Goal: Task Accomplishment & Management: Use online tool/utility

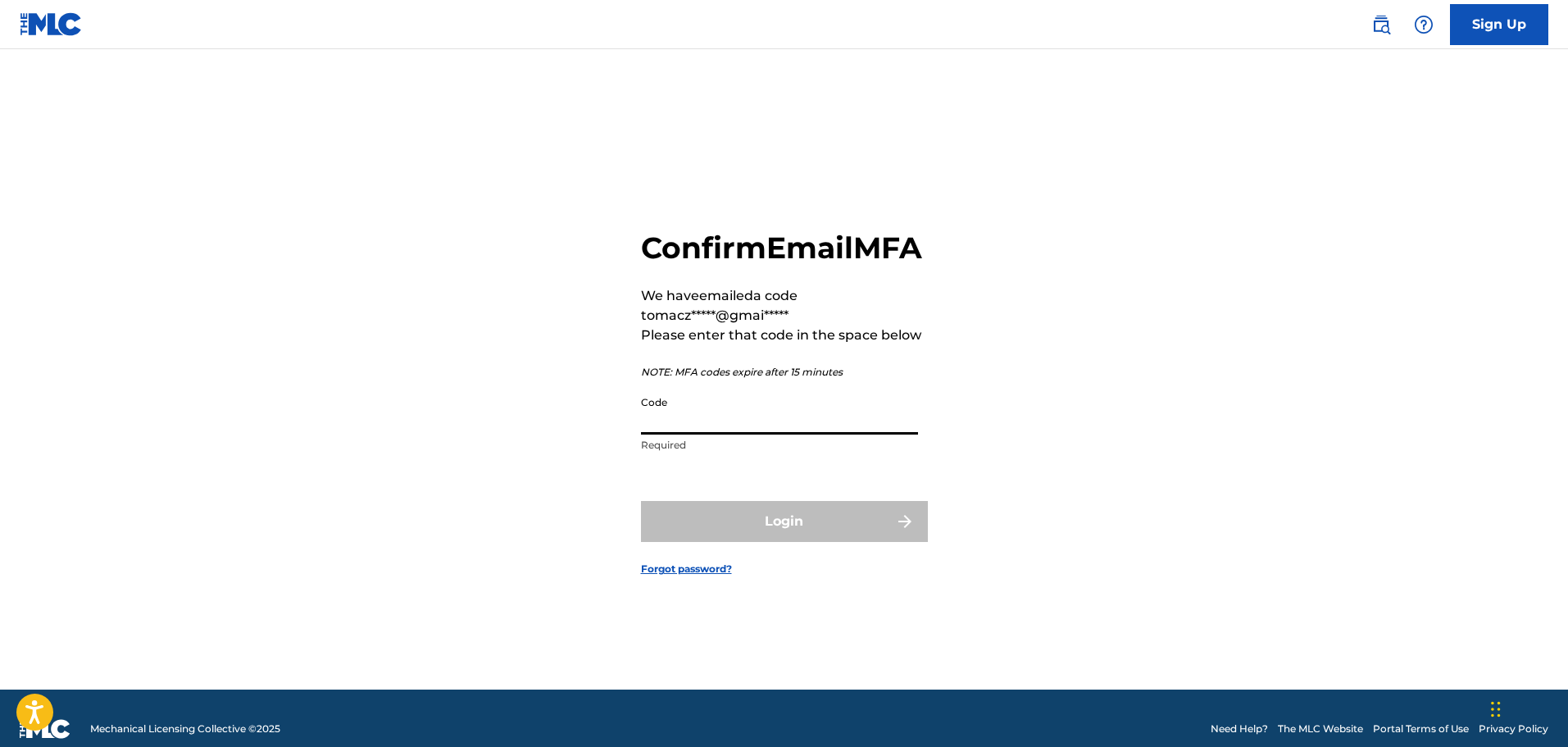
click at [827, 422] on input "Code" at bounding box center [779, 411] width 277 height 47
paste input "705910"
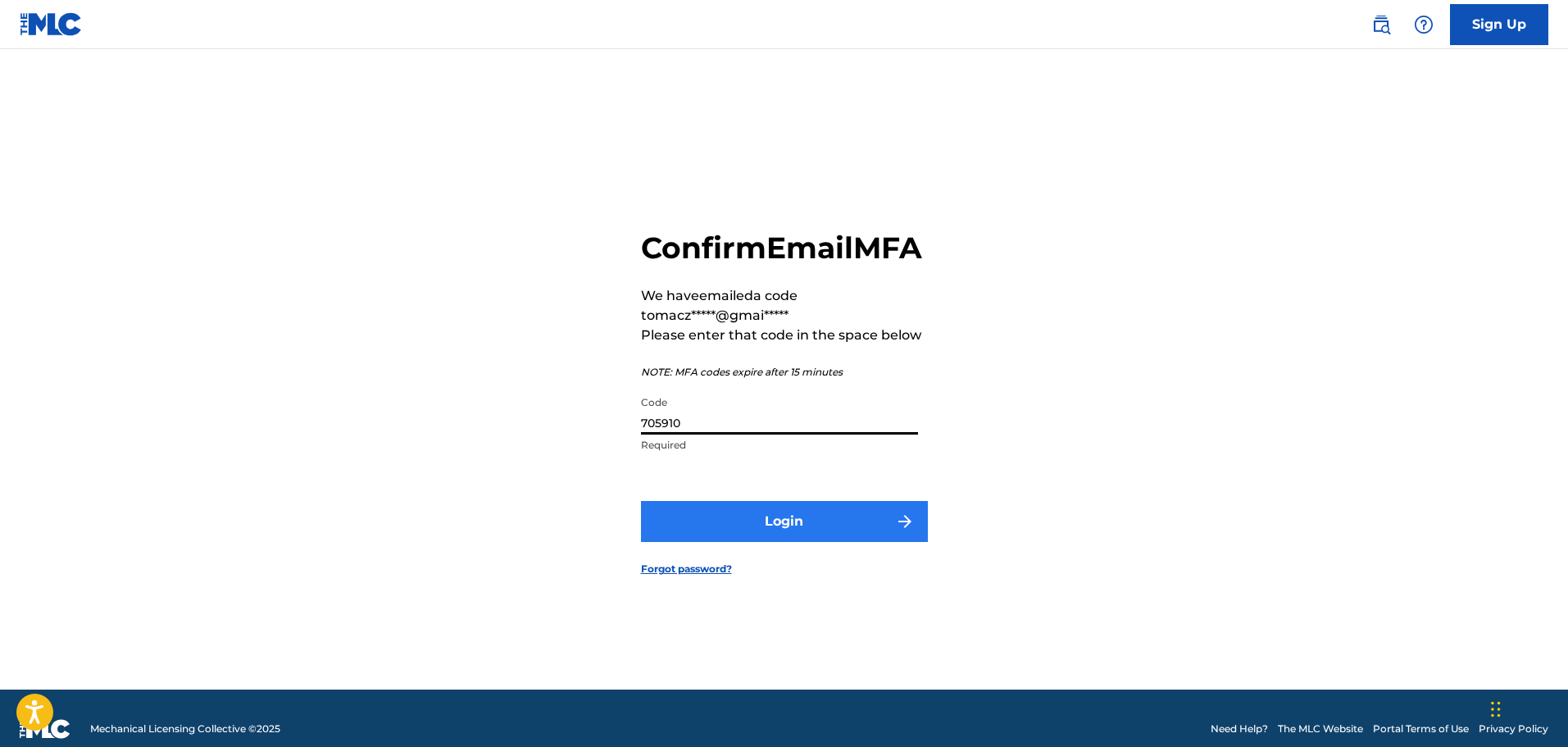
type input "705910"
click at [833, 541] on button "Login" at bounding box center [784, 522] width 287 height 41
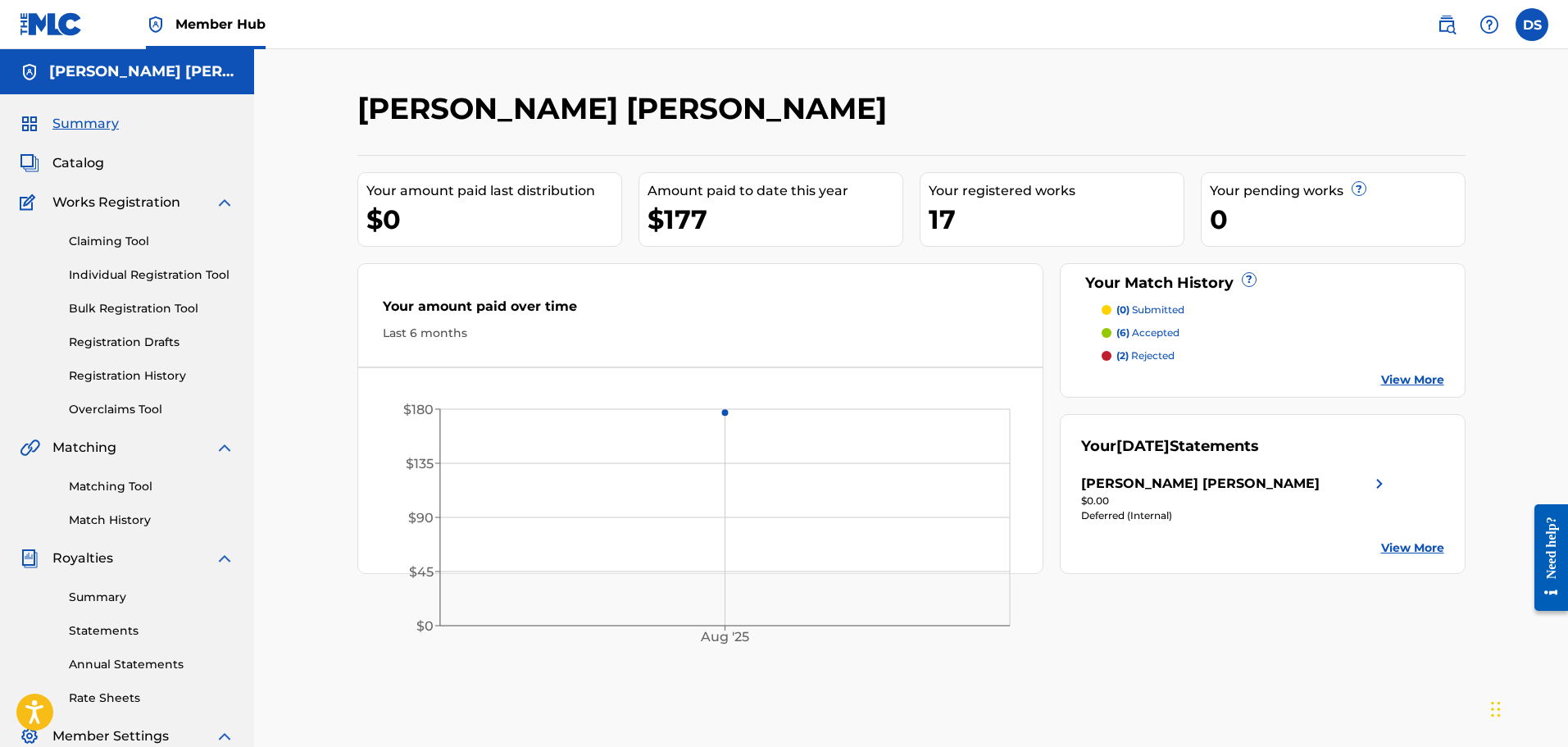
click at [1153, 355] on p "(2) rejected" at bounding box center [1145, 356] width 58 height 15
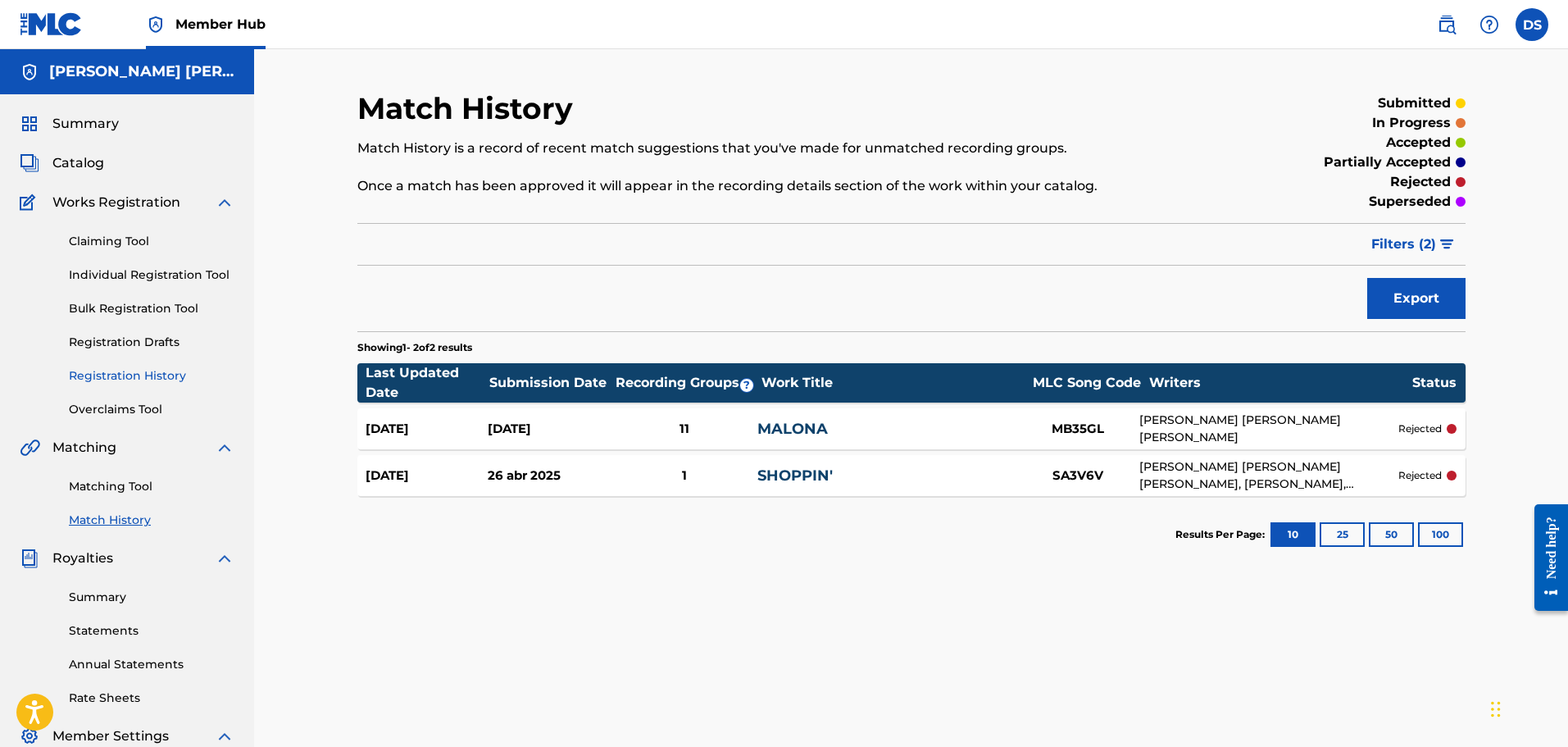
click at [141, 371] on link "Registration History" at bounding box center [151, 376] width 165 height 17
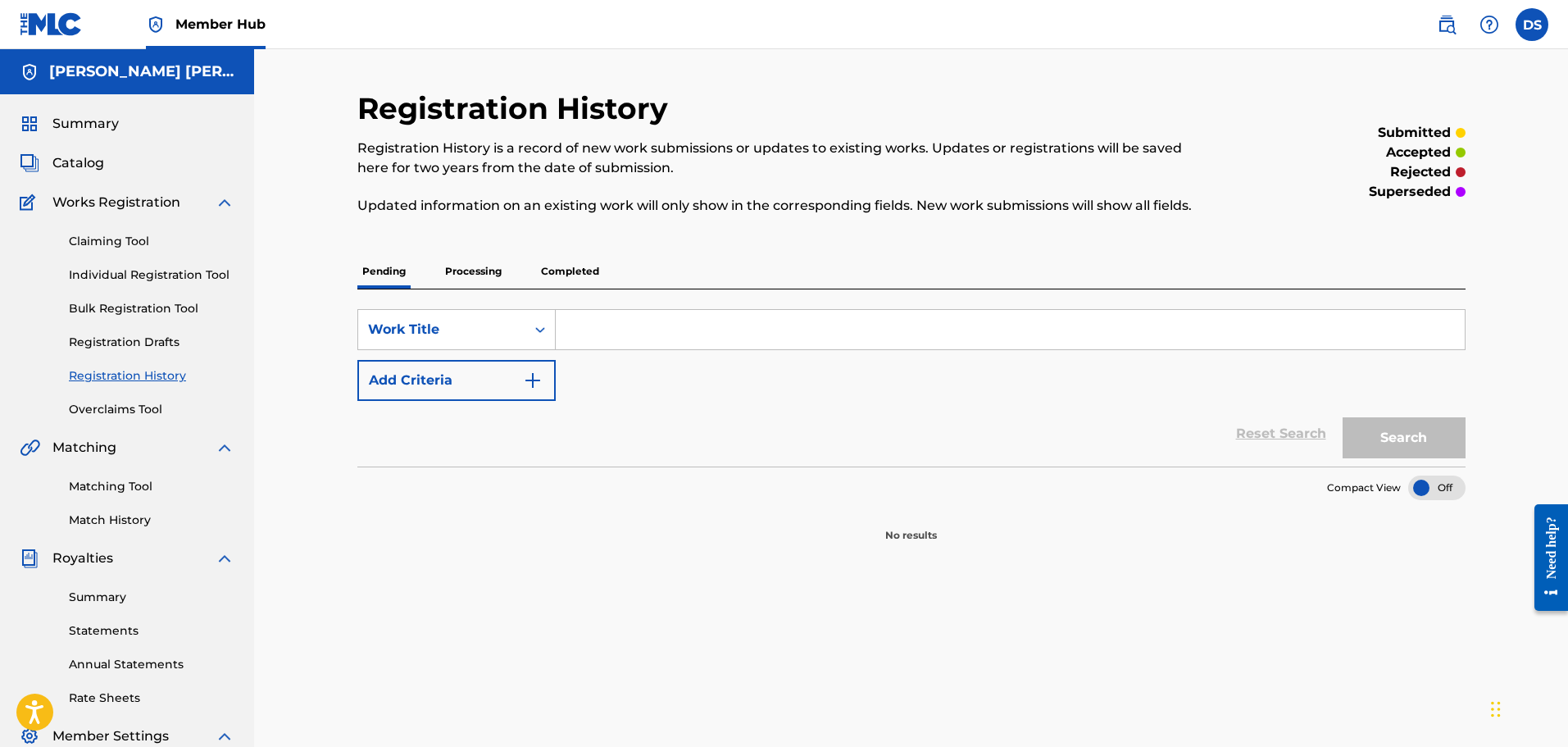
click at [477, 275] on p "Processing" at bounding box center [473, 271] width 66 height 35
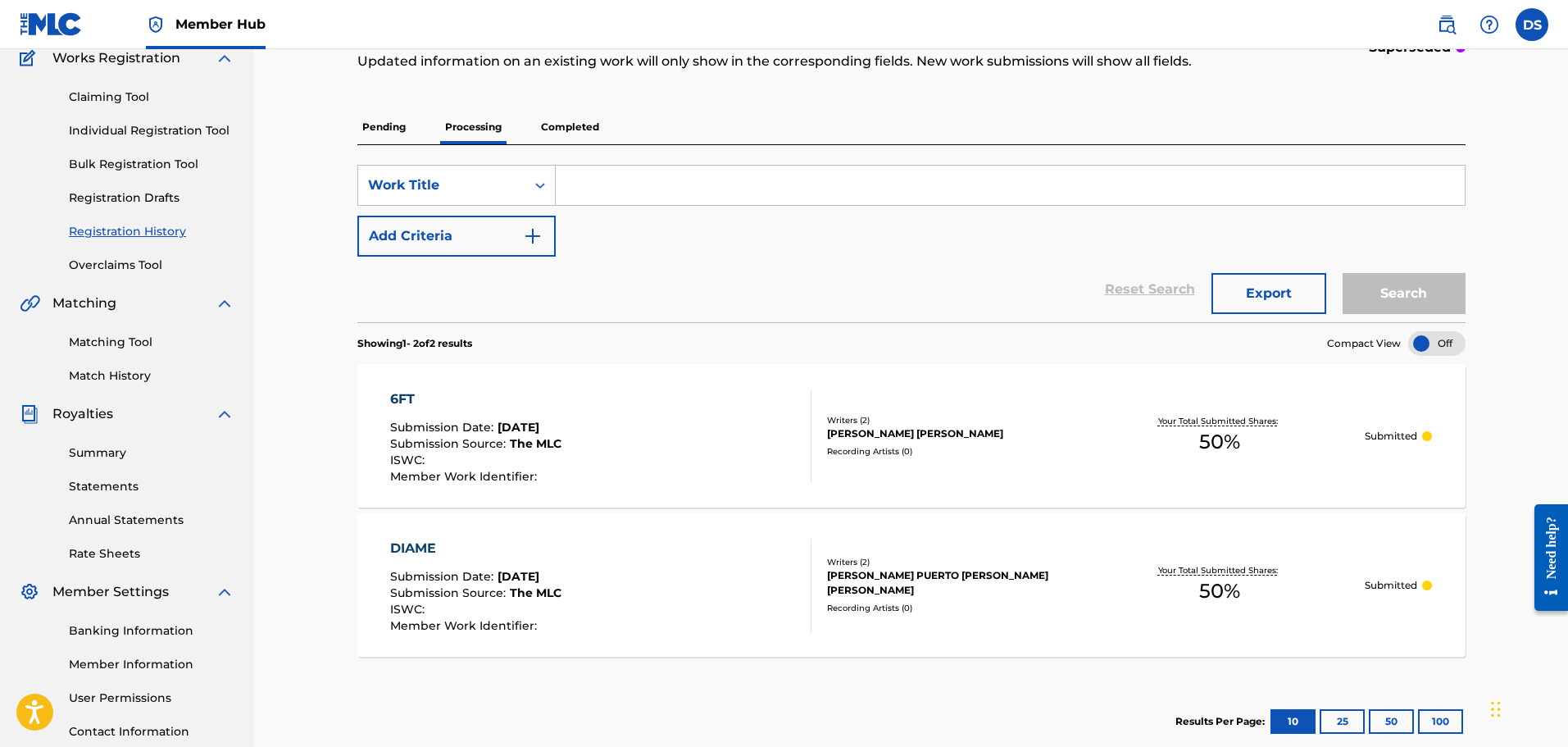
scroll to position [106, 0]
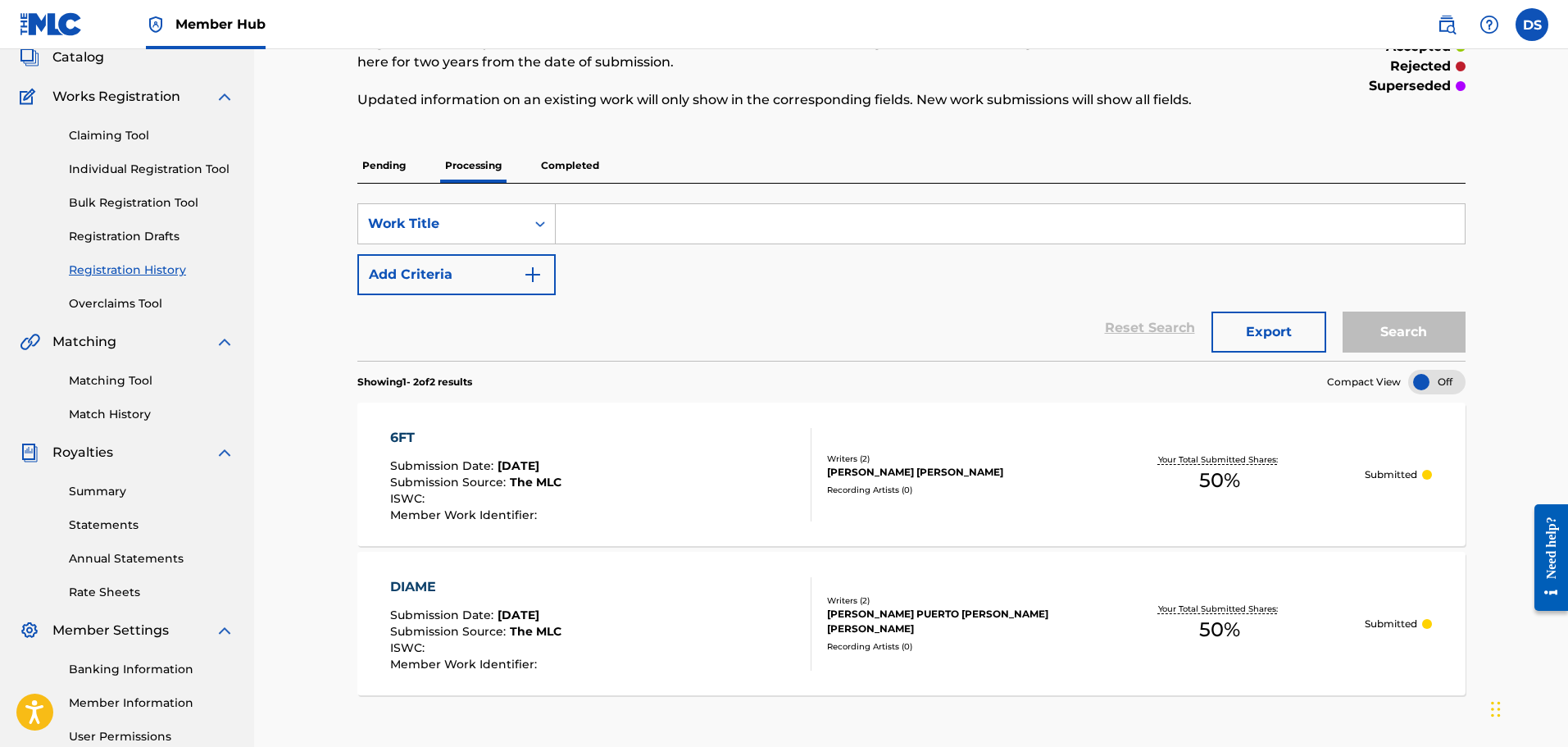
click at [569, 154] on p "Completed" at bounding box center [569, 165] width 68 height 35
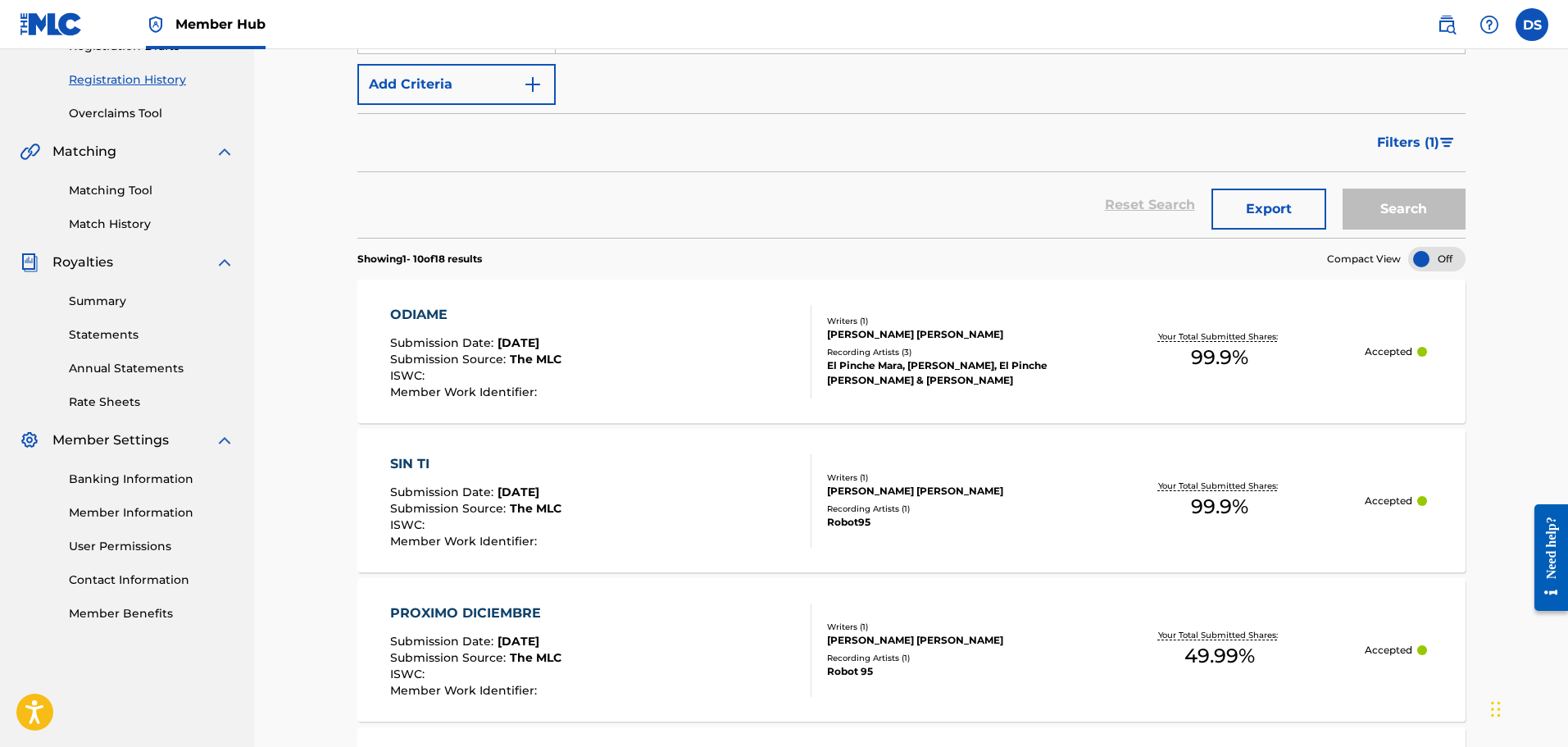
scroll to position [82, 0]
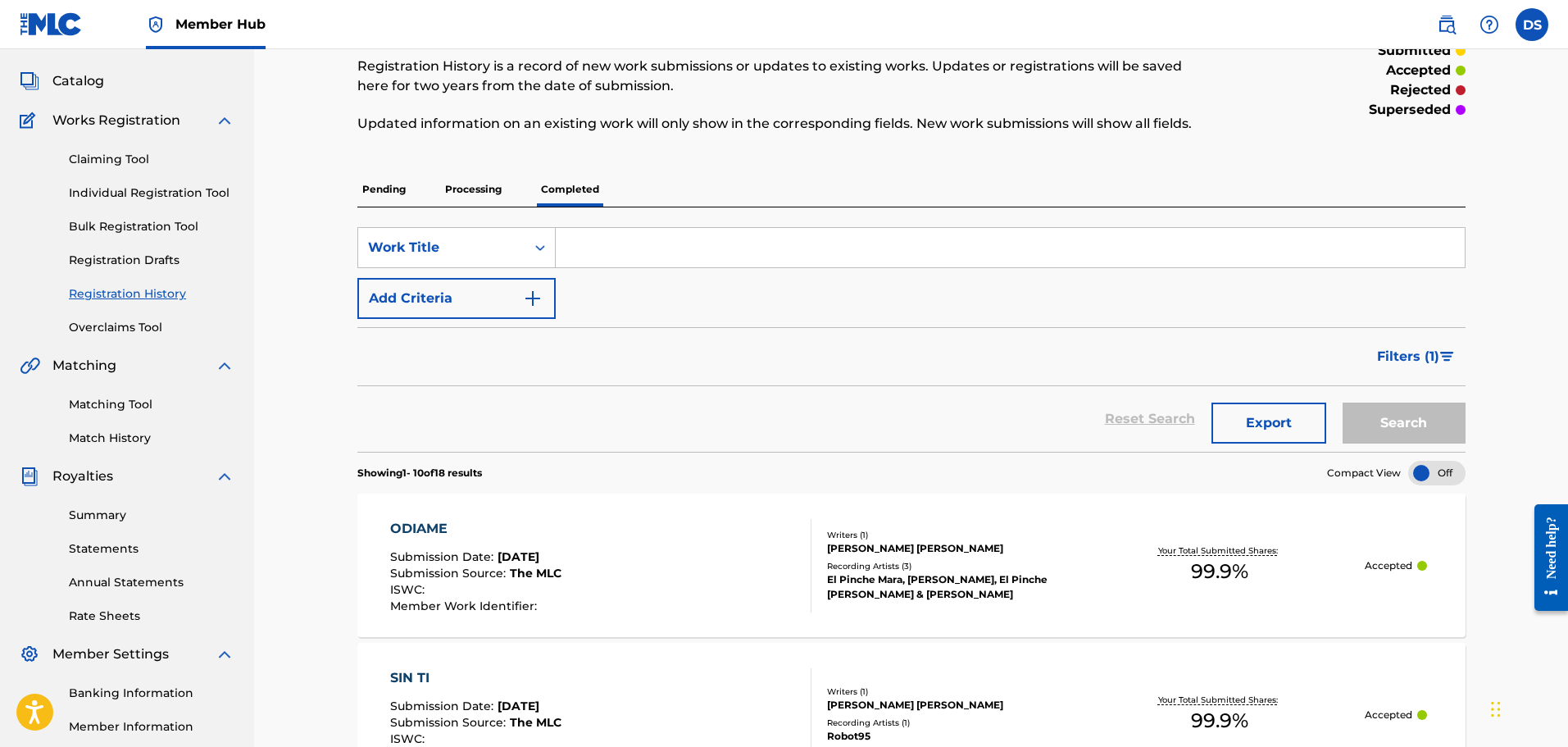
click at [110, 430] on link "Match History" at bounding box center [151, 438] width 165 height 17
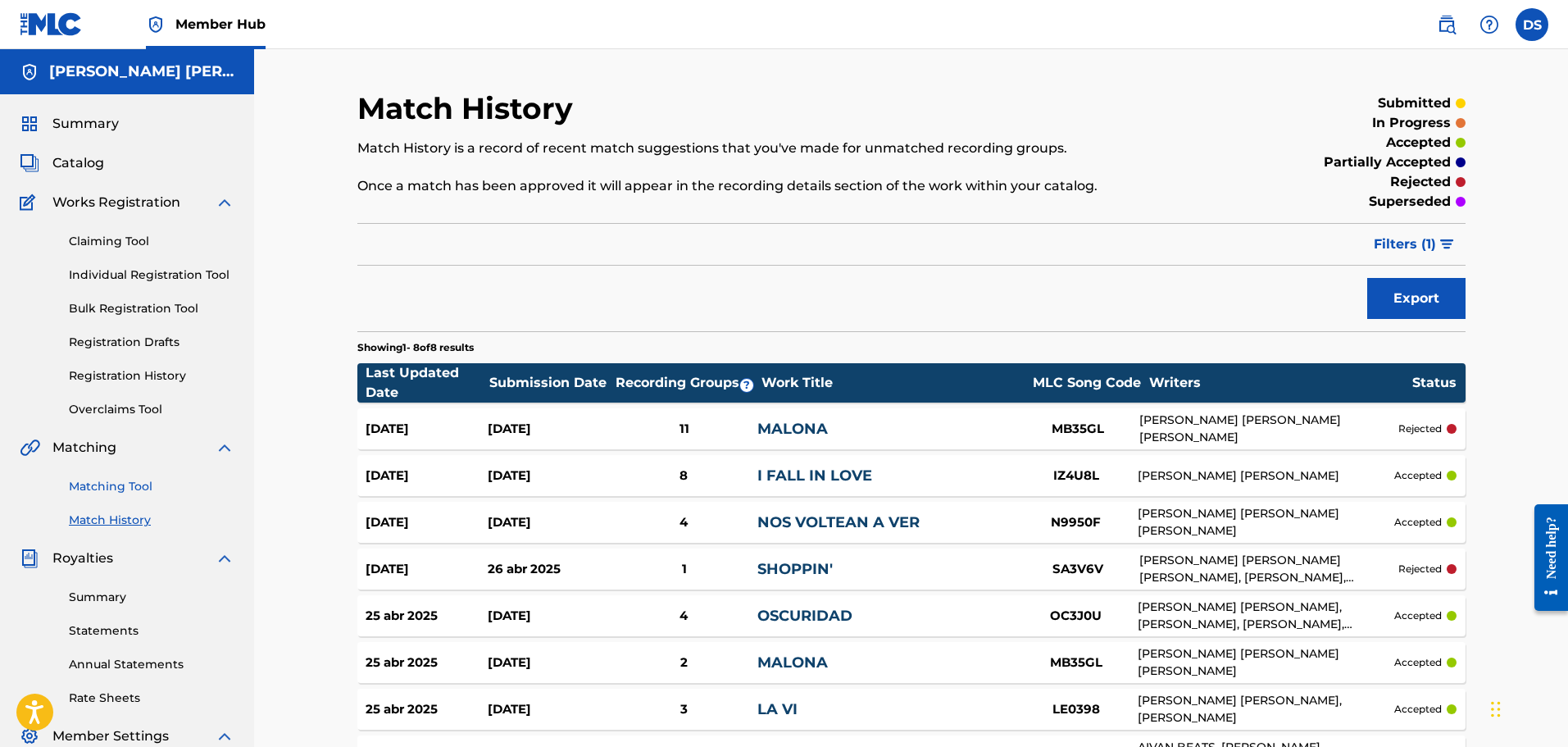
click at [96, 488] on link "Matching Tool" at bounding box center [151, 486] width 165 height 17
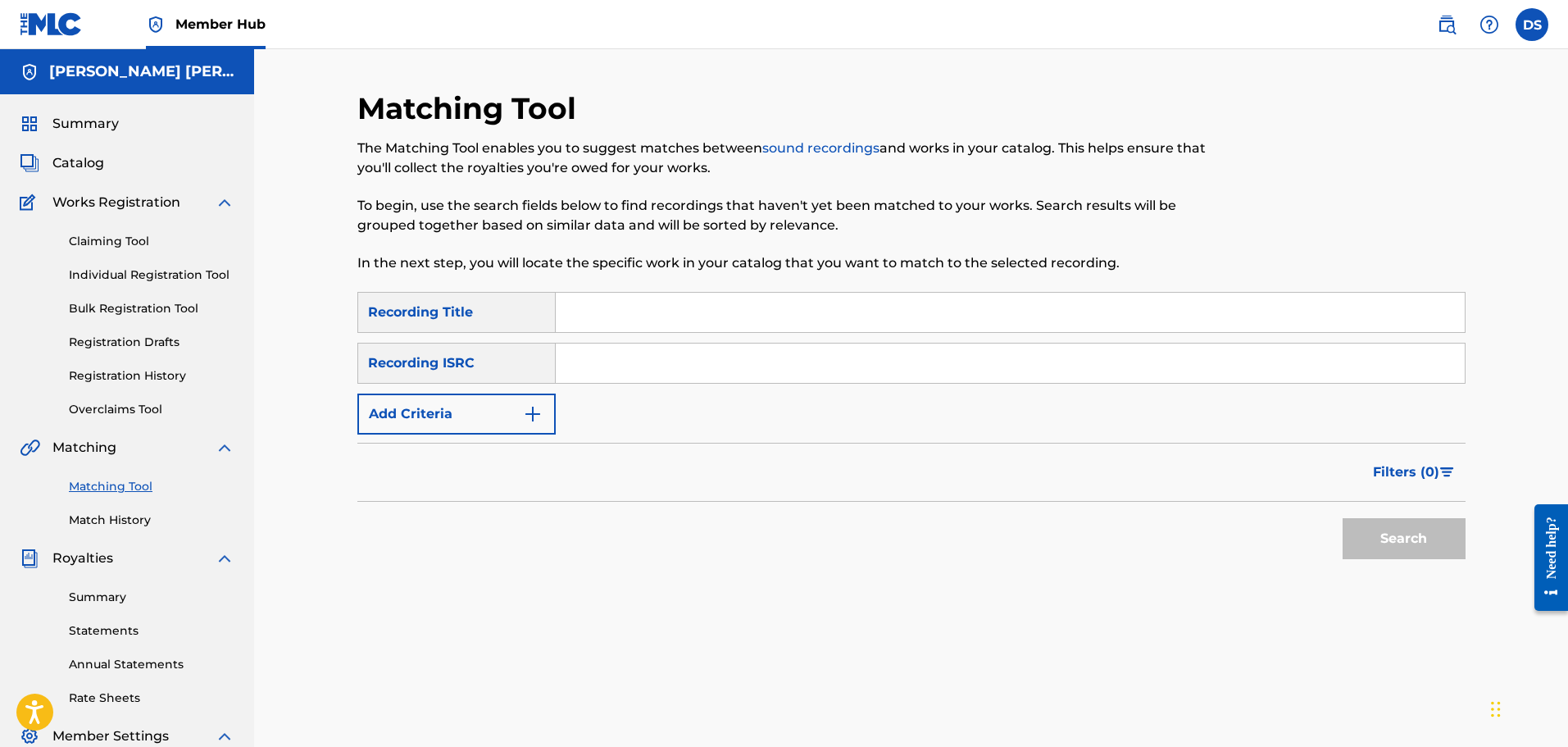
click at [683, 318] on input "Search Form" at bounding box center [1010, 312] width 909 height 39
click at [689, 313] on input "Search Form" at bounding box center [1010, 312] width 909 height 39
type input "volando"
click at [683, 378] on input "Search Form" at bounding box center [1010, 363] width 909 height 39
type input "r"
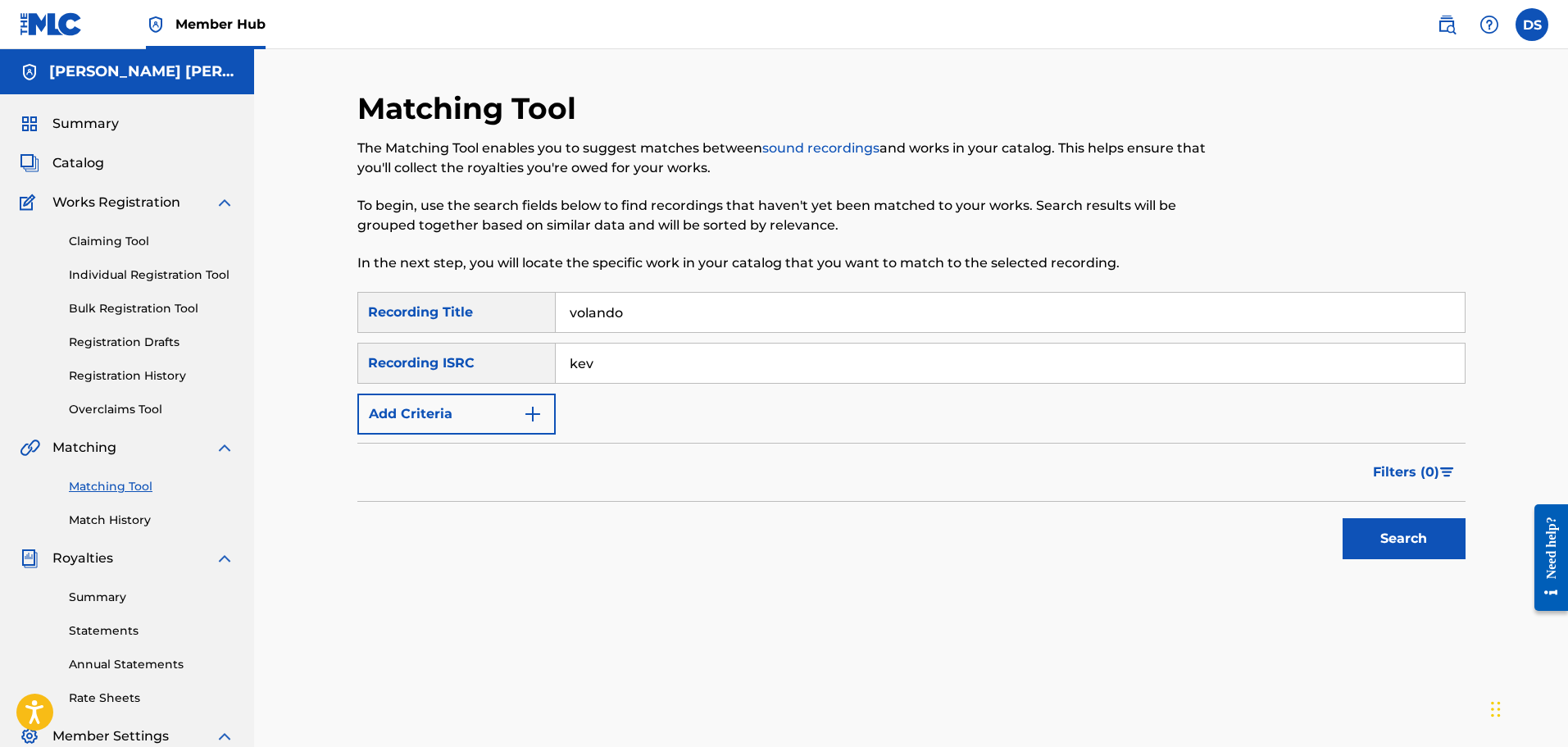
type input "[PERSON_NAME] [PERSON_NAME]"
click at [1356, 535] on button "Search" at bounding box center [1403, 539] width 122 height 41
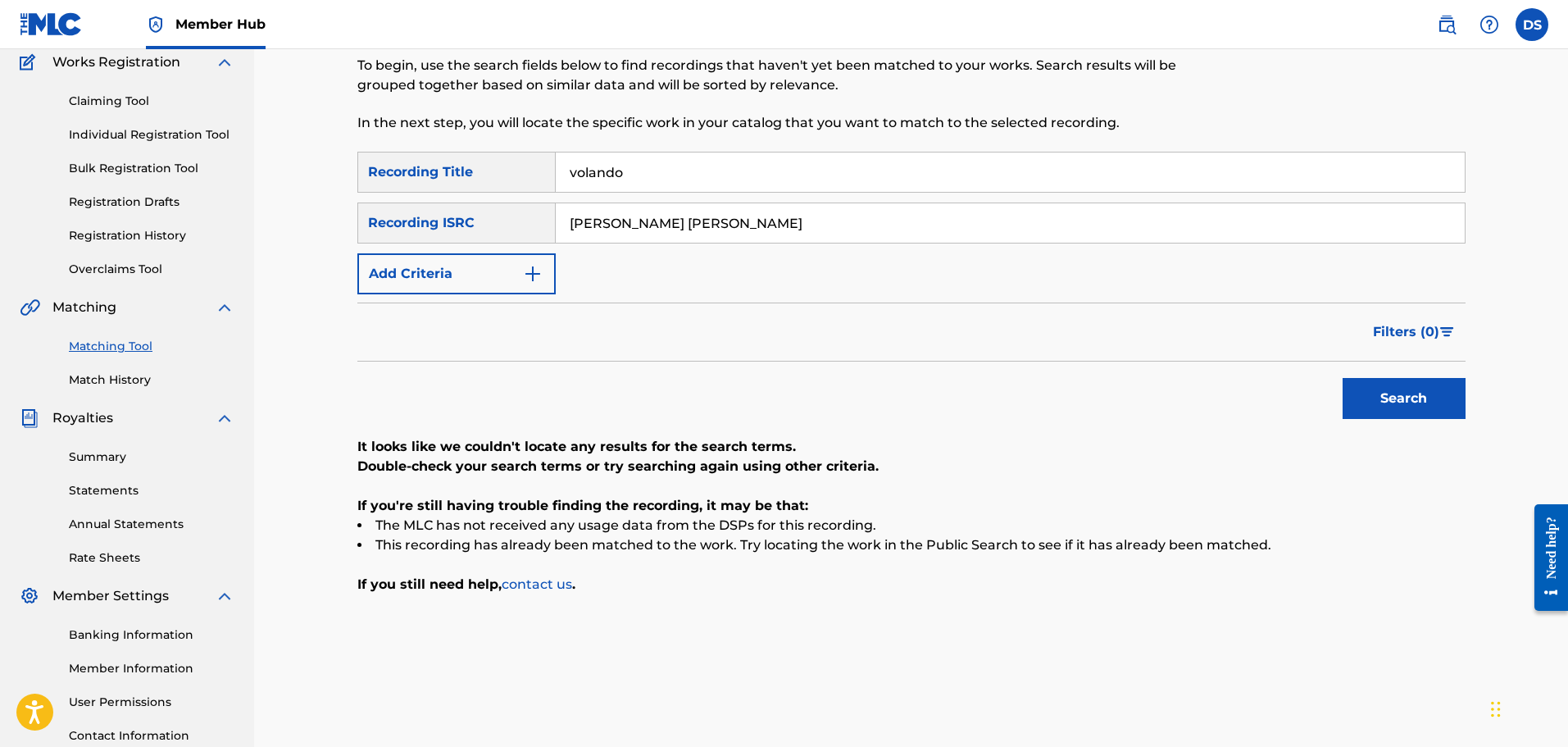
scroll to position [106, 0]
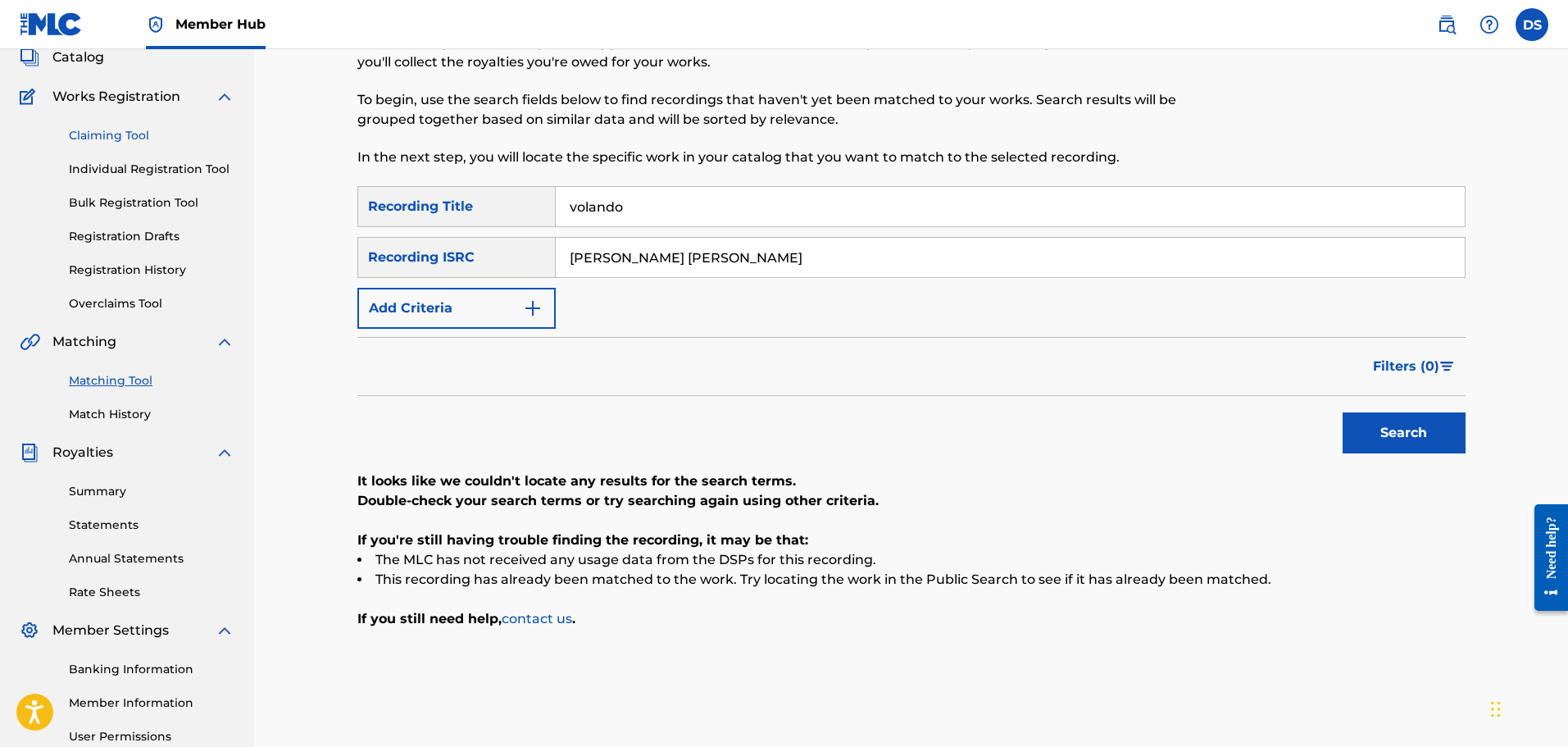
click at [109, 129] on link "Claiming Tool" at bounding box center [151, 136] width 165 height 17
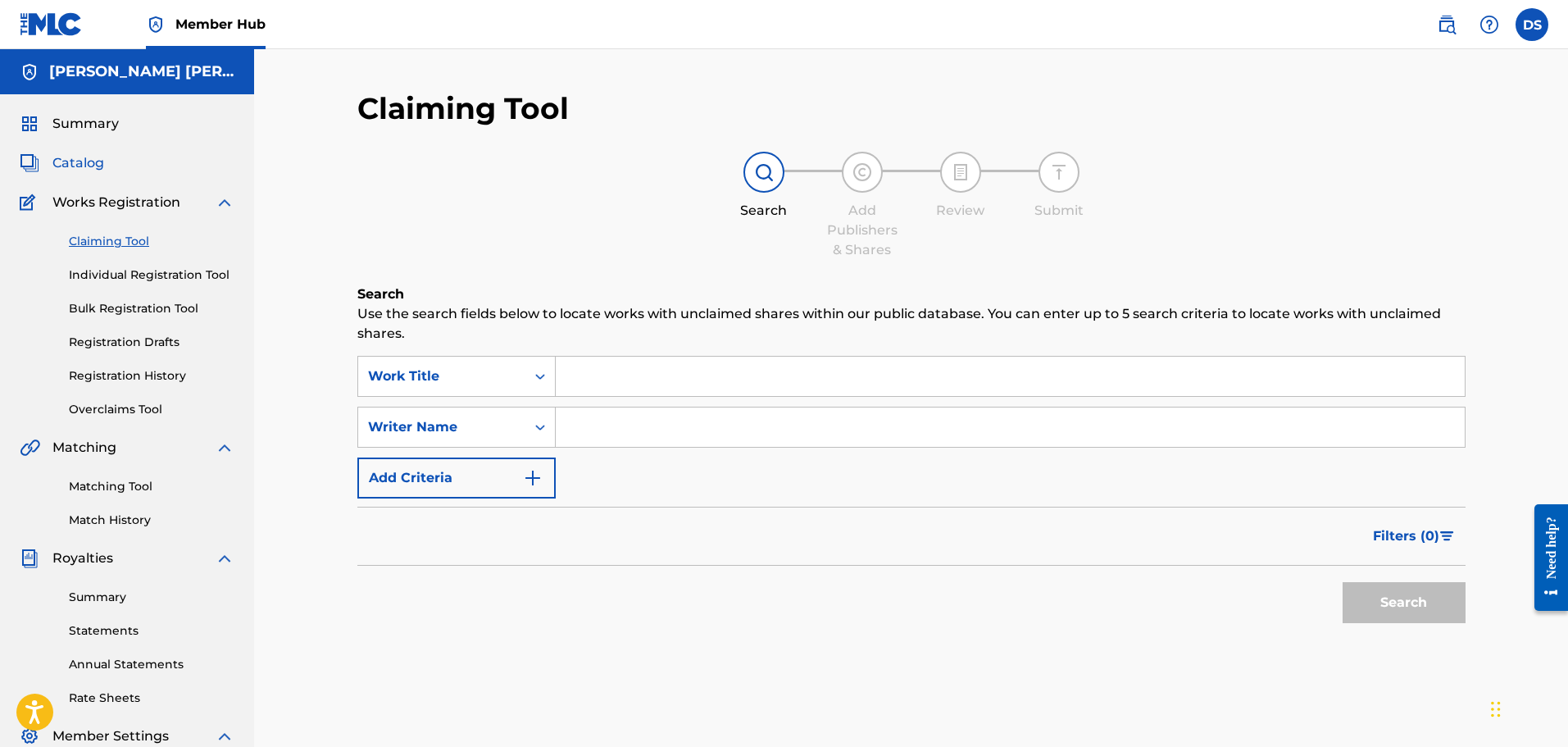
click at [74, 159] on span "Catalog" at bounding box center [78, 163] width 51 height 20
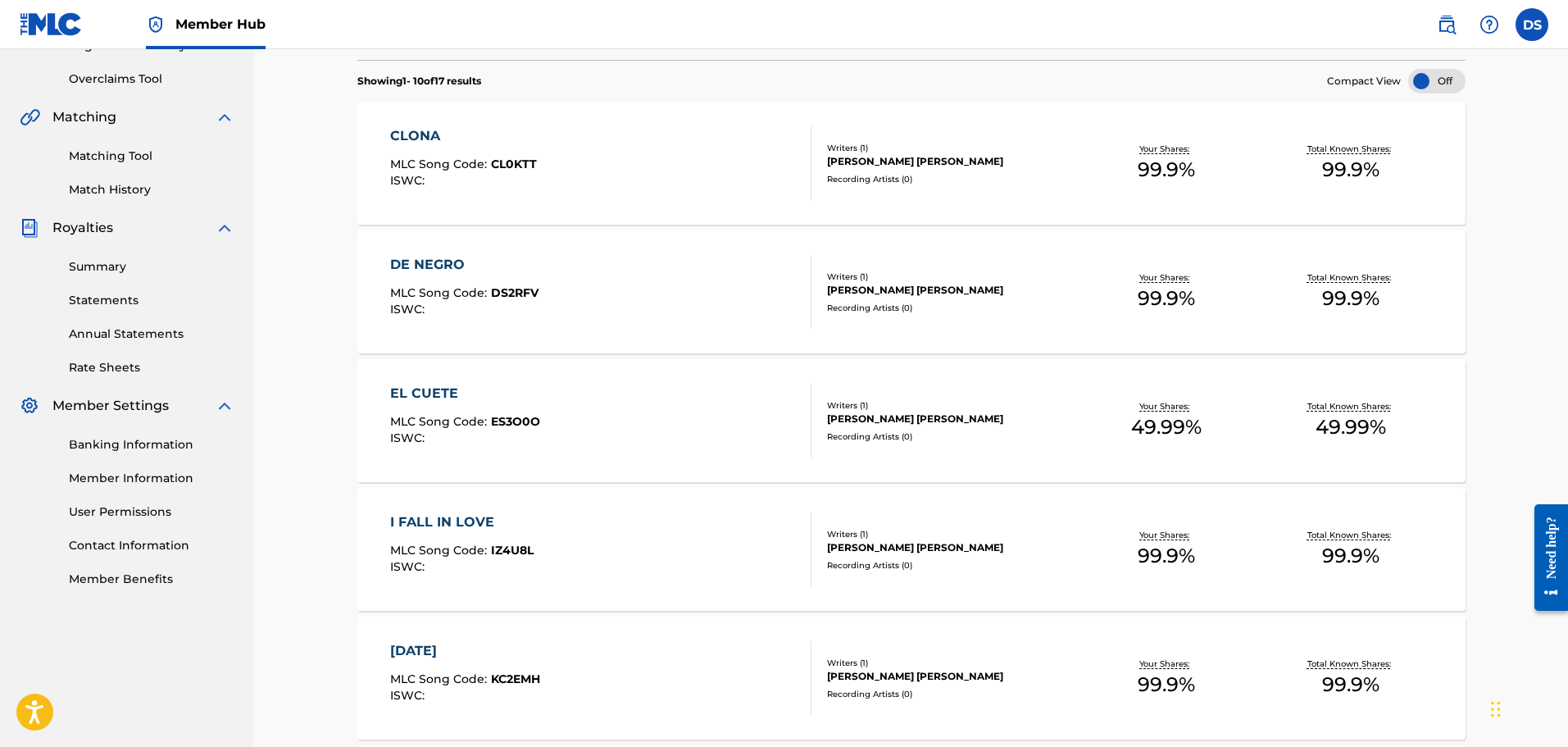
scroll to position [328, 0]
click at [534, 294] on span "DS2RFV" at bounding box center [514, 295] width 48 height 15
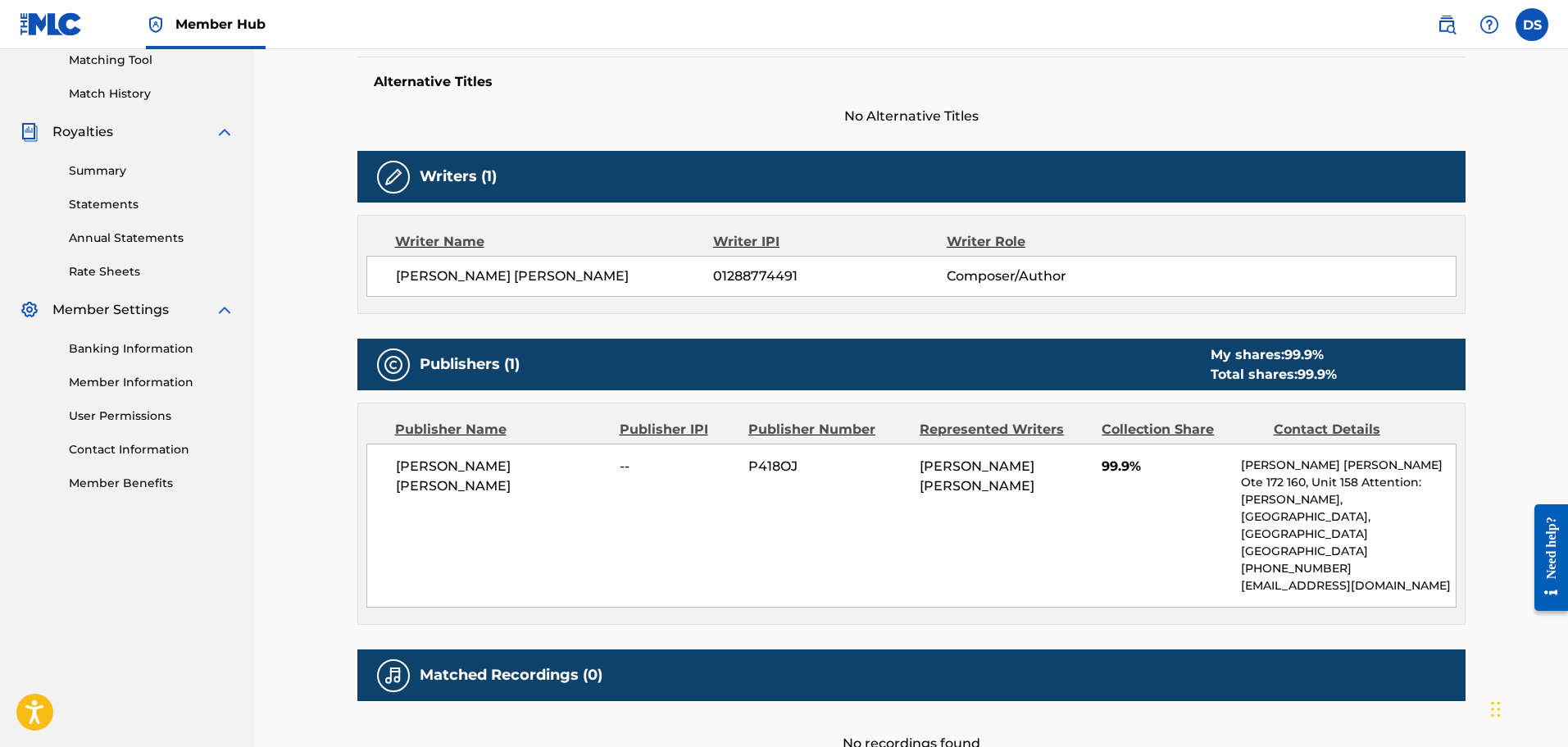
scroll to position [395, 0]
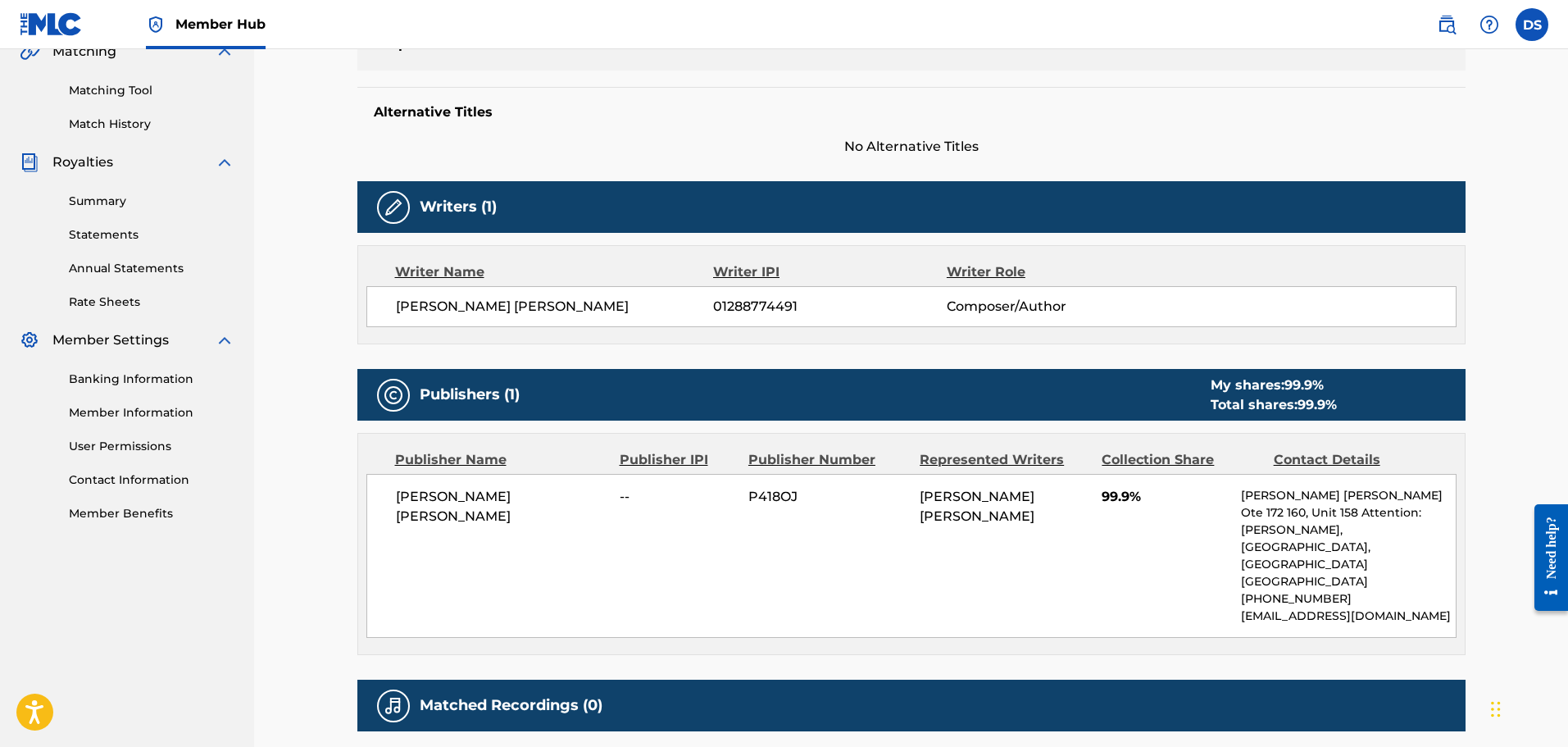
click at [394, 696] on img at bounding box center [393, 705] width 20 height 20
click at [502, 680] on div "Matched Recordings (0)" at bounding box center [911, 705] width 1108 height 51
click at [511, 696] on h5 "Matched Recordings (0)" at bounding box center [511, 705] width 182 height 19
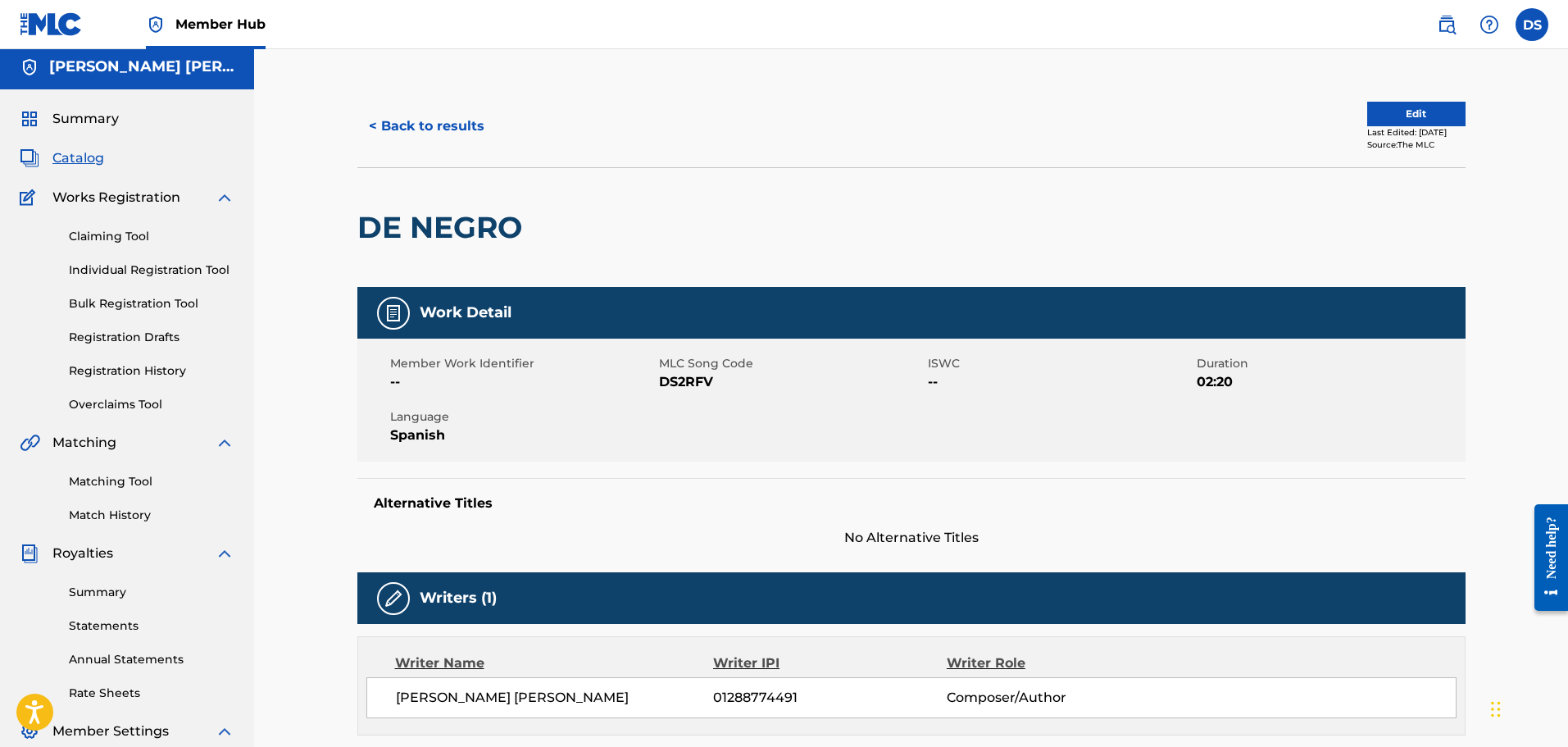
scroll to position [0, 0]
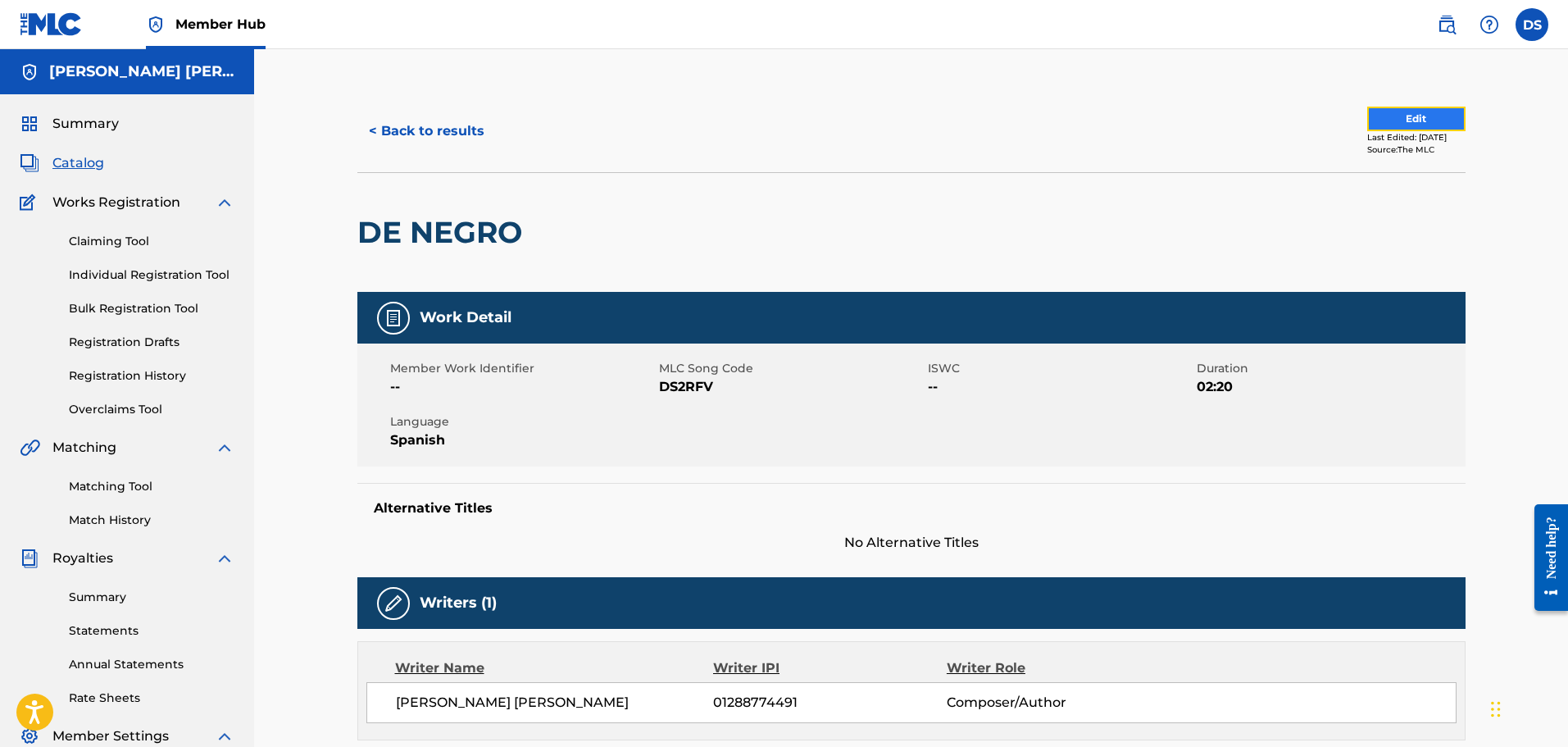
click at [1367, 114] on button "Edit" at bounding box center [1416, 119] width 98 height 24
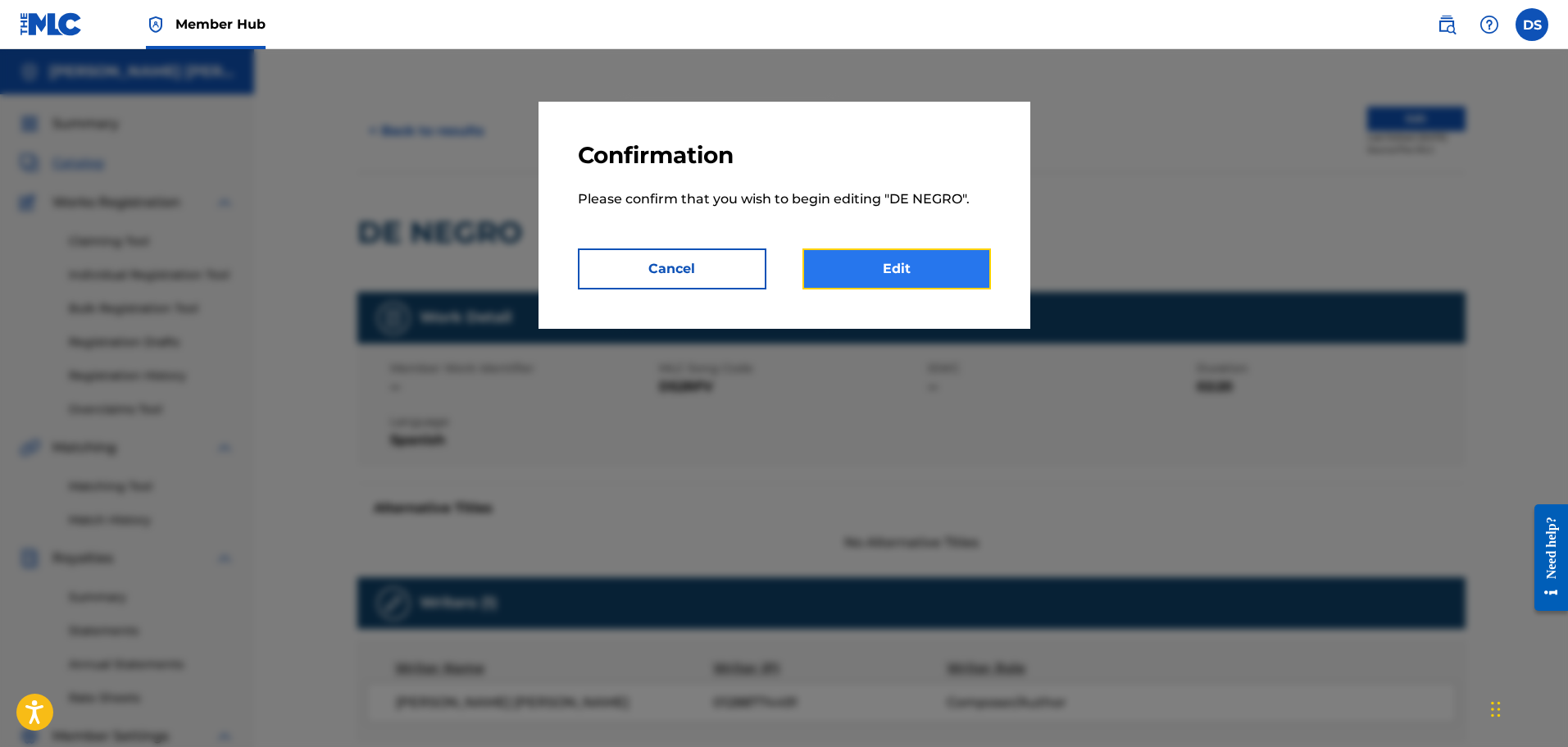
click at [900, 281] on link "Edit" at bounding box center [897, 269] width 189 height 41
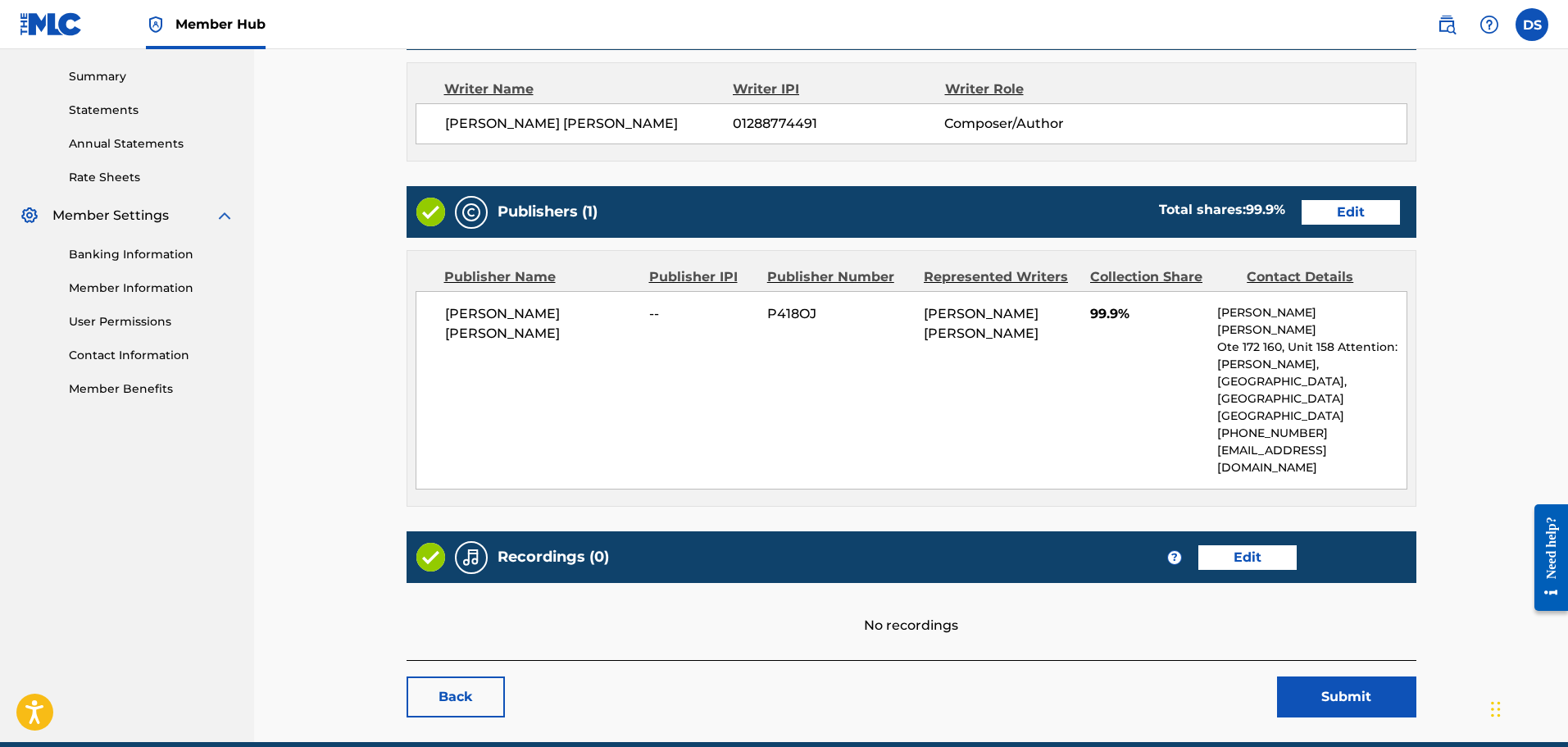
scroll to position [567, 0]
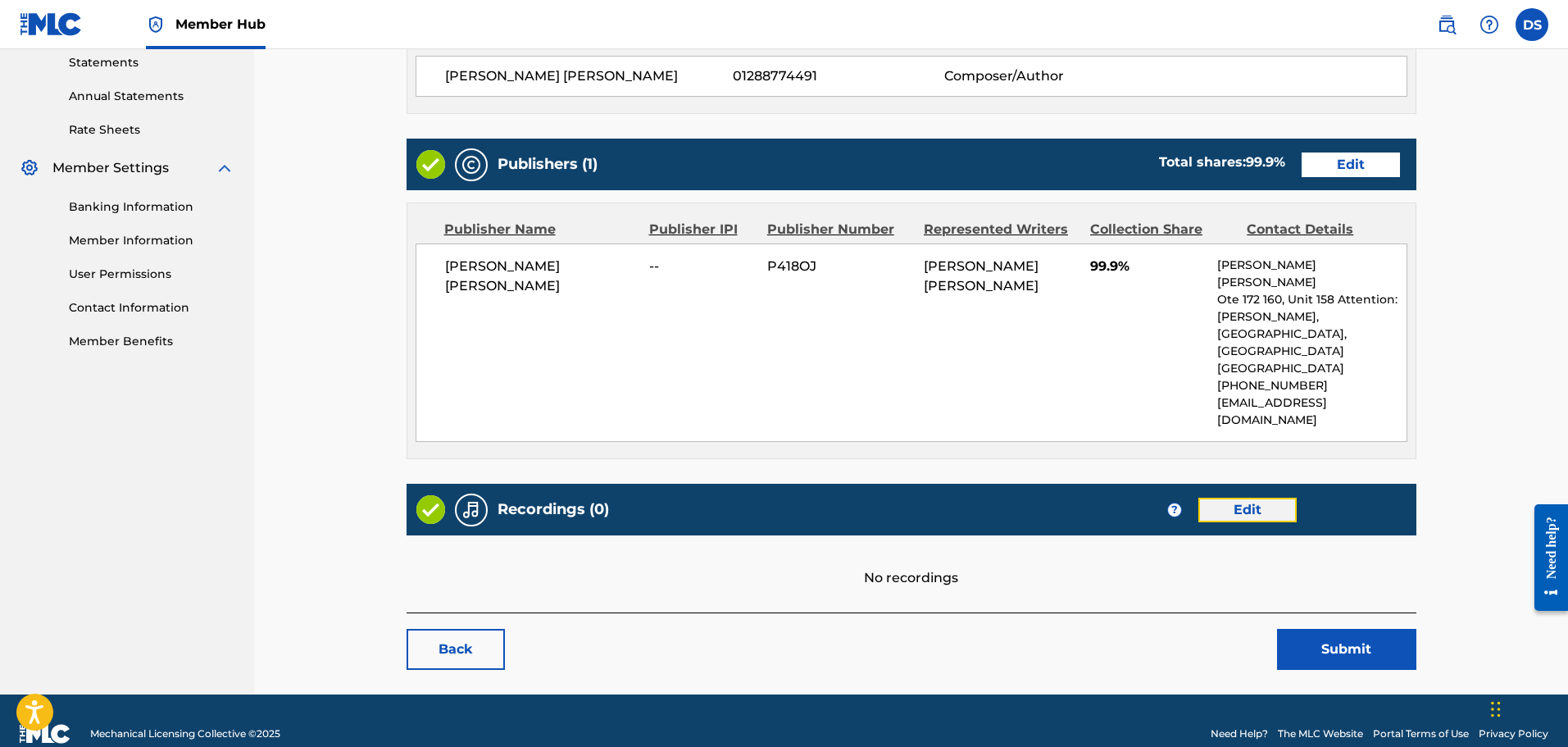
click at [1251, 497] on link "Edit" at bounding box center [1247, 510] width 98 height 24
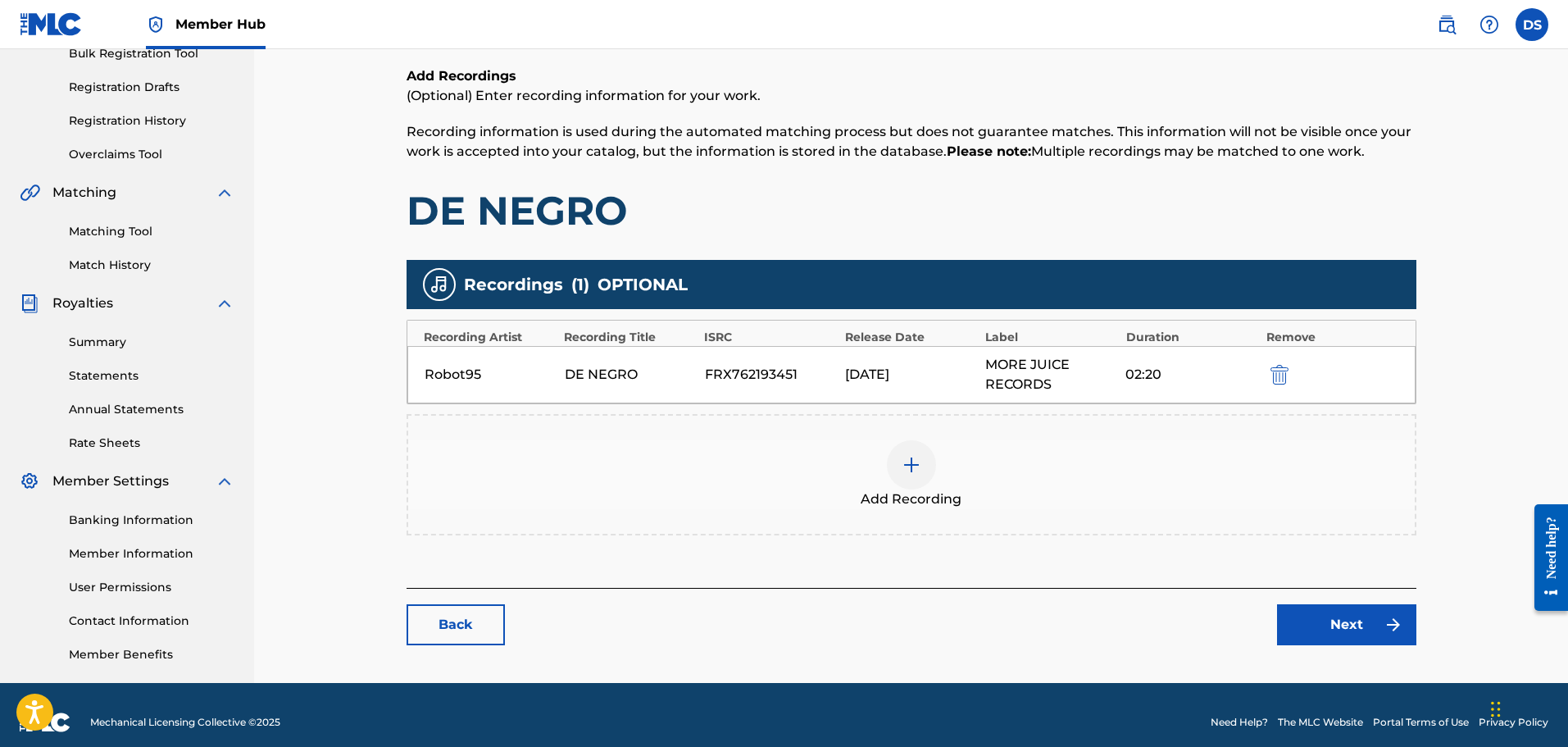
scroll to position [269, 0]
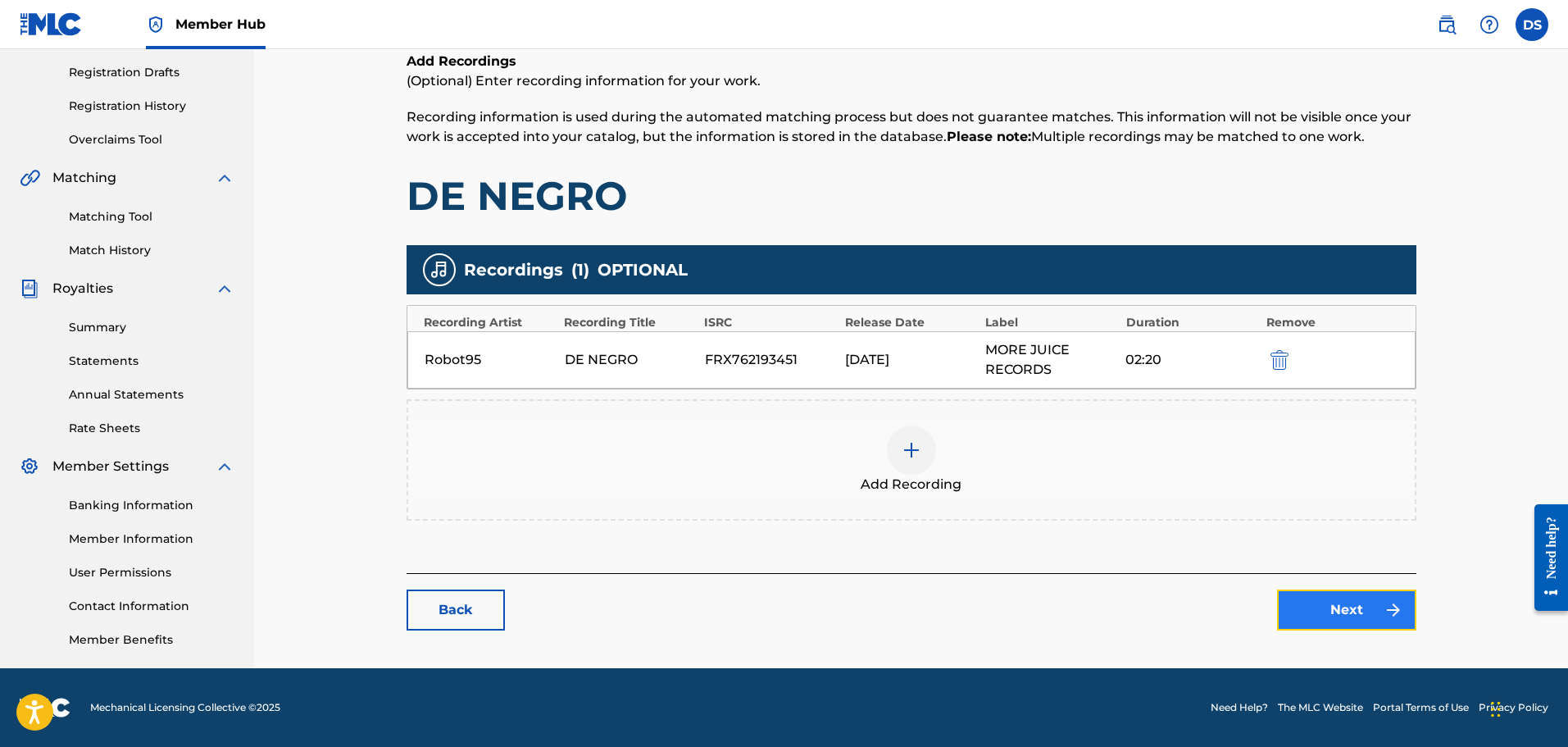
click at [1390, 605] on img at bounding box center [1393, 610] width 20 height 20
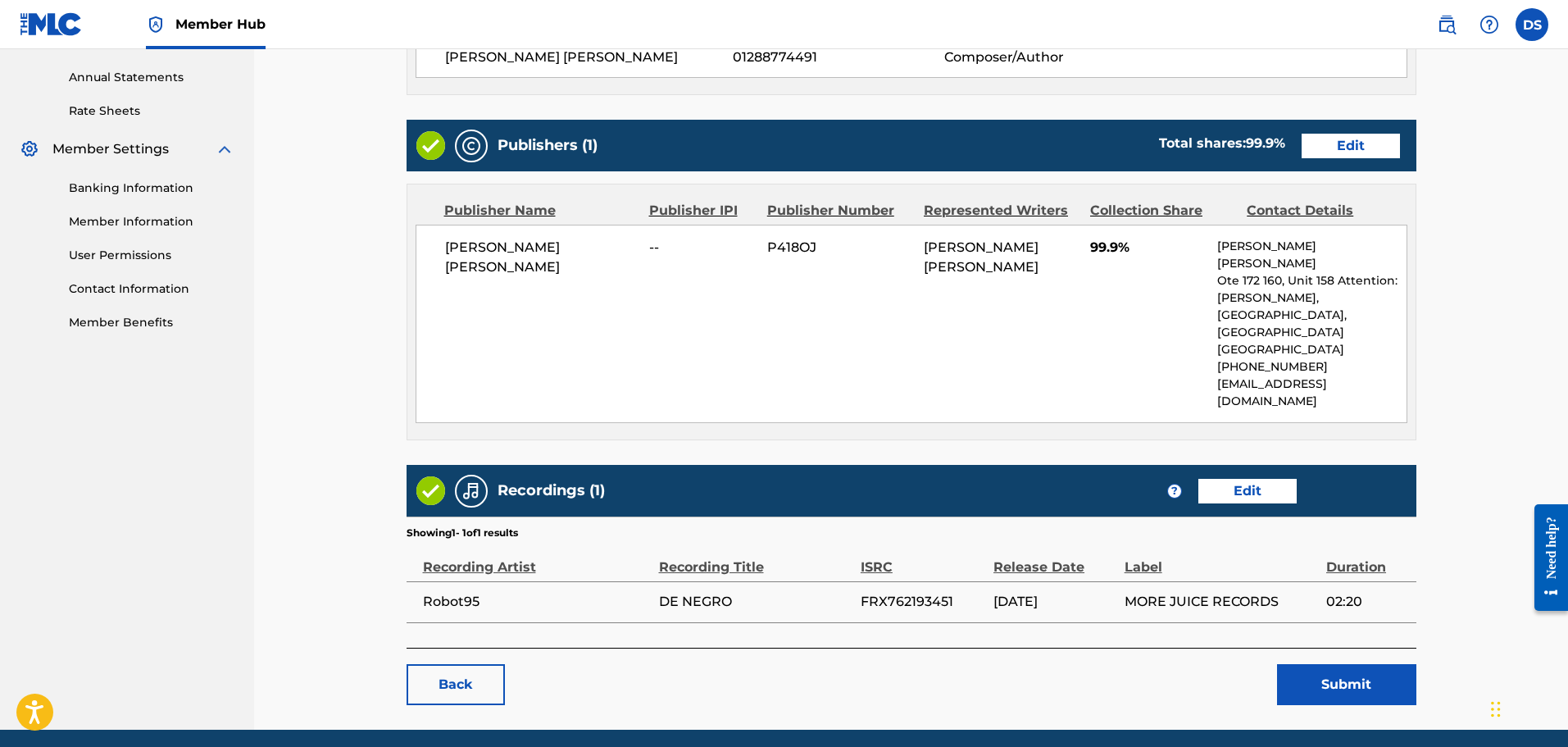
scroll to position [622, 0]
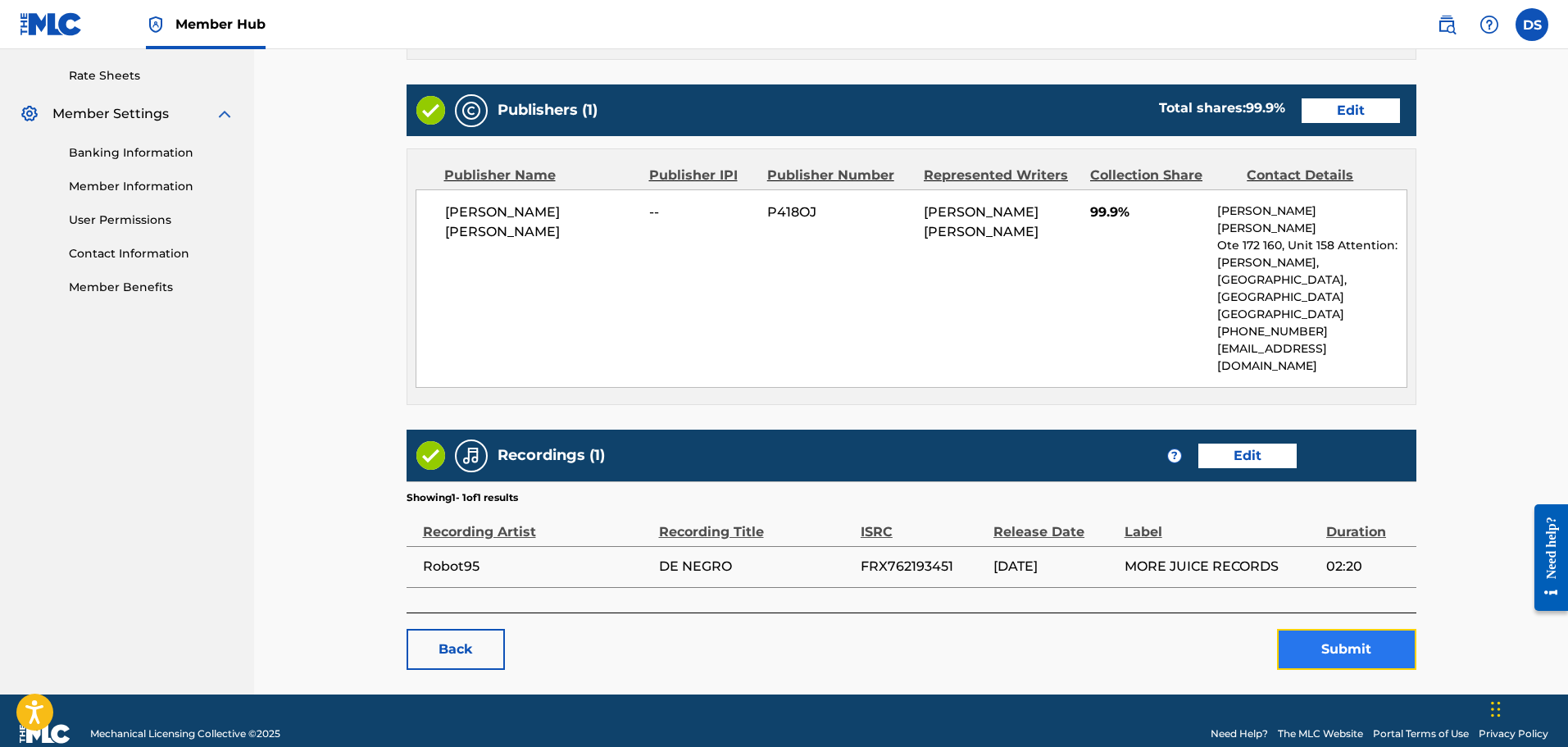
click at [1360, 628] on button "Submit" at bounding box center [1346, 649] width 139 height 41
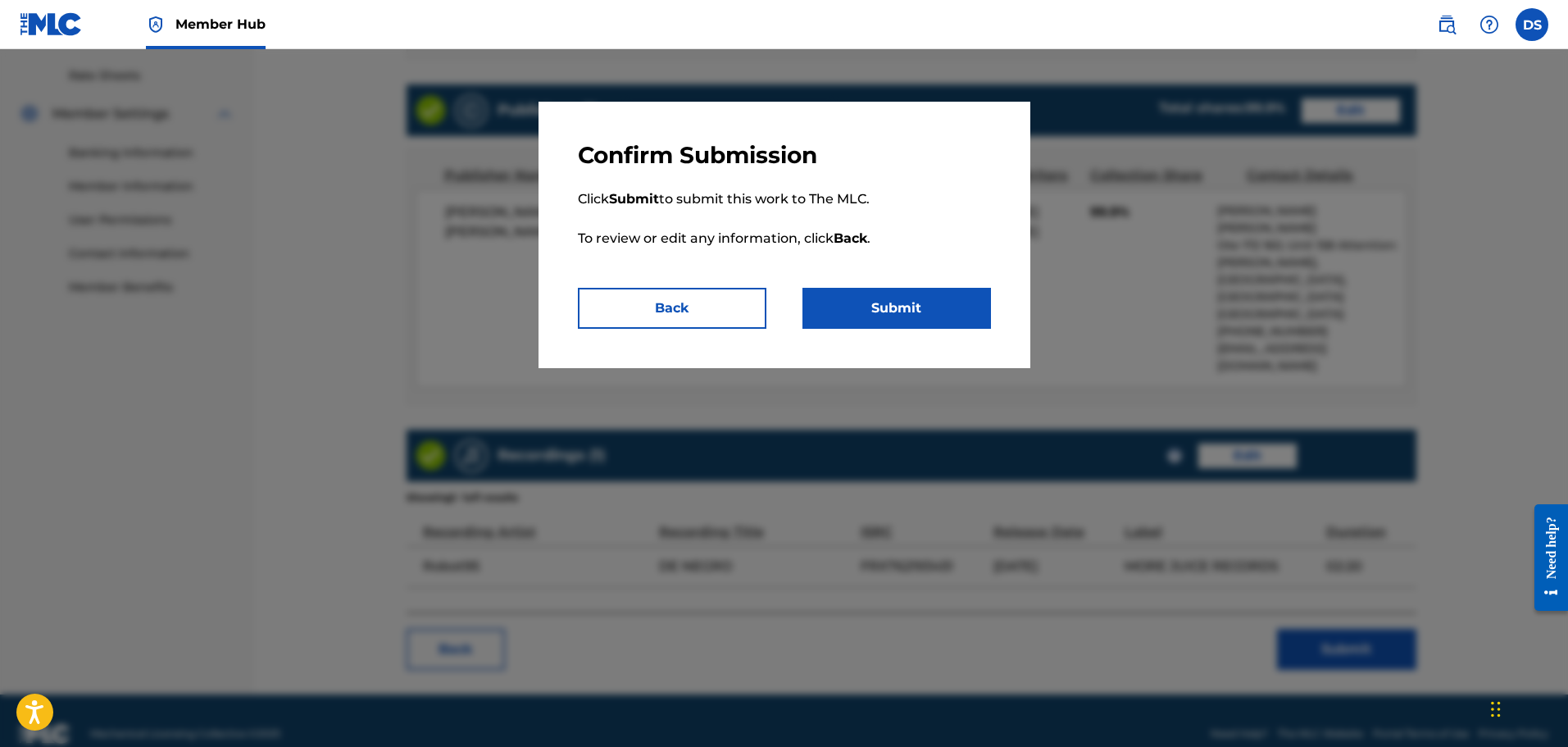
click at [911, 336] on div "Confirm Submission Click Submit to submit this work to The MLC. To review or ed…" at bounding box center [784, 235] width 492 height 266
click at [913, 325] on button "Submit" at bounding box center [897, 309] width 189 height 41
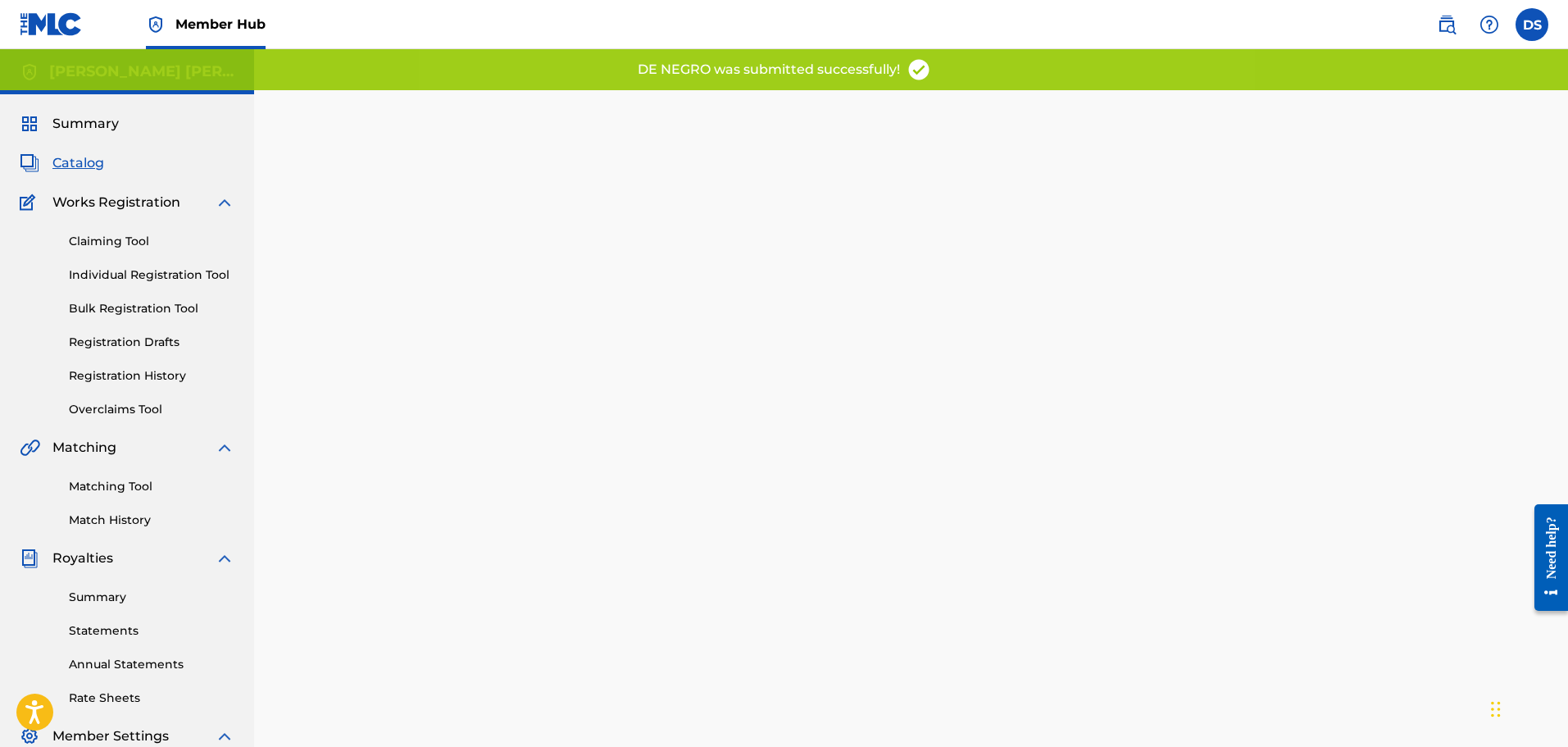
click at [85, 164] on span "Catalog" at bounding box center [78, 163] width 51 height 20
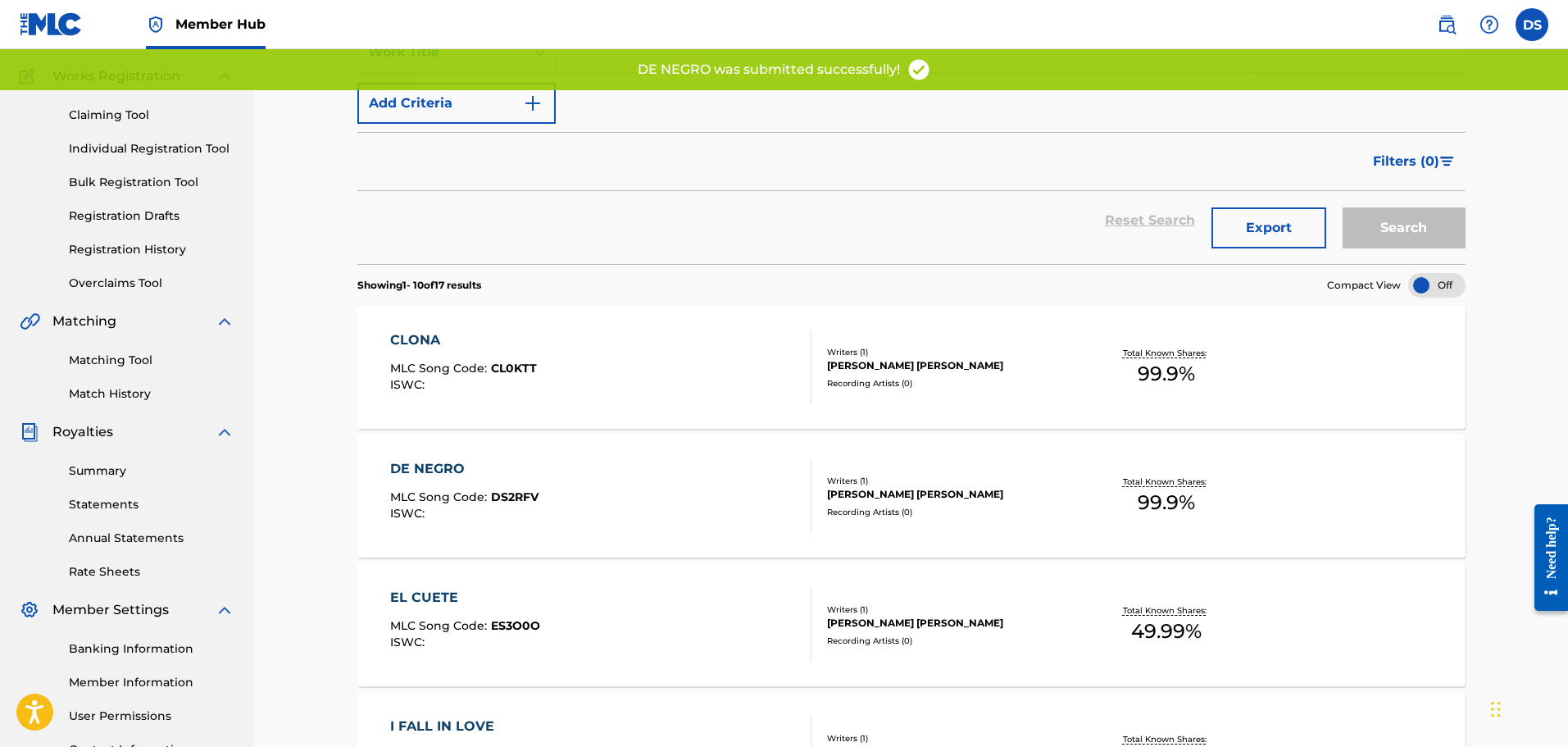
scroll to position [164, 0]
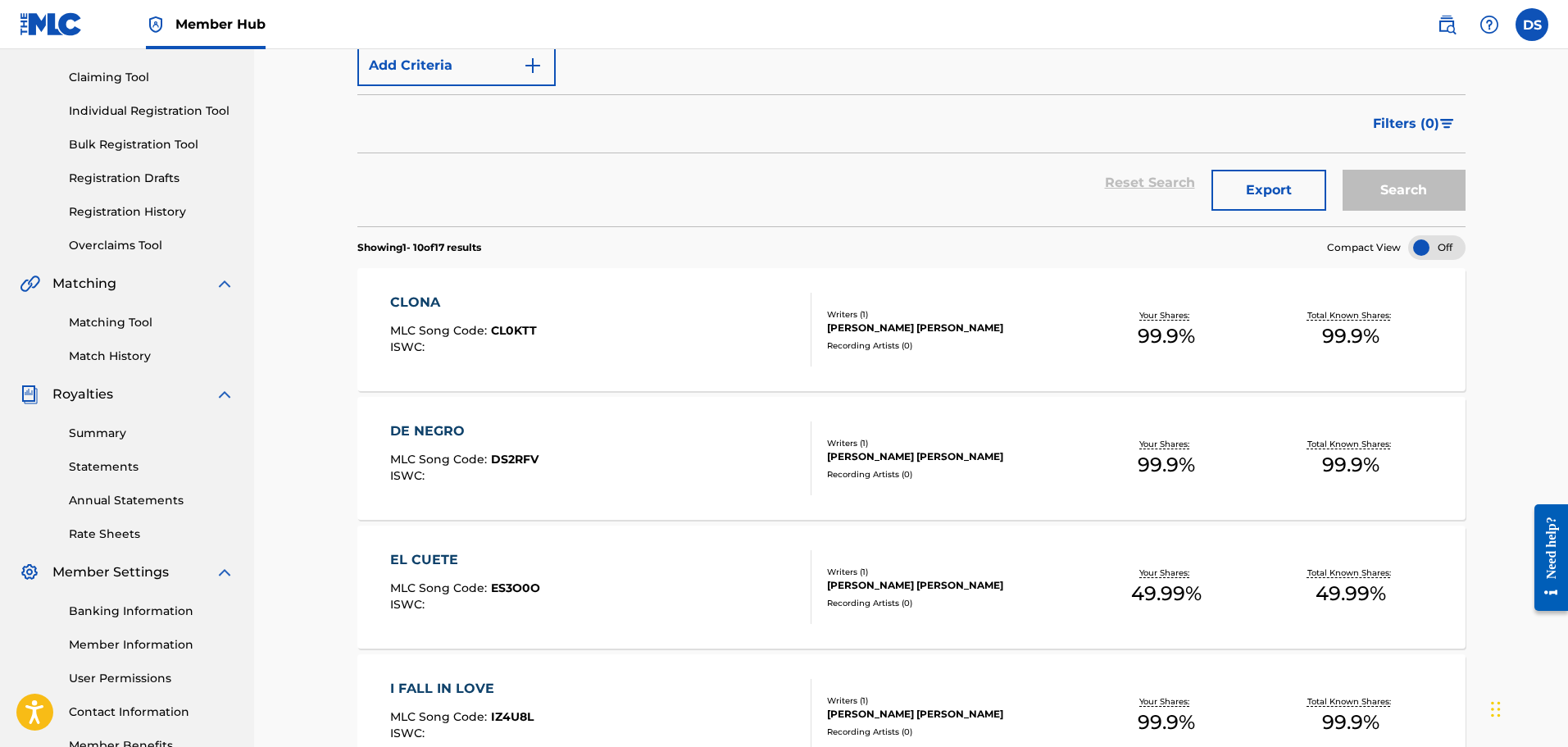
click at [851, 470] on div "Recording Artists ( 0 )" at bounding box center [950, 474] width 248 height 12
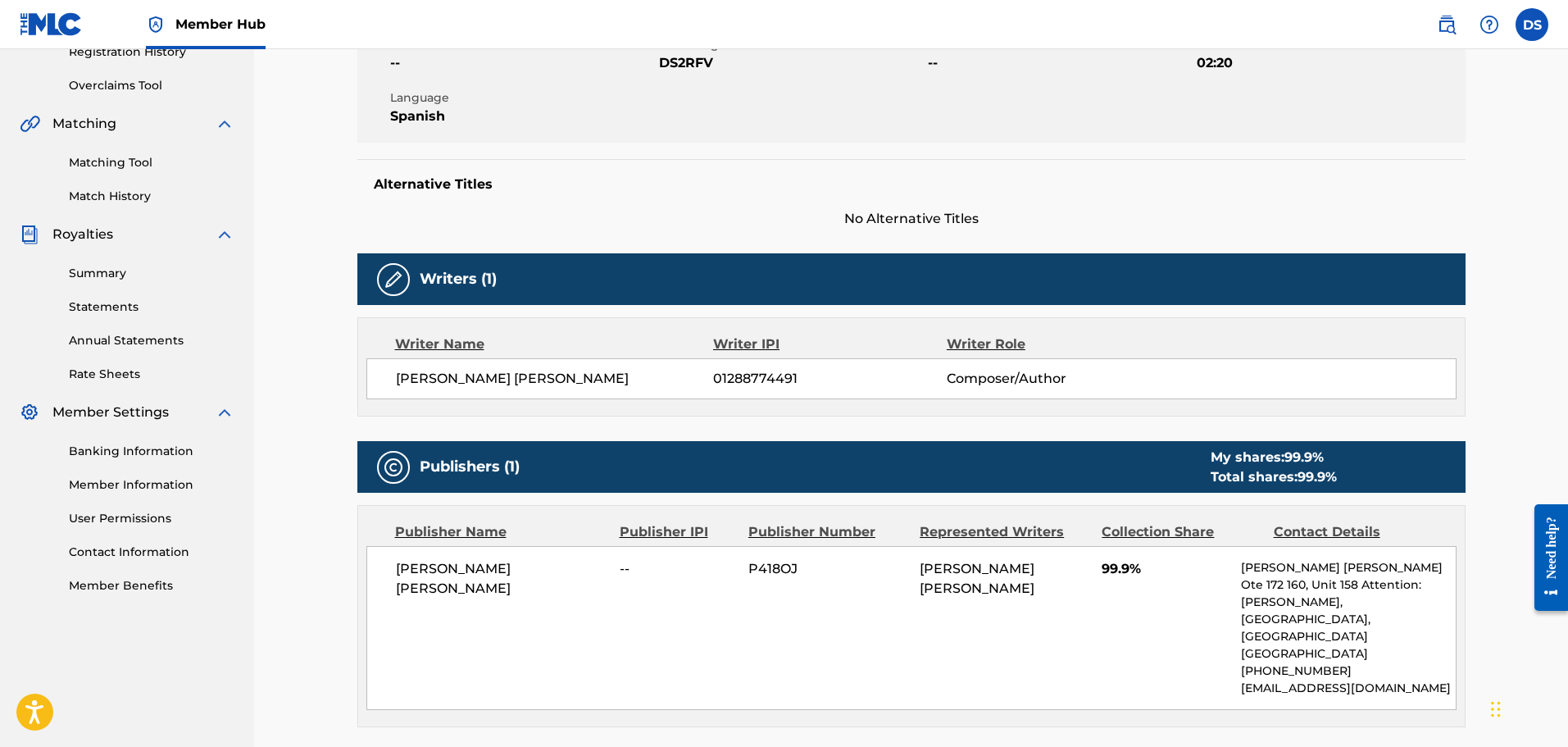
scroll to position [232, 0]
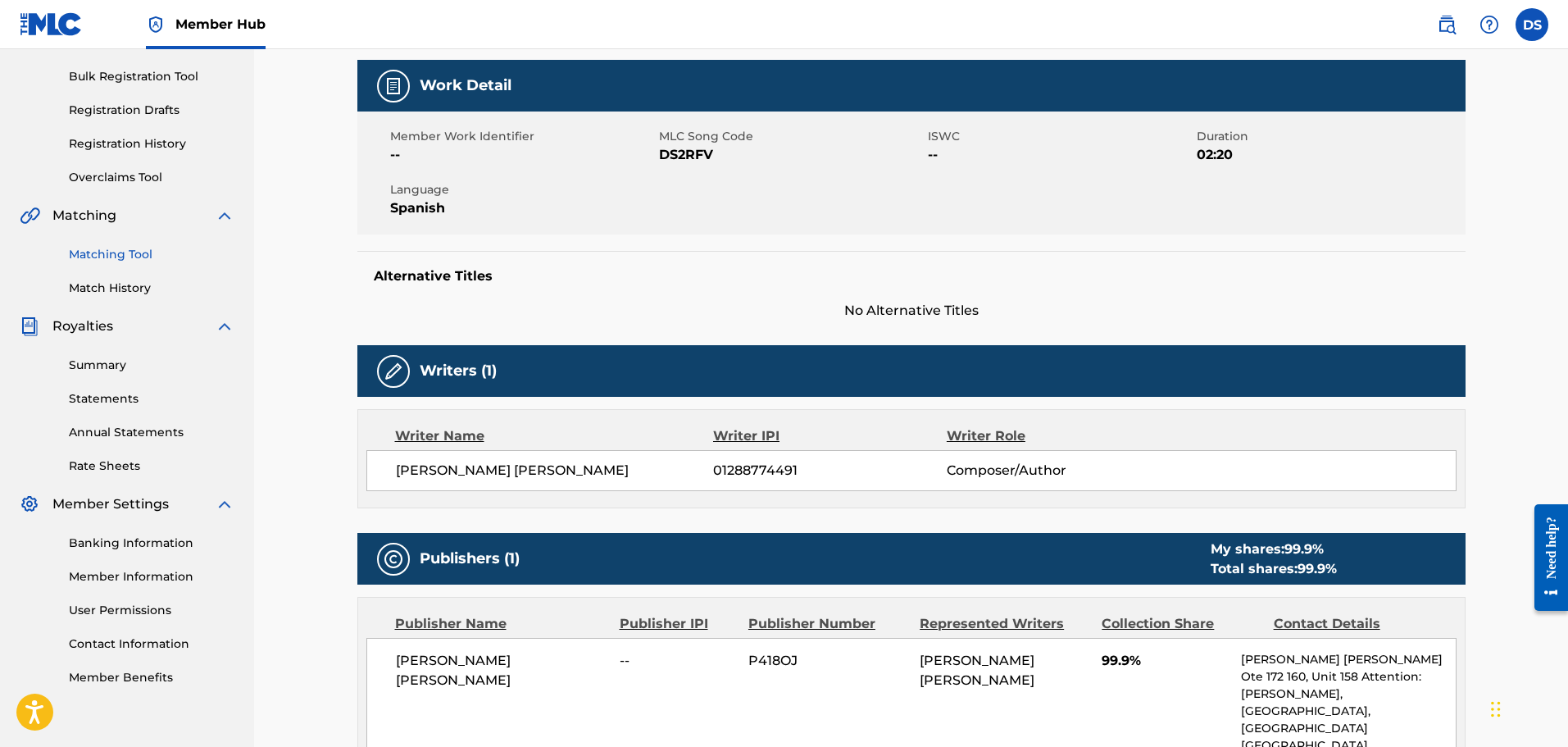
click at [112, 252] on link "Matching Tool" at bounding box center [151, 254] width 165 height 17
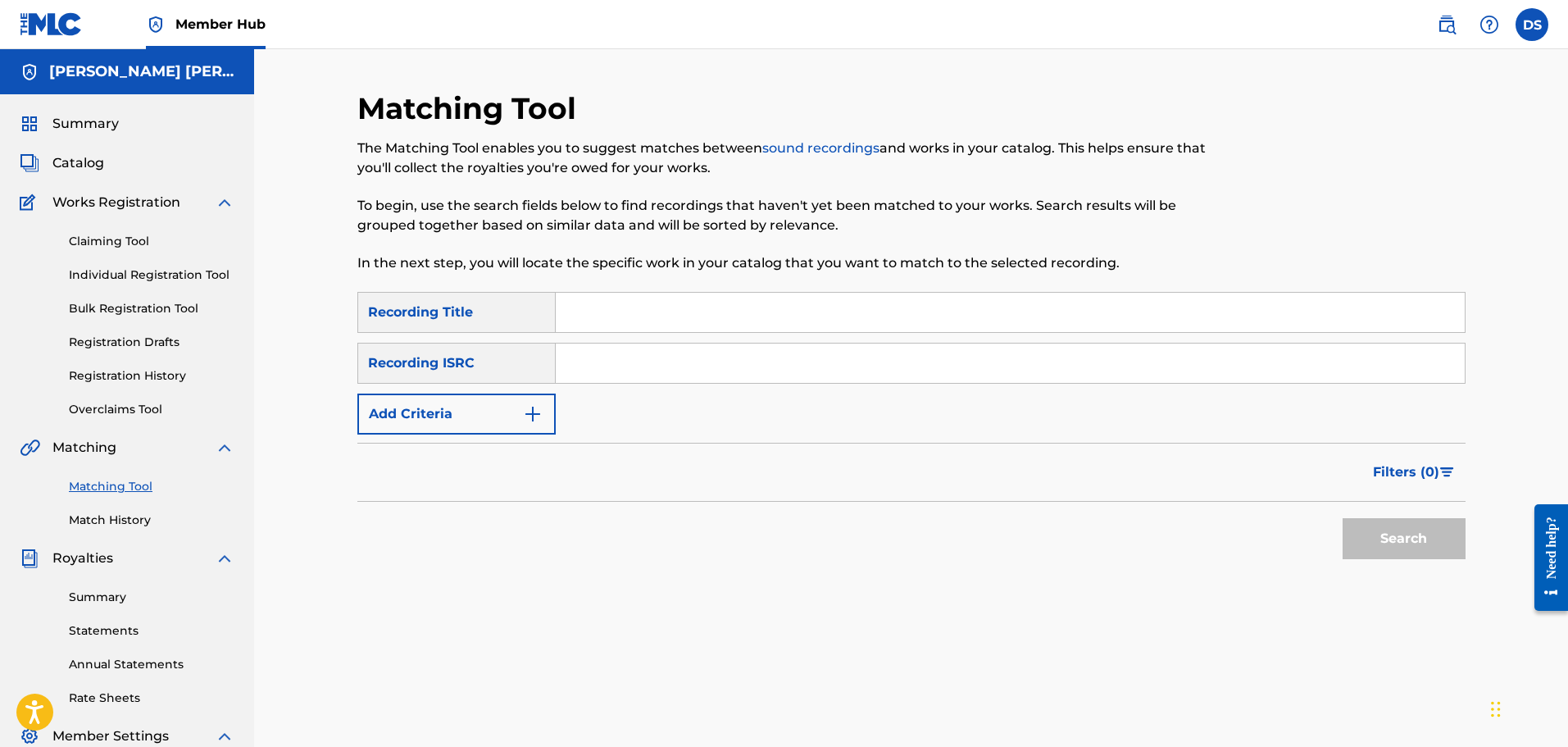
click at [635, 321] on input "Search Form" at bounding box center [1010, 312] width 909 height 39
type input "denegro"
click at [643, 354] on input "Search Form" at bounding box center [1010, 363] width 909 height 39
type input "[PERSON_NAME] [PERSON_NAME]"
click at [1416, 544] on button "Search" at bounding box center [1403, 539] width 122 height 41
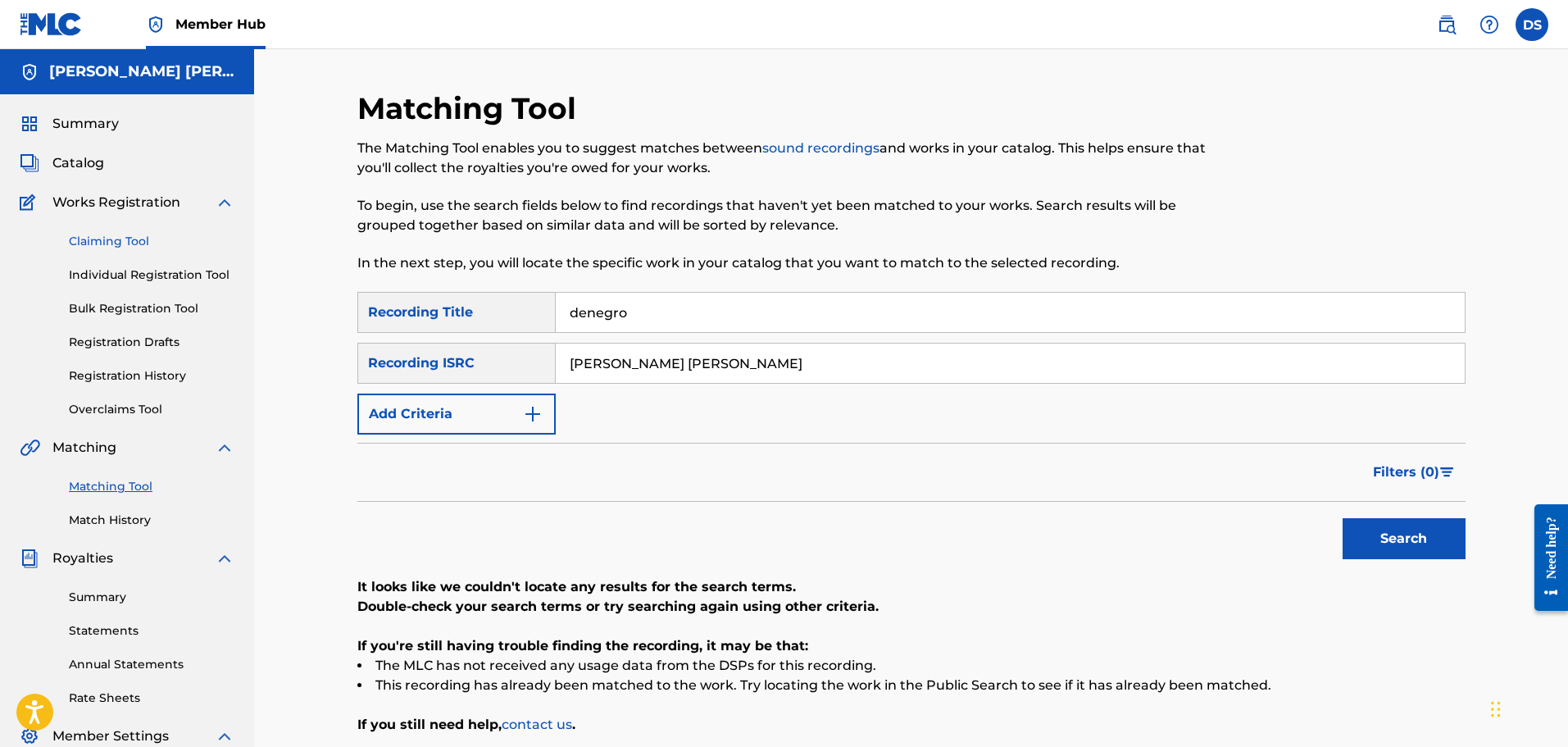
click at [98, 238] on link "Claiming Tool" at bounding box center [151, 241] width 165 height 17
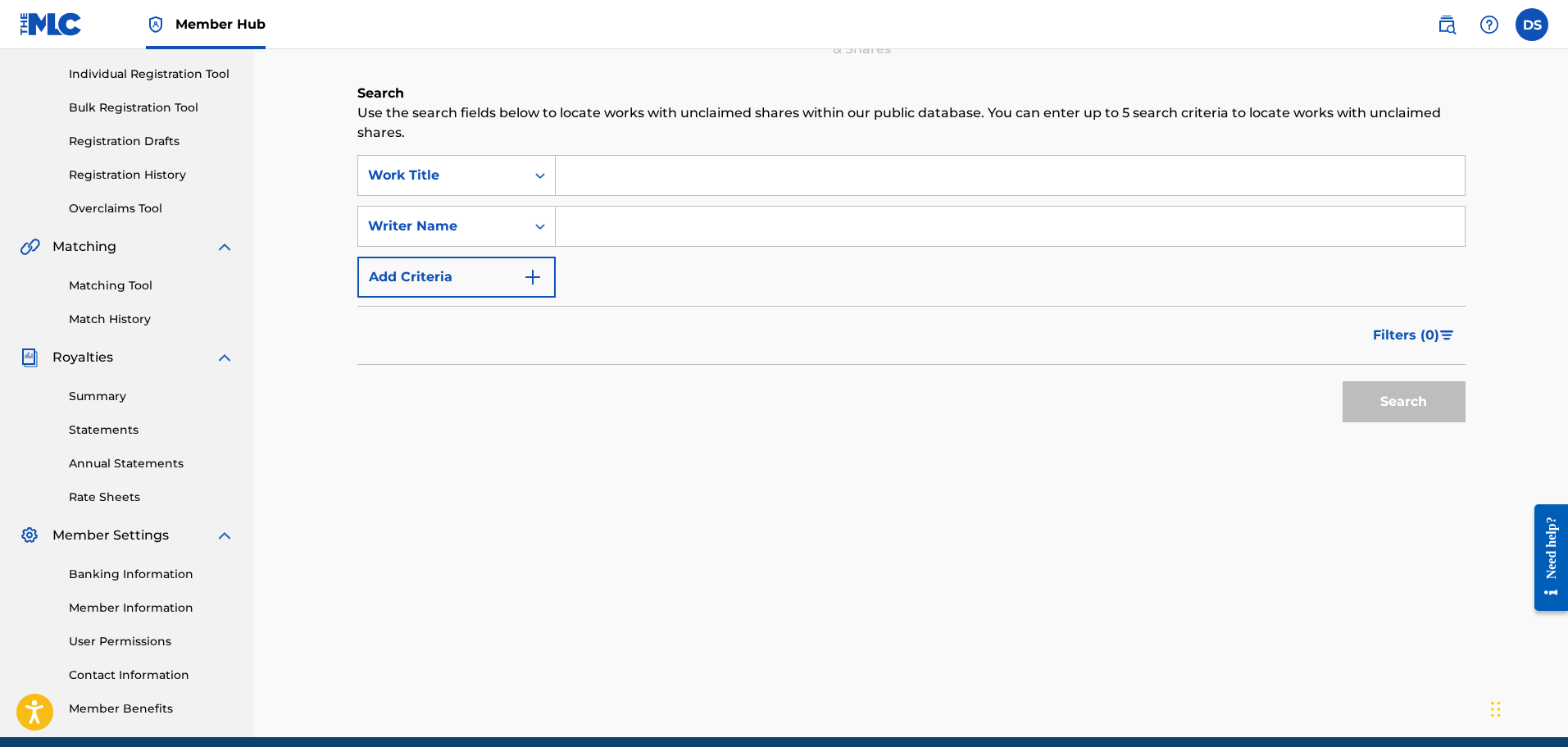
scroll to position [82, 0]
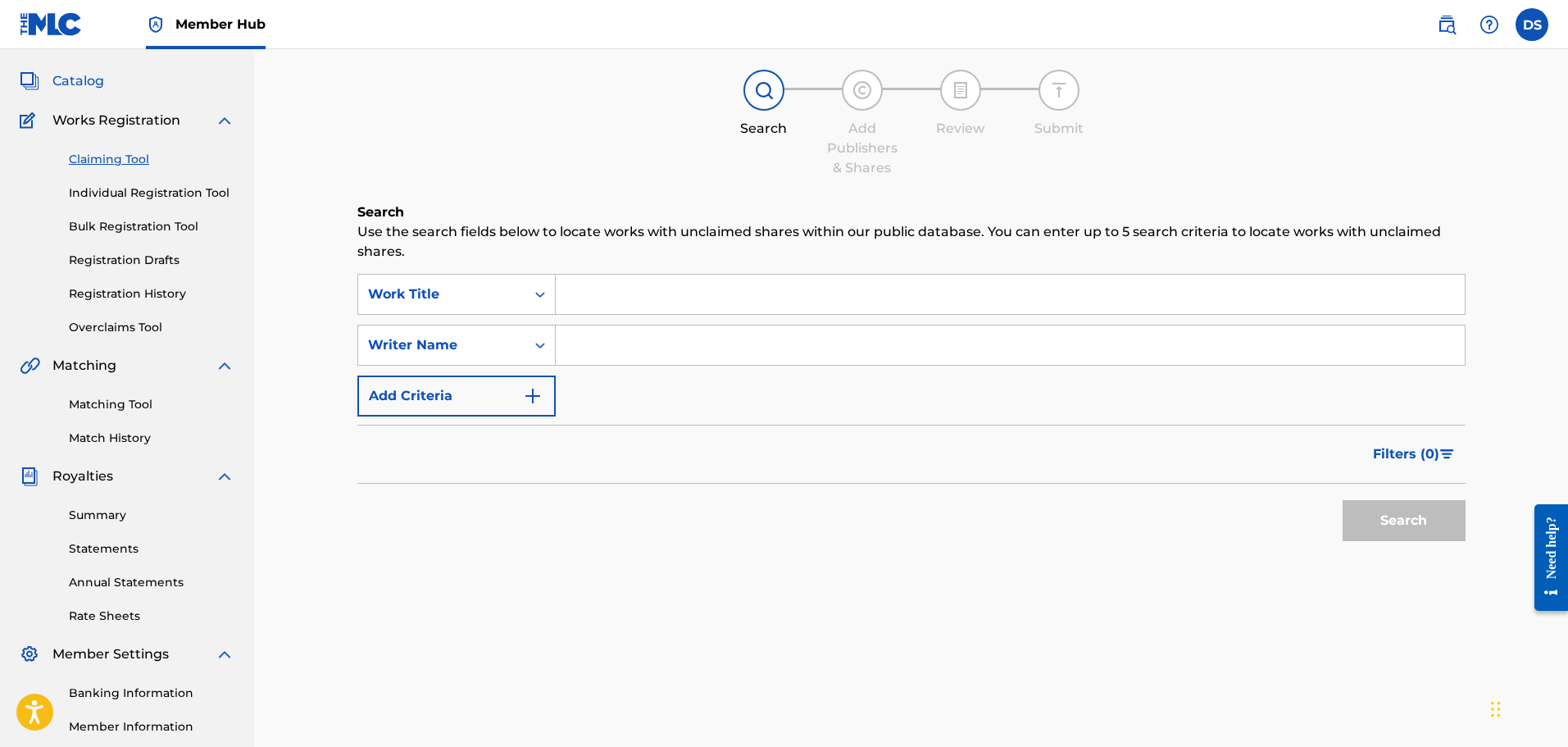
click at [90, 76] on span "Catalog" at bounding box center [78, 80] width 51 height 20
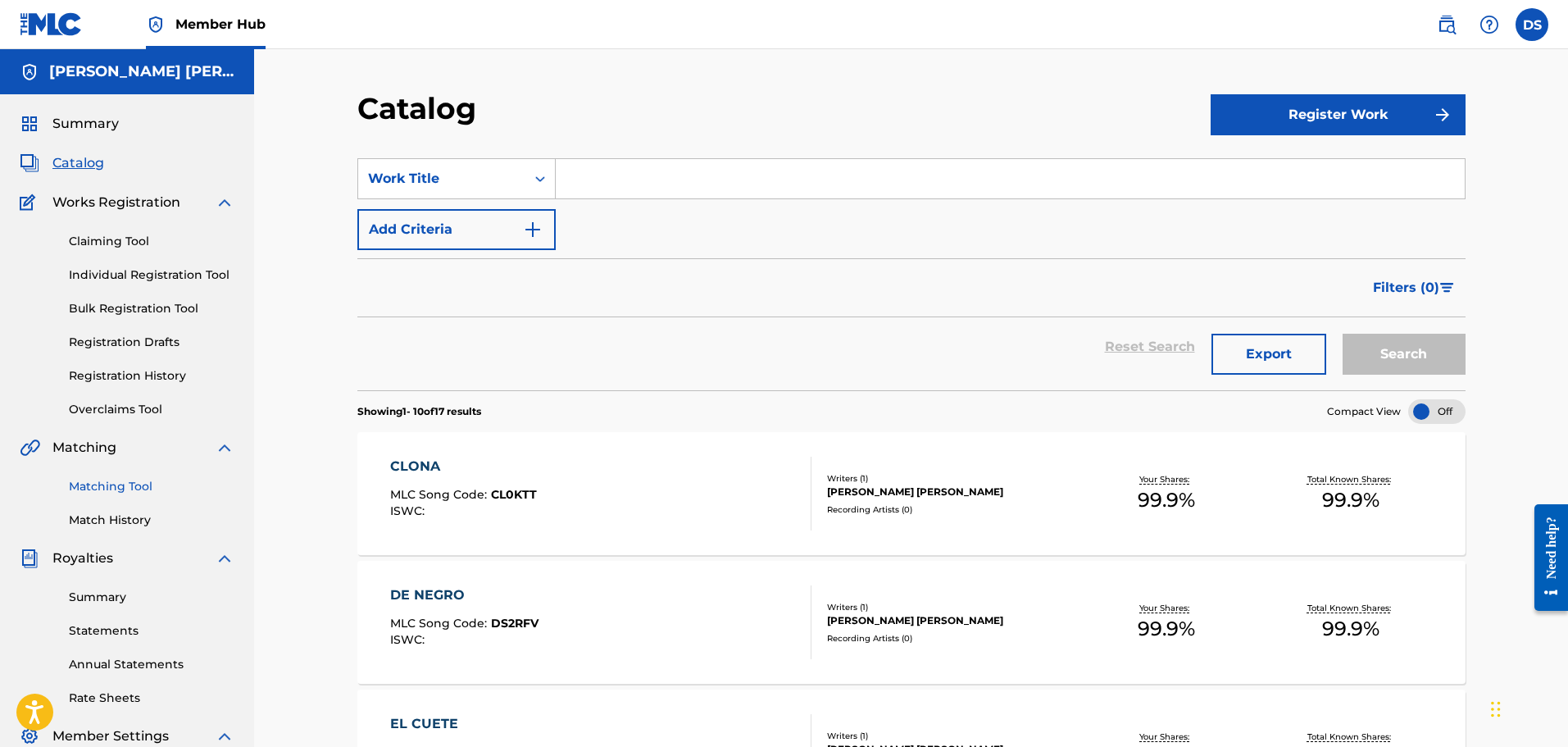
click at [102, 488] on link "Matching Tool" at bounding box center [151, 486] width 165 height 17
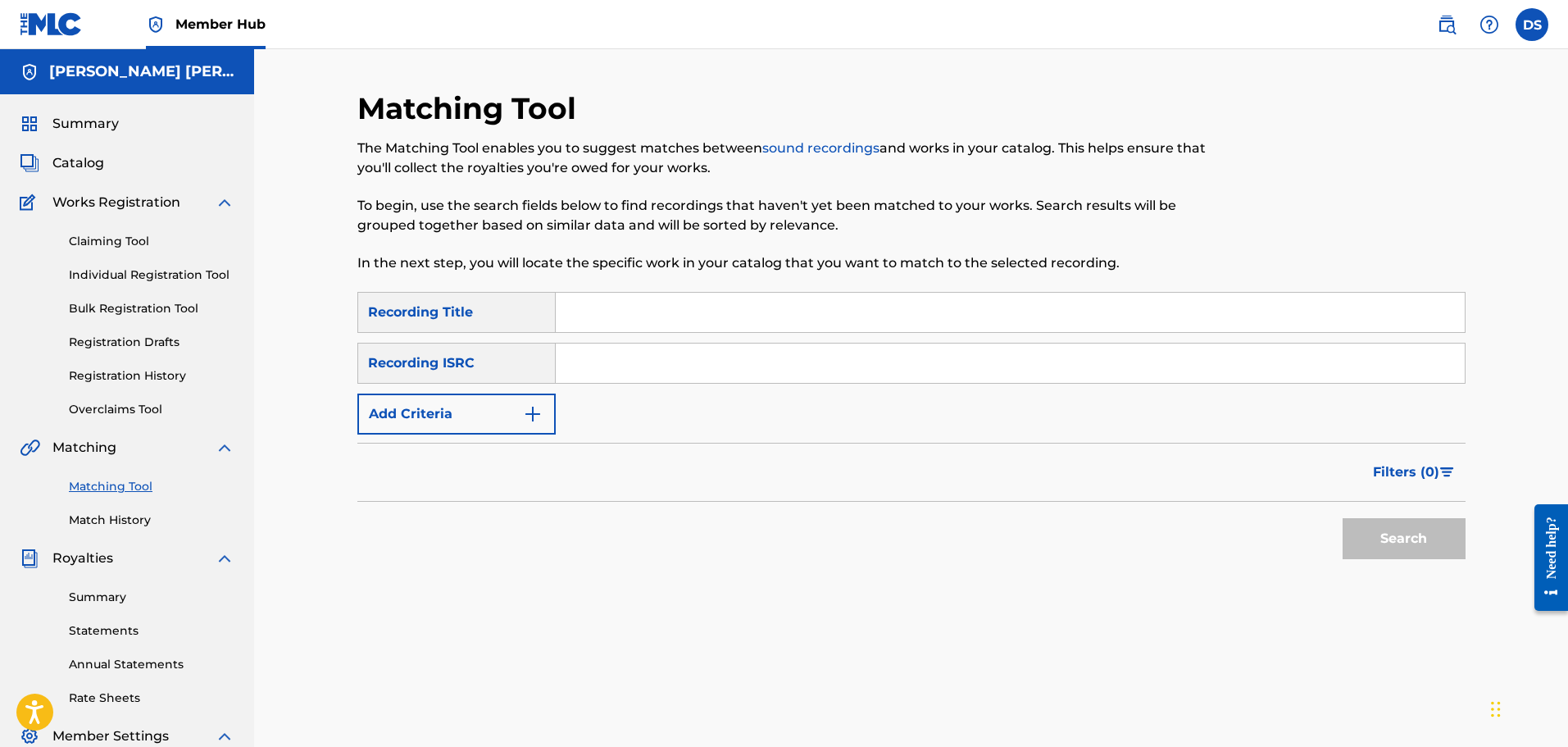
click at [615, 323] on input "Search Form" at bounding box center [1010, 312] width 909 height 39
type input "DE NEGRO"
click at [596, 362] on input "Search Form" at bounding box center [1010, 363] width 909 height 39
type input "[PERSON_NAME] [PERSON_NAME]"
click at [1433, 551] on button "Search" at bounding box center [1403, 539] width 122 height 41
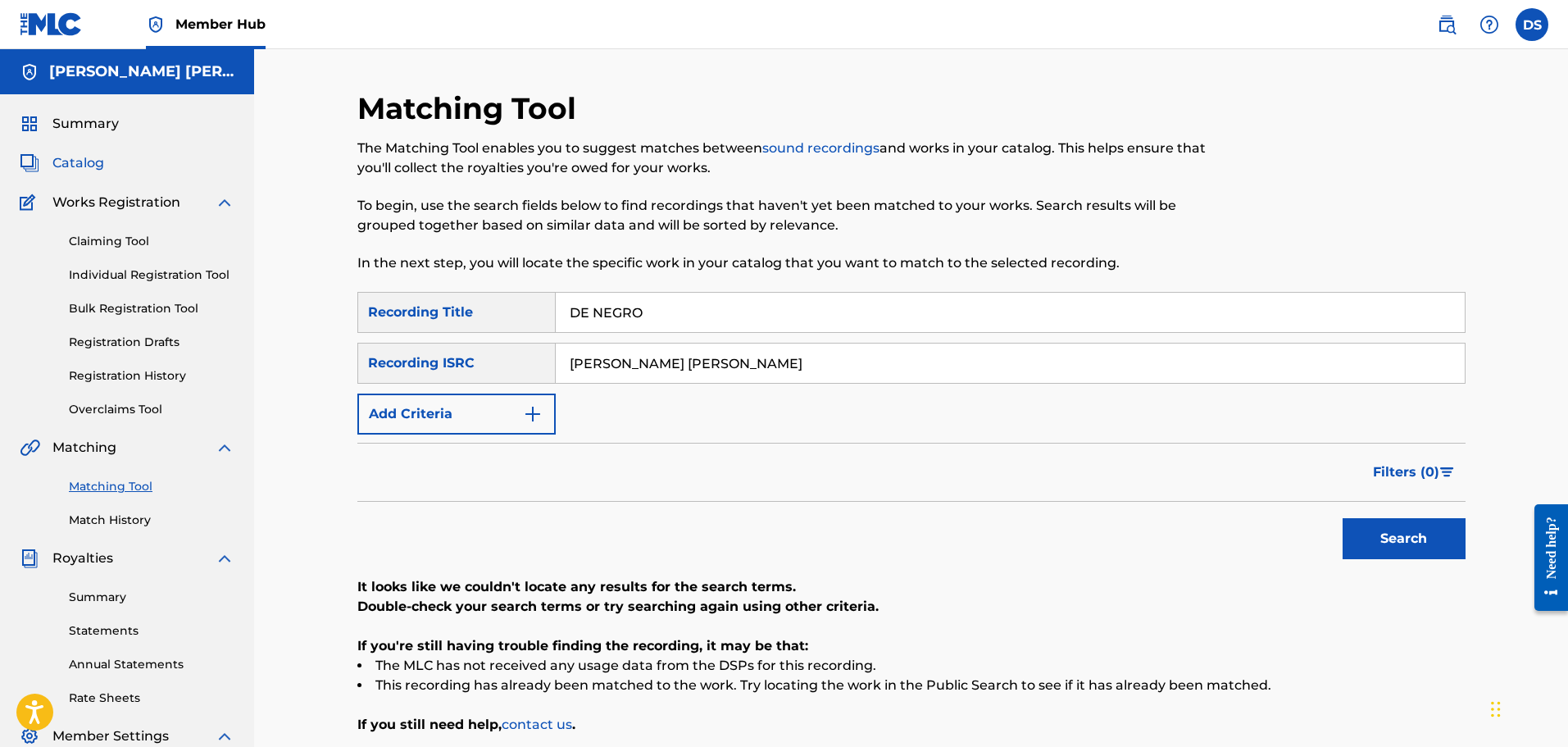
click at [82, 164] on span "Catalog" at bounding box center [78, 163] width 51 height 20
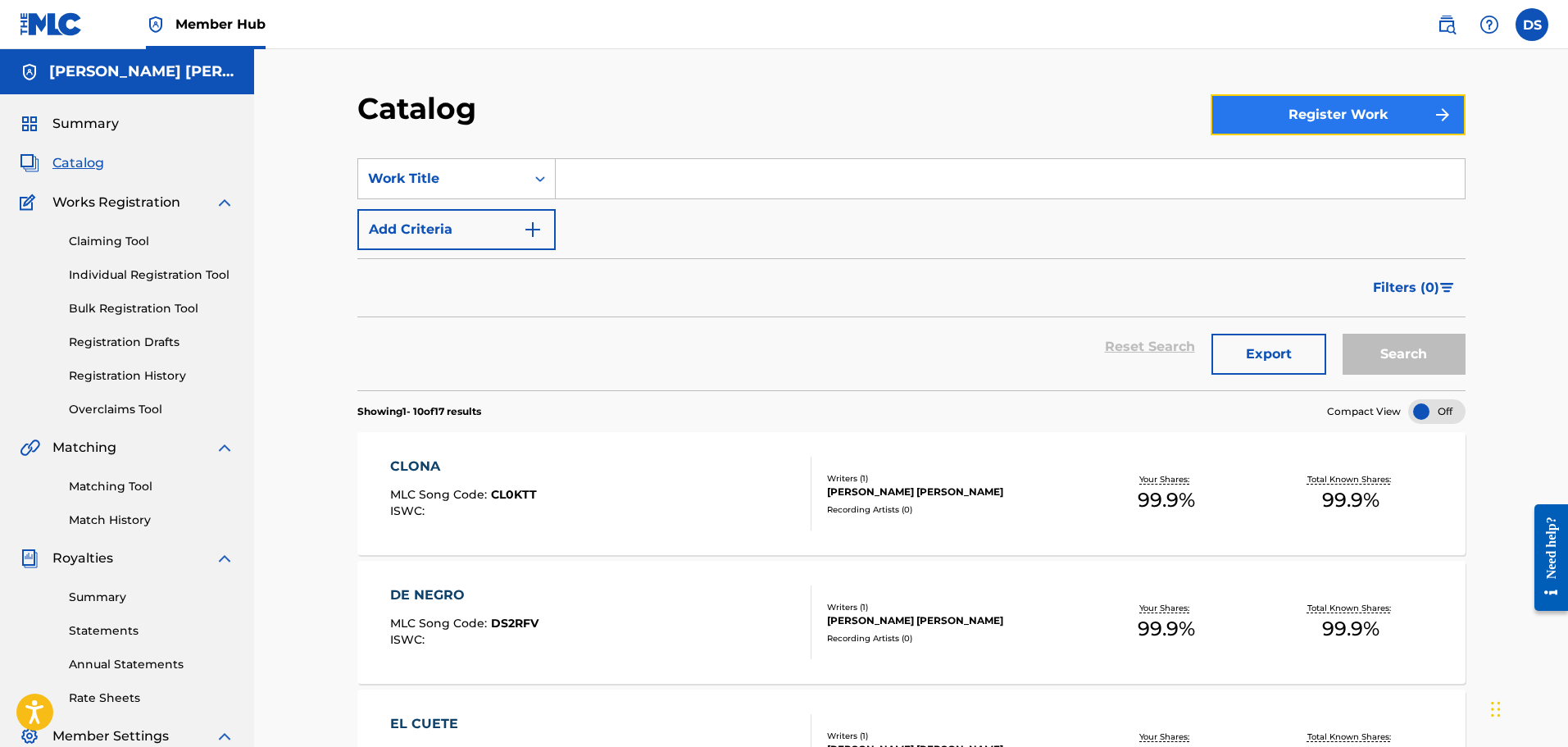
click at [1297, 97] on button "Register Work" at bounding box center [1338, 115] width 255 height 41
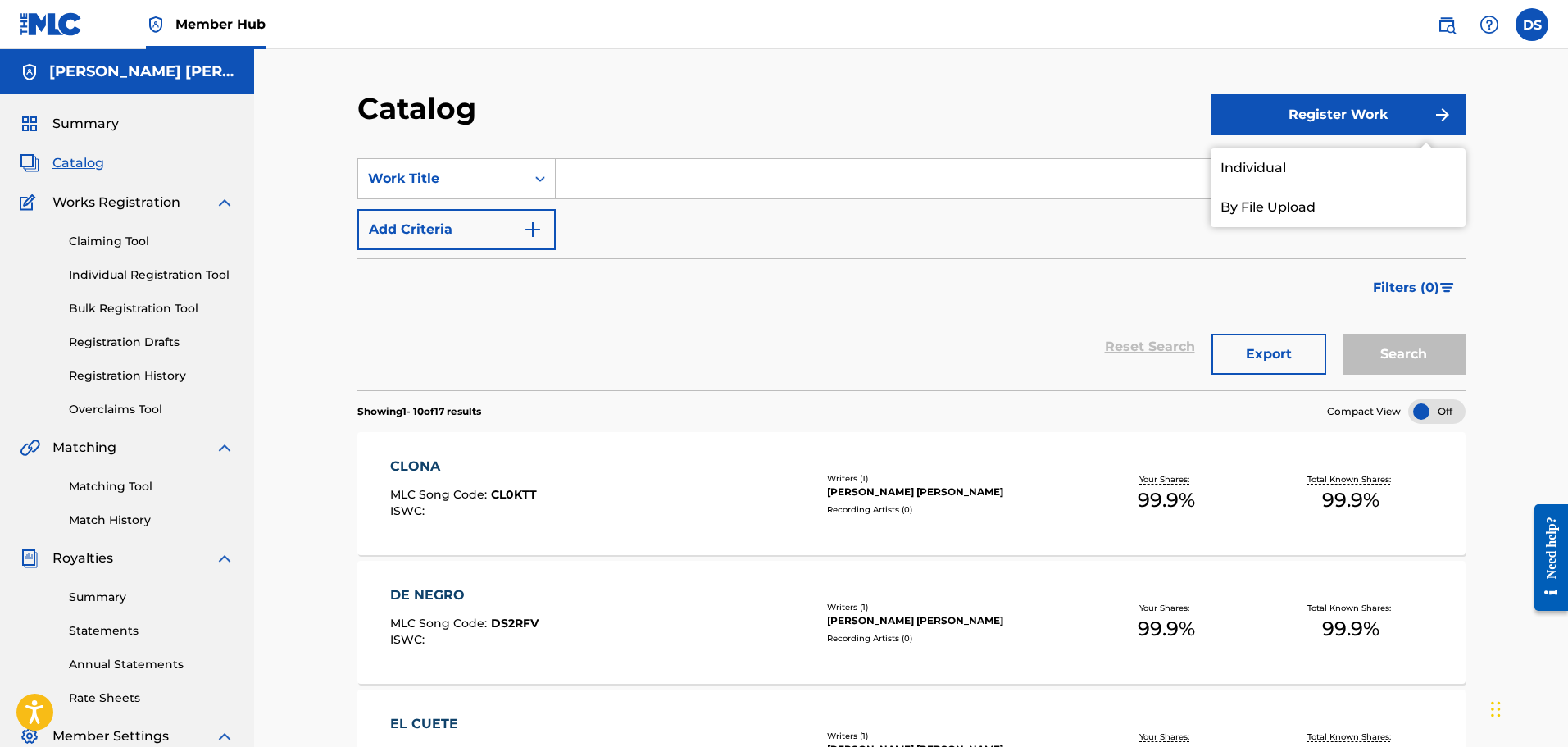
click at [1064, 128] on div "Catalog" at bounding box center [784, 114] width 853 height 49
click at [108, 128] on span "Summary" at bounding box center [85, 123] width 66 height 20
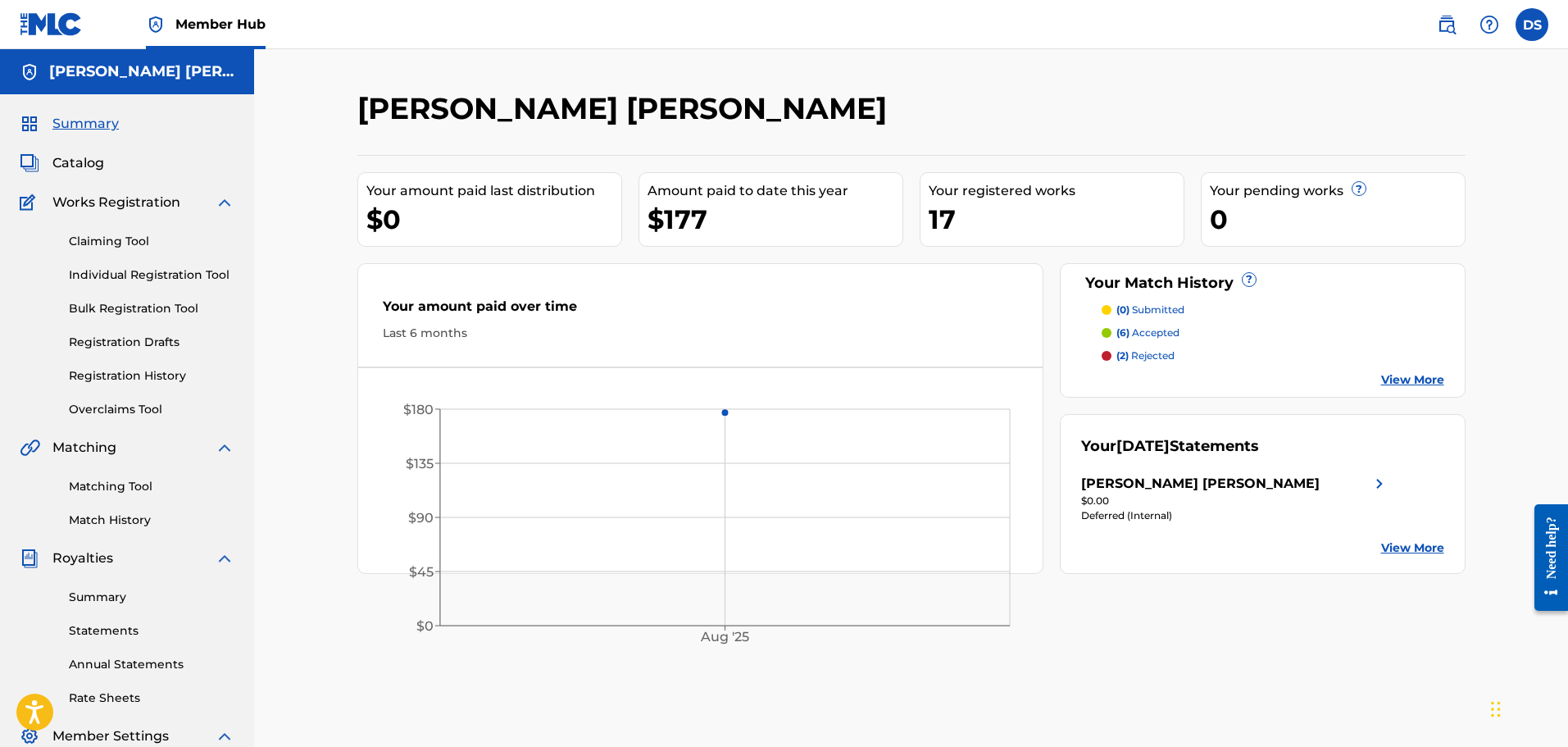
click at [1411, 372] on link "View More" at bounding box center [1412, 380] width 63 height 17
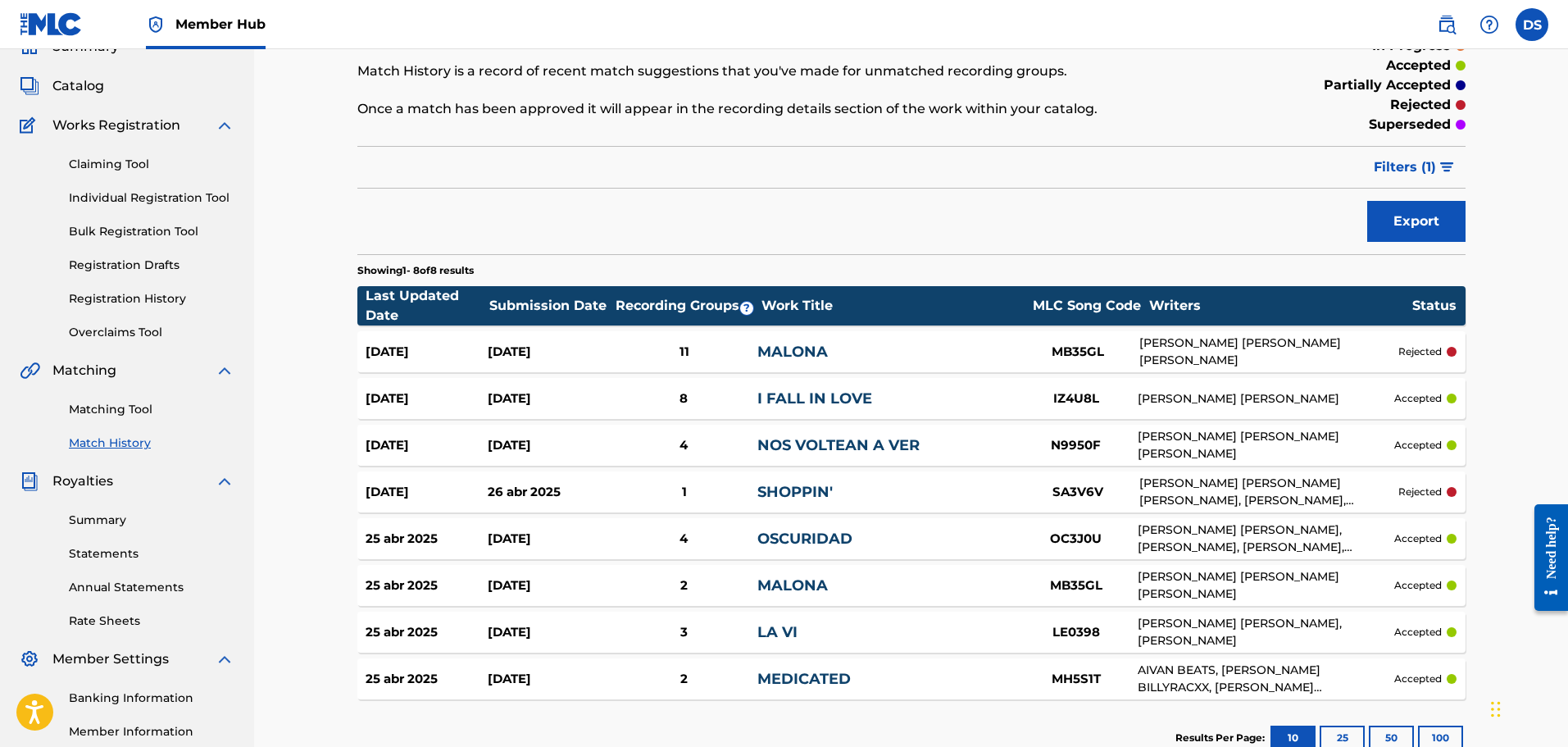
scroll to position [82, 0]
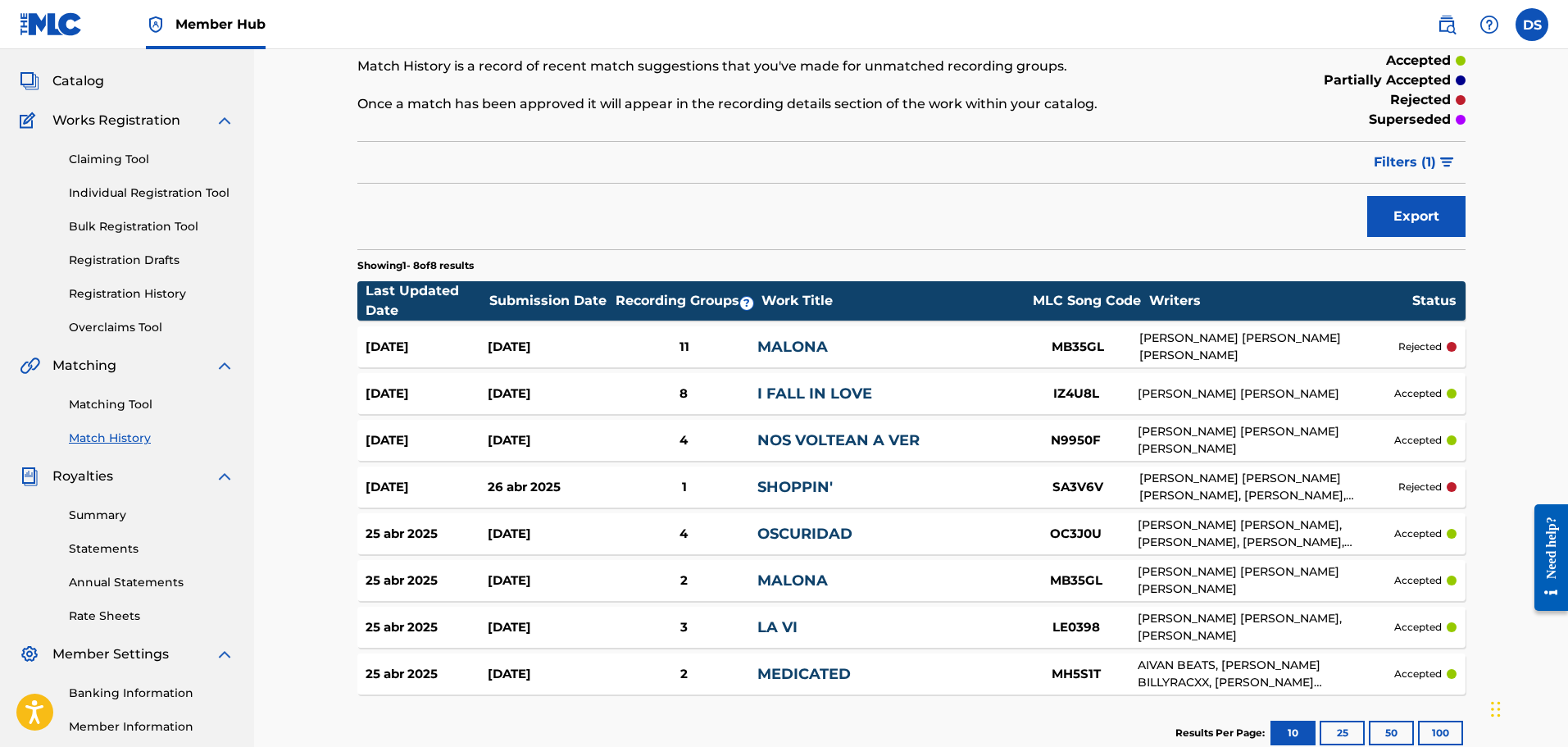
click at [1231, 498] on div "[PERSON_NAME] [PERSON_NAME] [PERSON_NAME], [PERSON_NAME], [PERSON_NAME]" at bounding box center [1268, 486] width 259 height 35
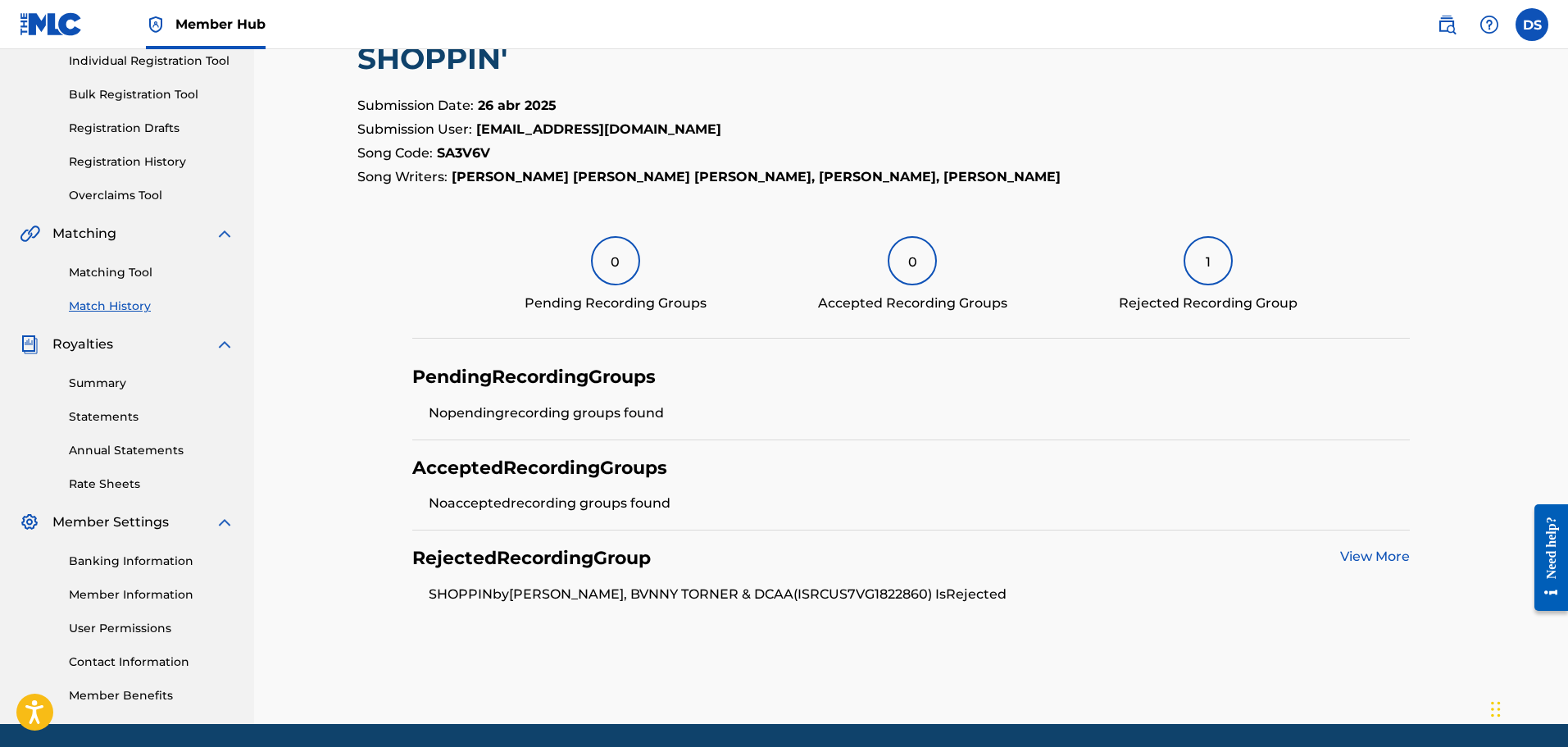
scroll to position [246, 0]
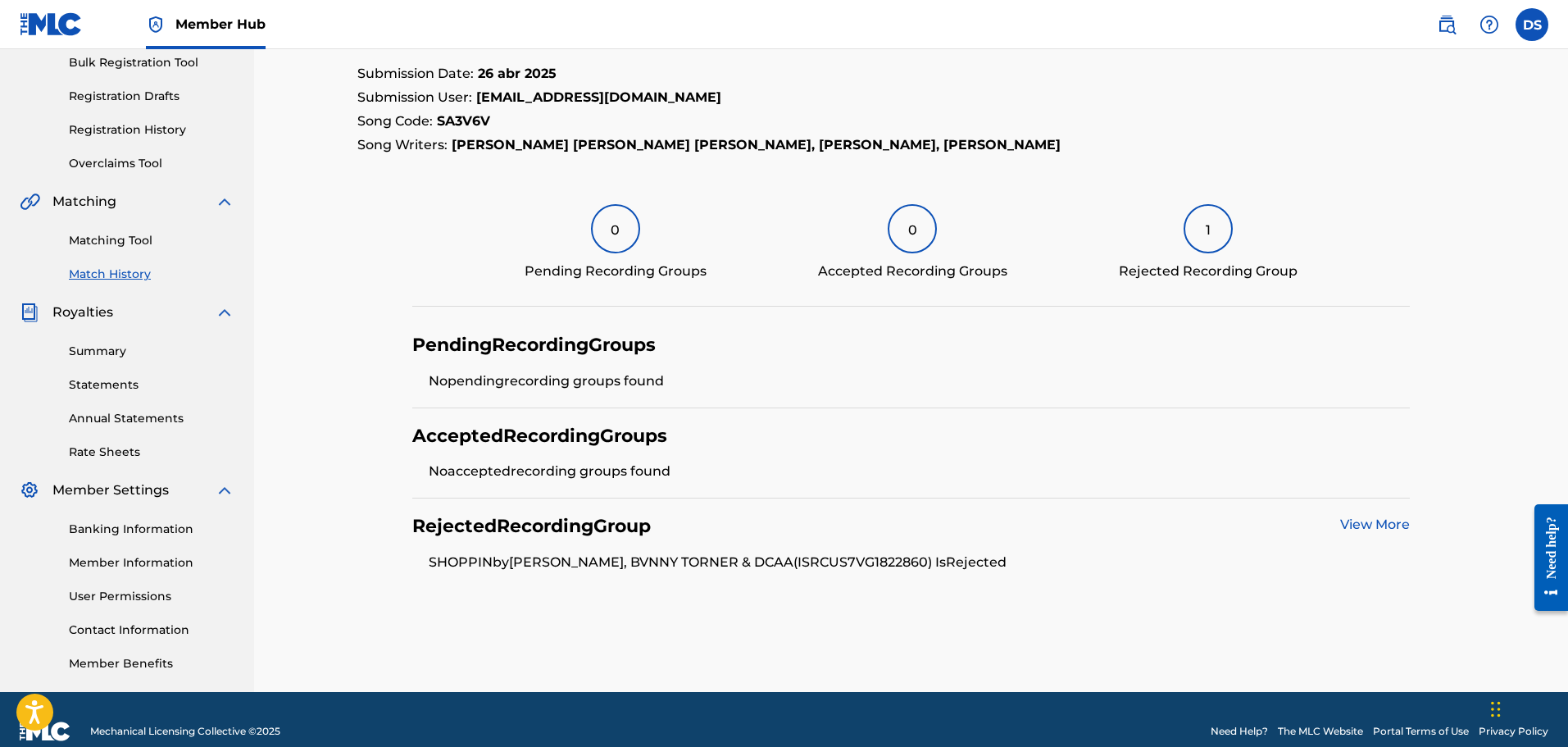
click at [903, 232] on div "0" at bounding box center [912, 228] width 50 height 50
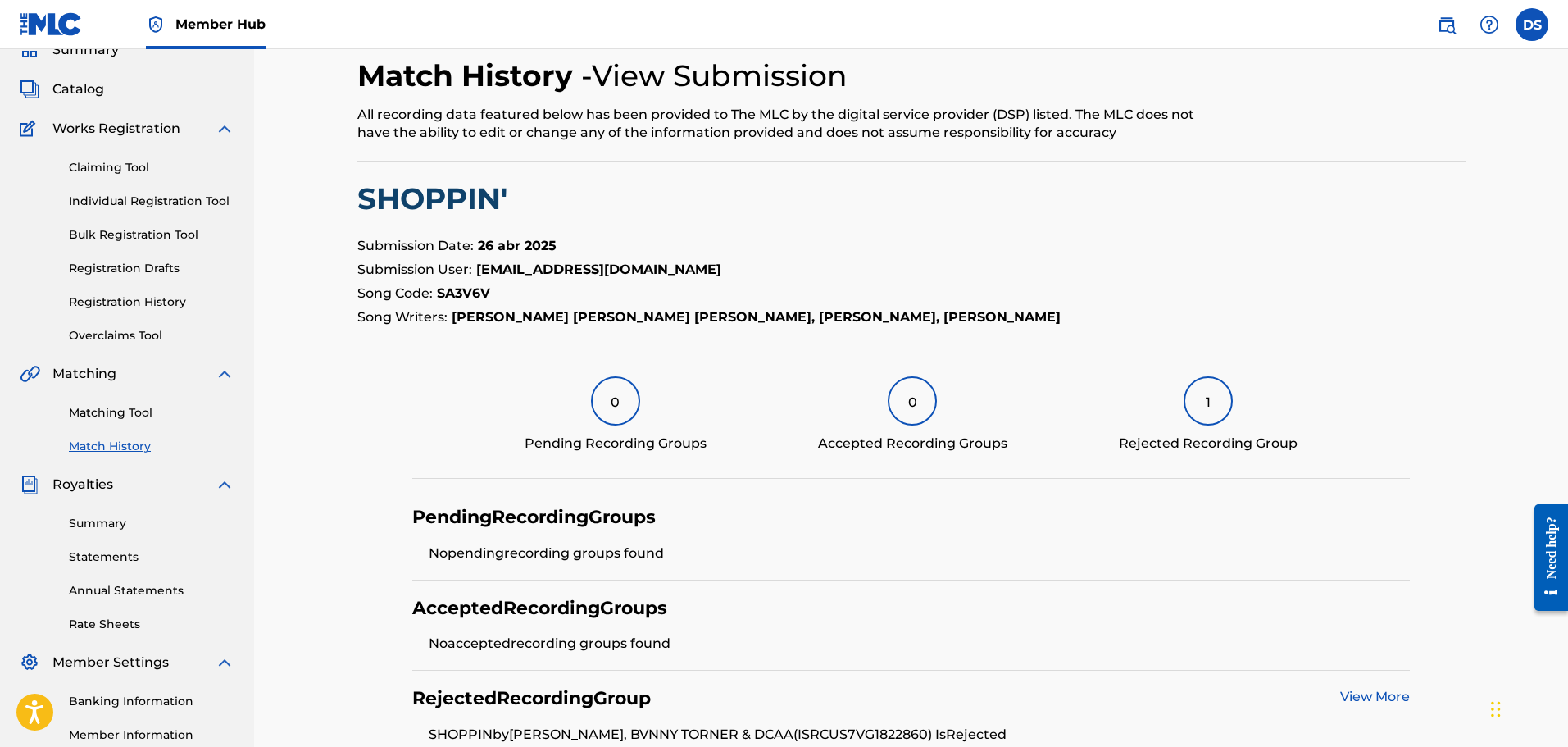
scroll to position [0, 0]
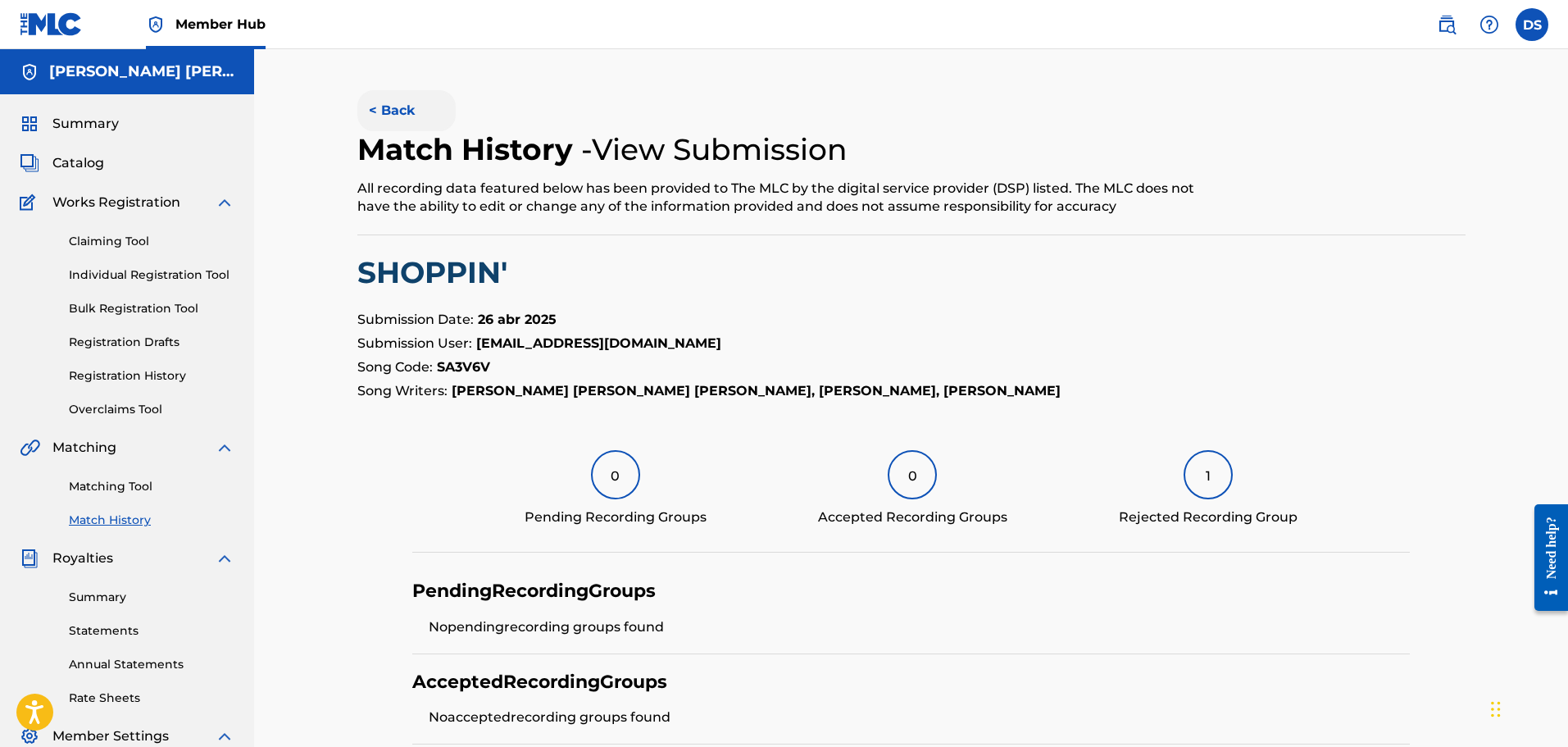
click at [408, 104] on button "< Back" at bounding box center [406, 110] width 98 height 41
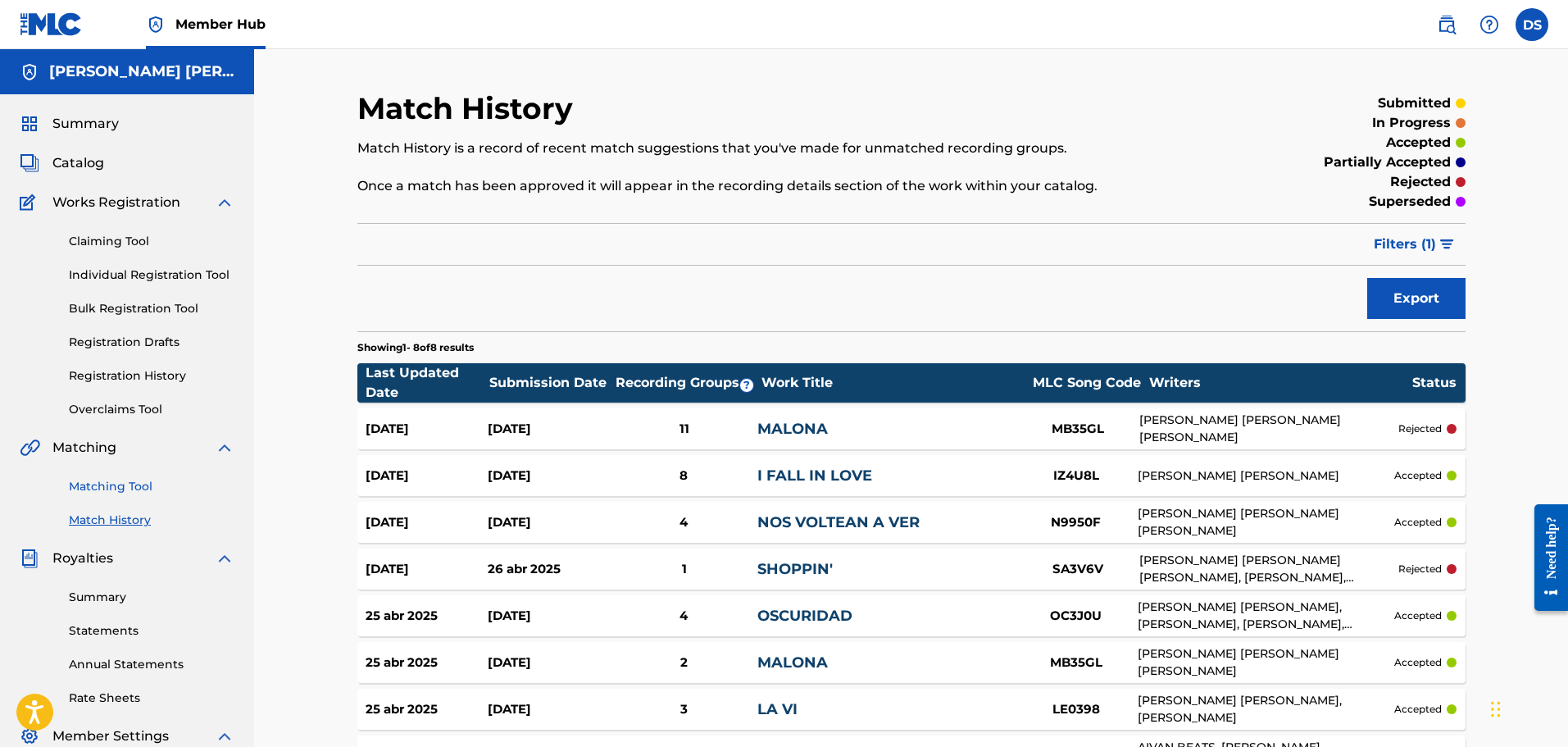
click at [122, 486] on link "Matching Tool" at bounding box center [151, 486] width 165 height 17
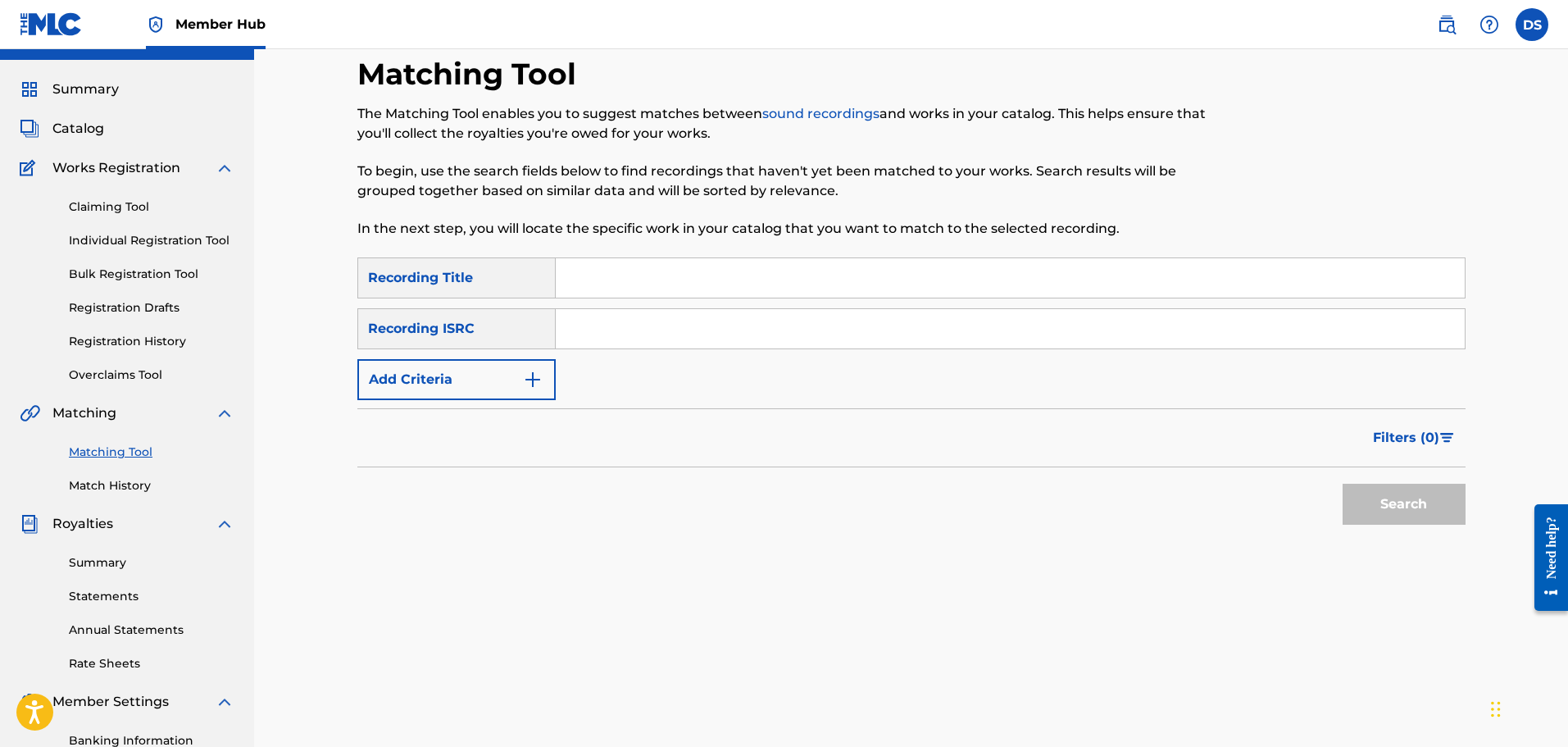
scroll to position [82, 0]
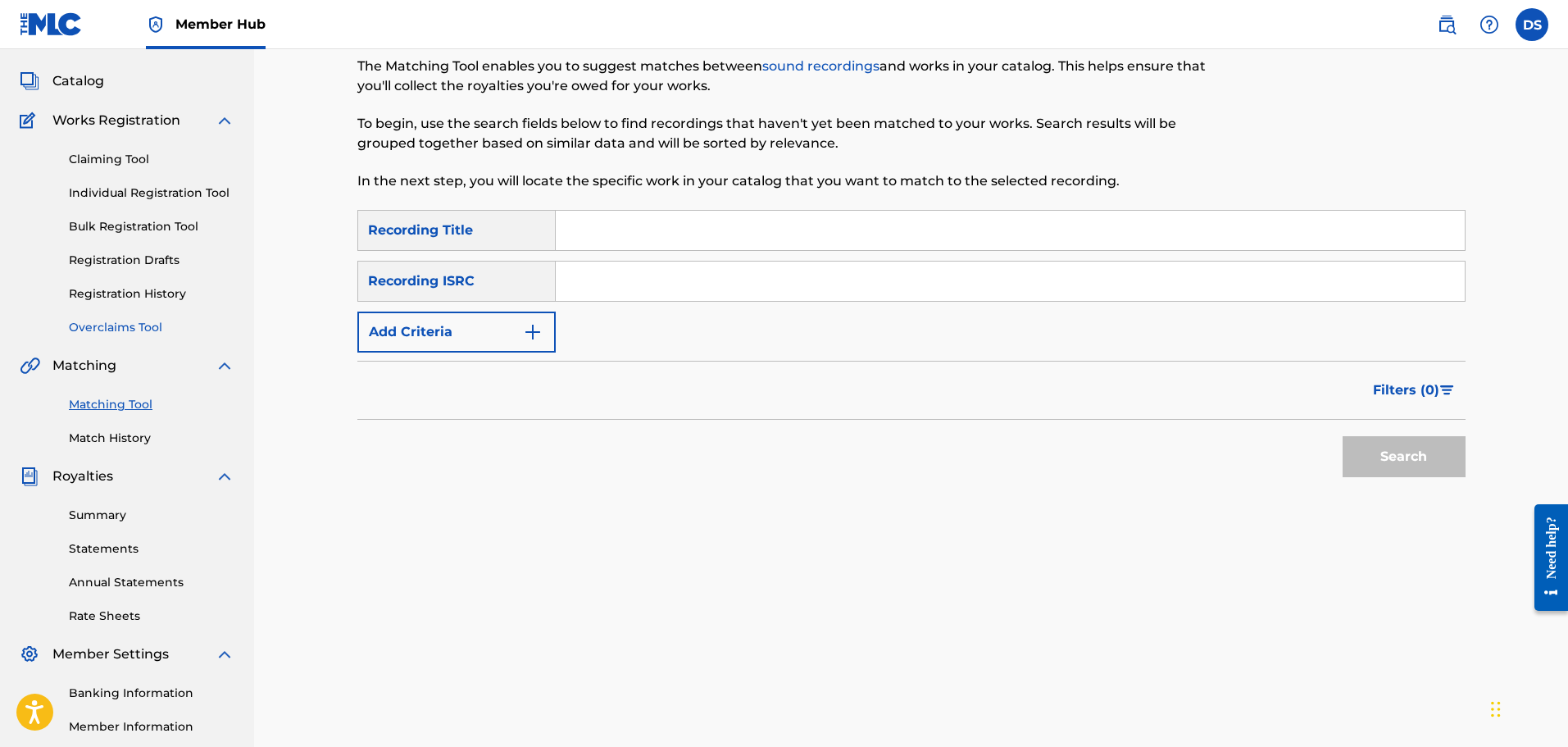
click at [136, 326] on link "Overclaims Tool" at bounding box center [151, 327] width 165 height 17
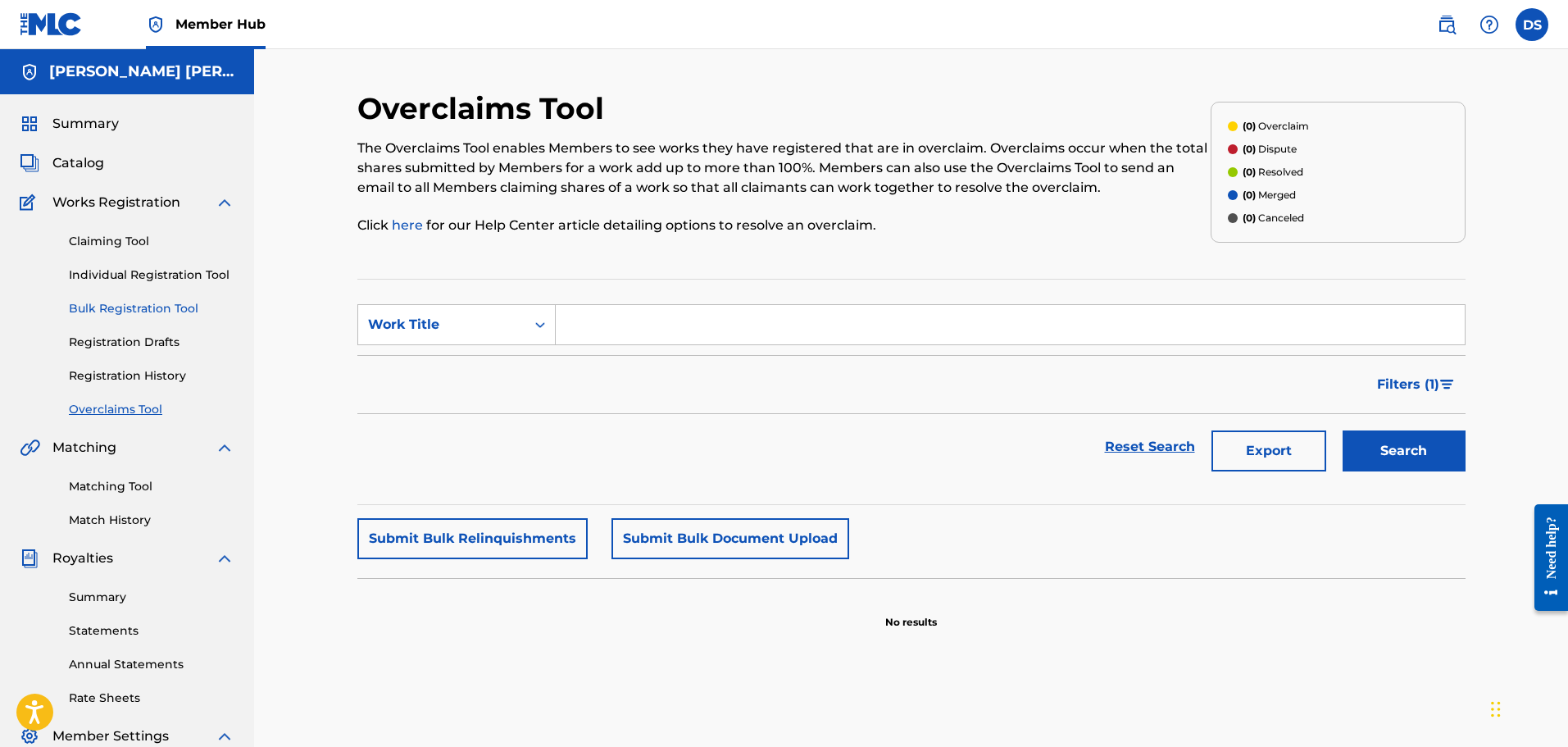
click at [130, 305] on link "Bulk Registration Tool" at bounding box center [151, 309] width 165 height 17
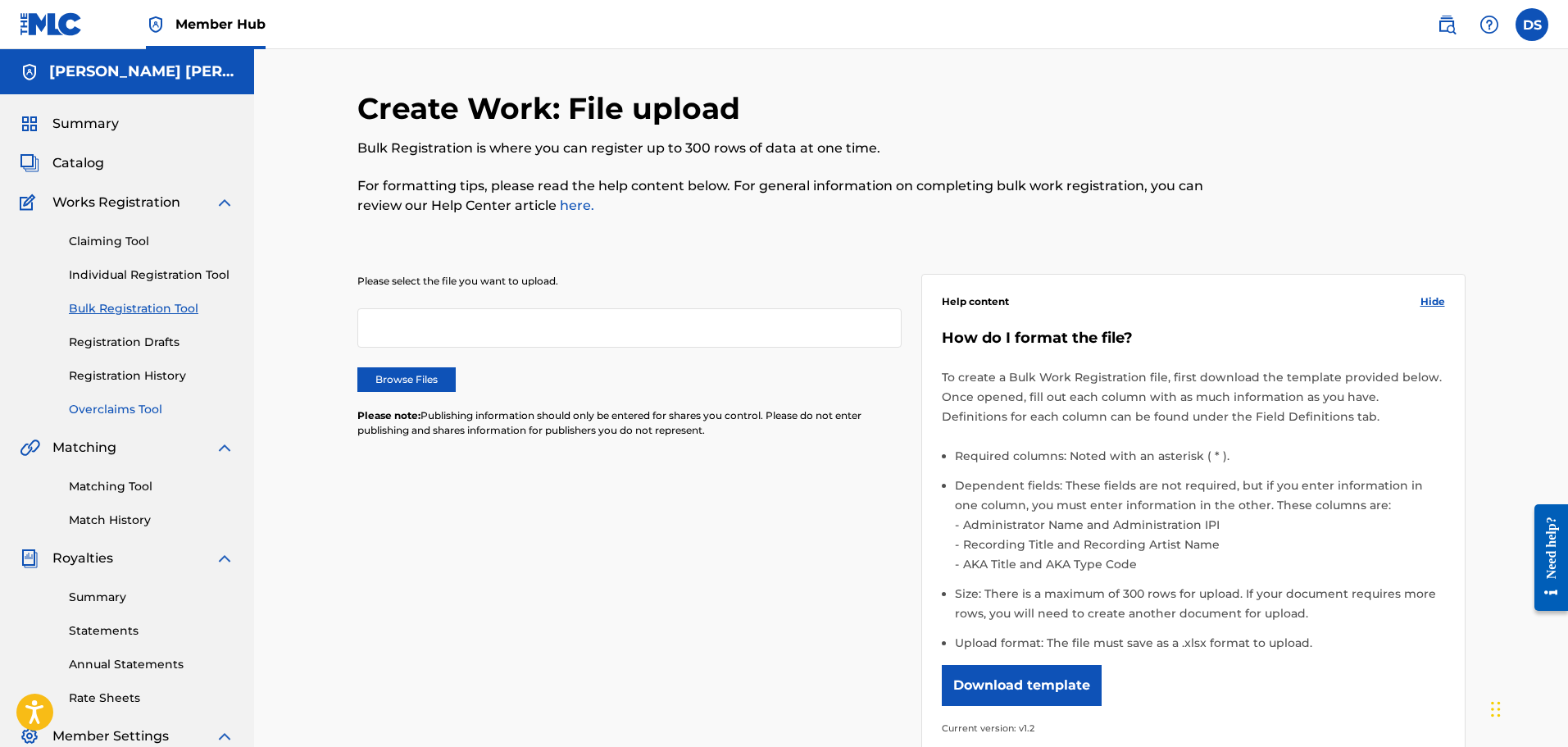
click at [122, 403] on link "Overclaims Tool" at bounding box center [151, 409] width 165 height 17
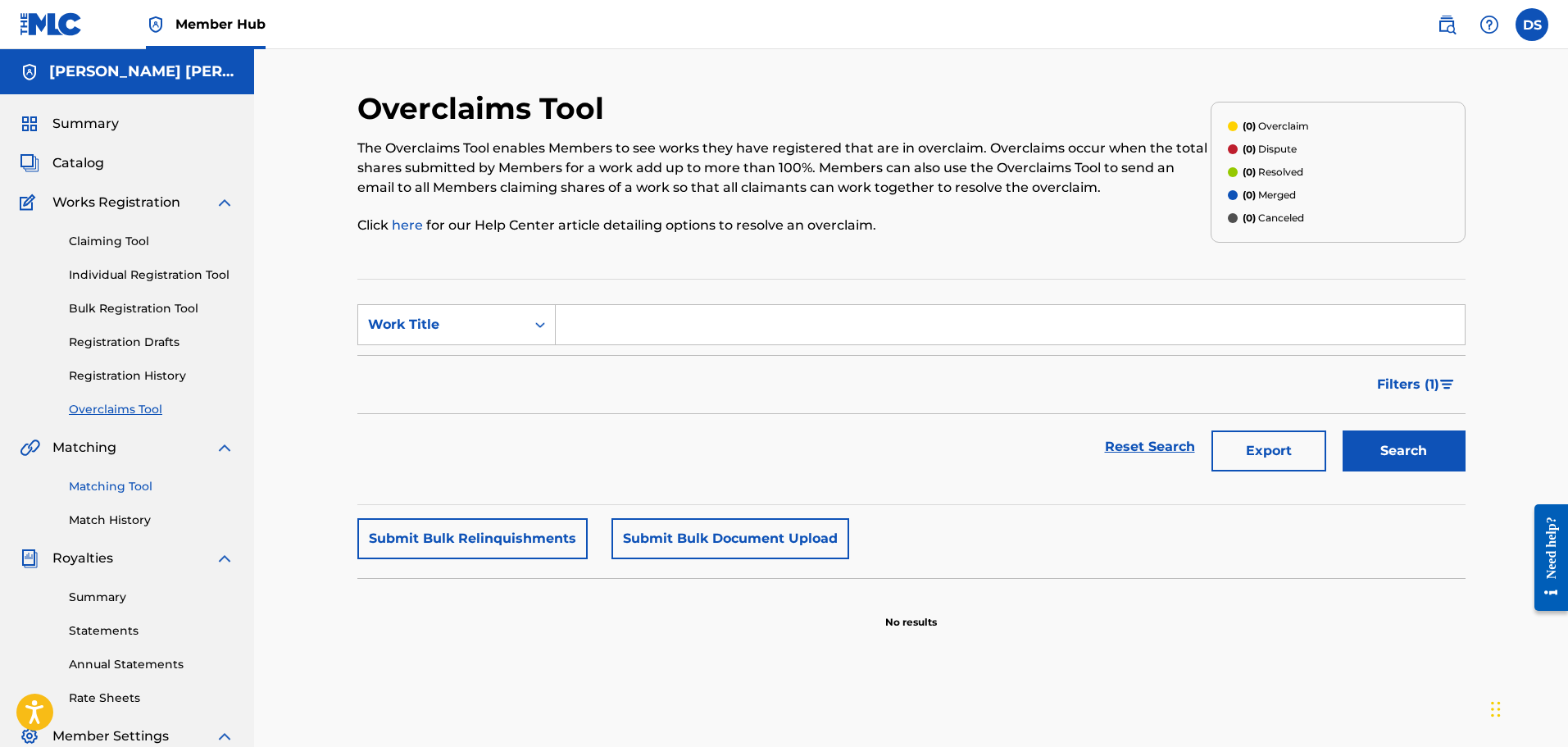
click at [137, 488] on link "Matching Tool" at bounding box center [151, 486] width 165 height 17
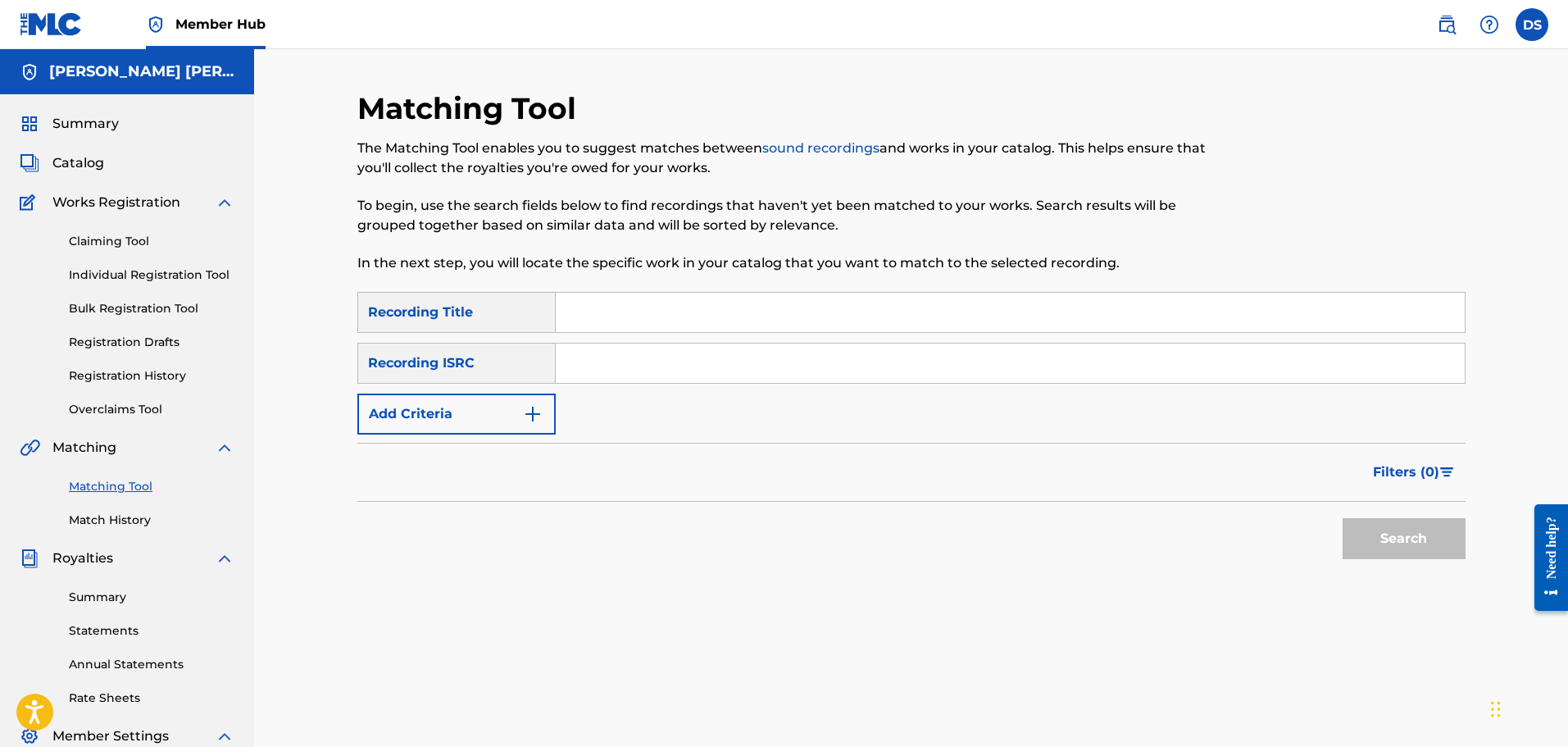
click at [670, 352] on input "Search Form" at bounding box center [1010, 363] width 909 height 39
paste input "FRX282180412"
type input "FRX282180412"
click at [612, 304] on input "Search Form" at bounding box center [1010, 312] width 909 height 39
type input "VOLANDO"
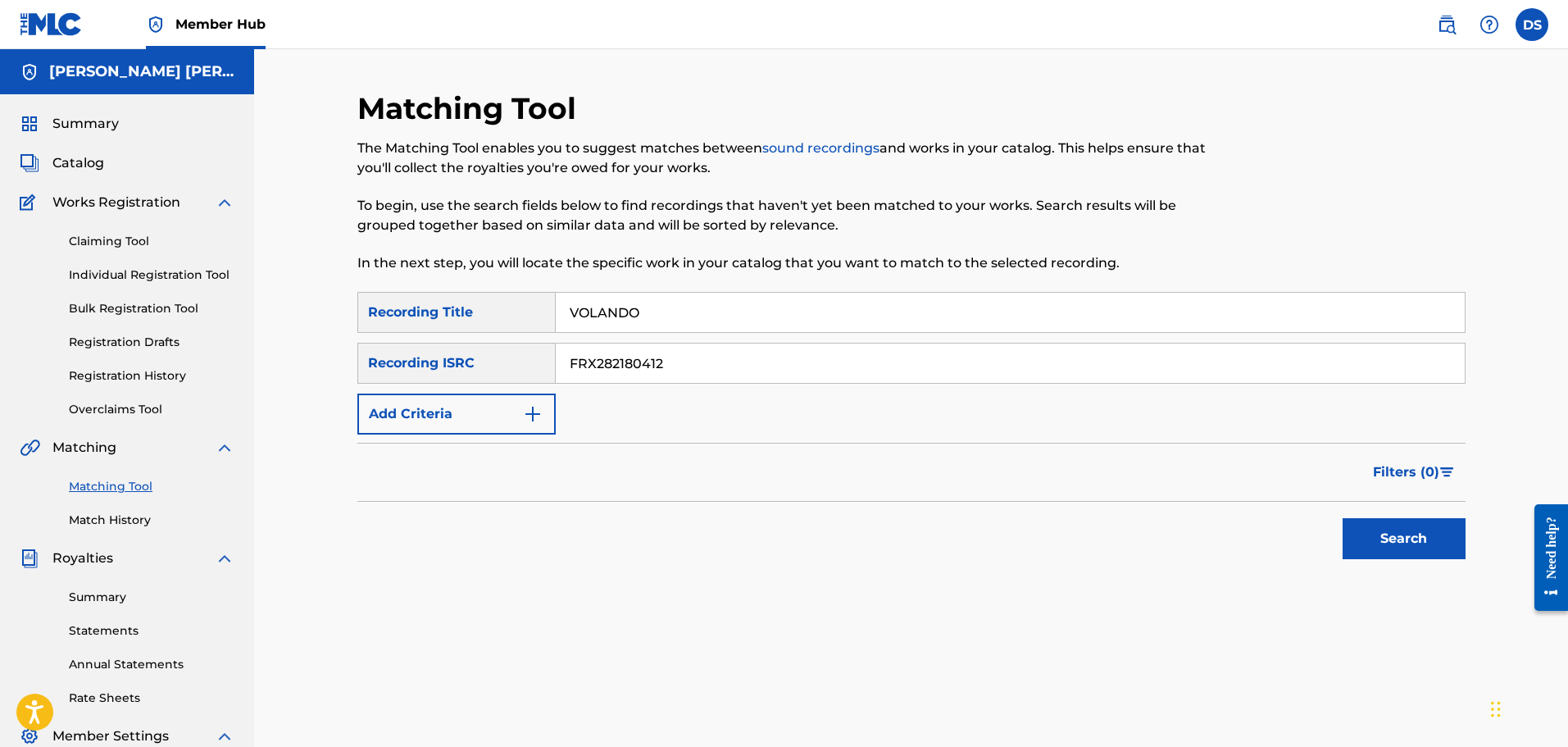
click at [1343, 518] on button "Search" at bounding box center [1403, 539] width 122 height 41
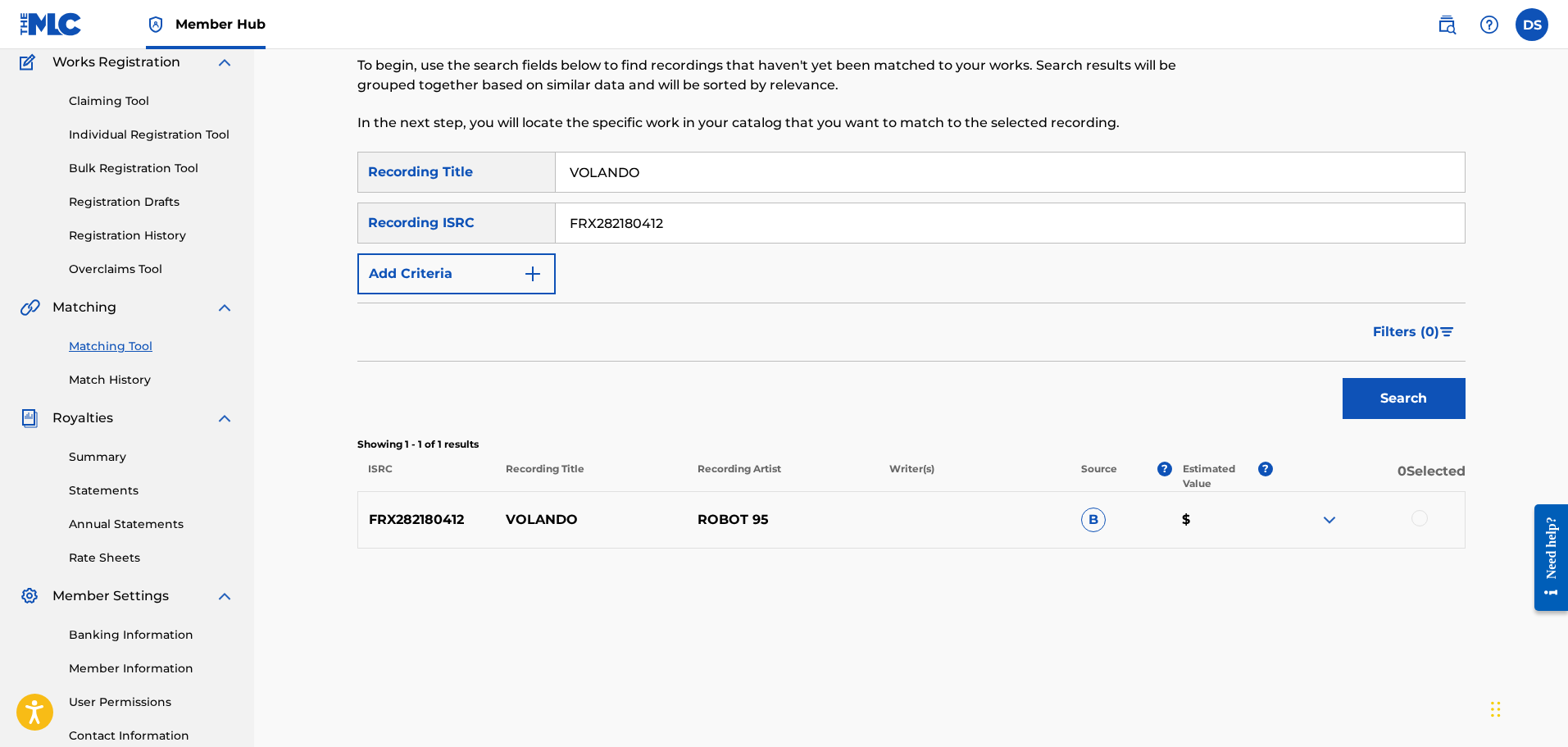
scroll to position [164, 0]
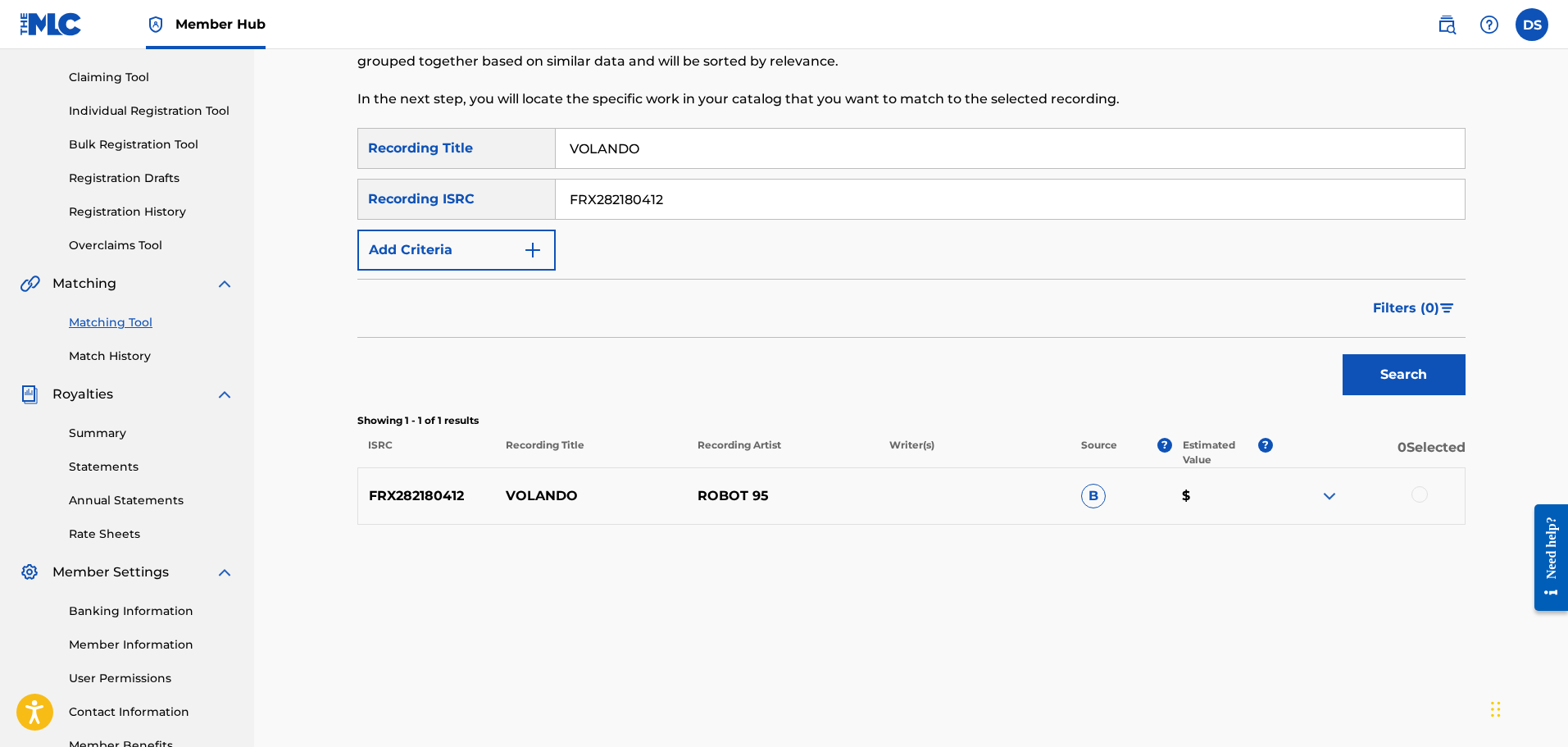
click at [1423, 487] on div at bounding box center [1419, 495] width 17 height 17
click at [1159, 602] on button "Match 1 Group" at bounding box center [1152, 613] width 181 height 41
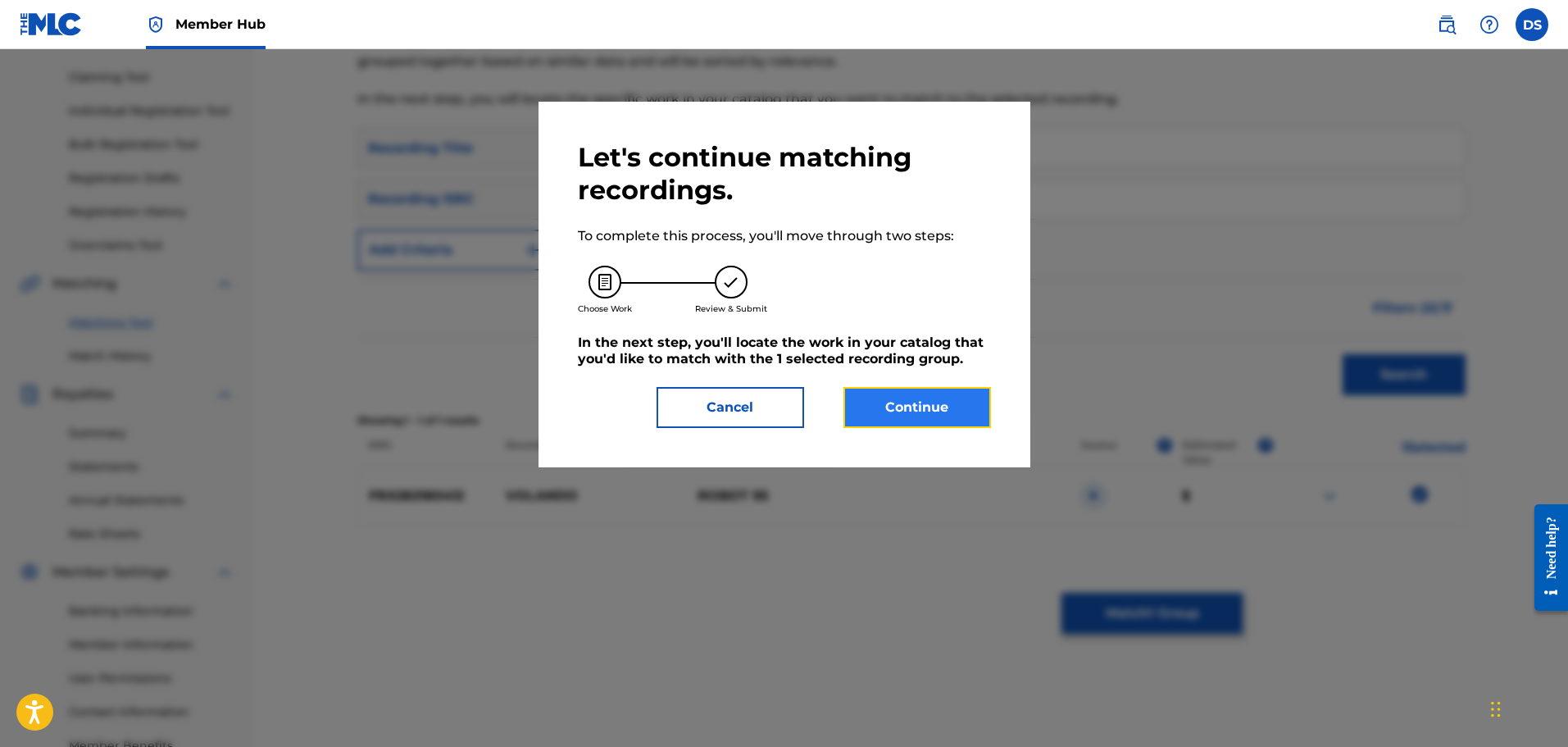
click at [893, 408] on button "Continue" at bounding box center [917, 408] width 148 height 41
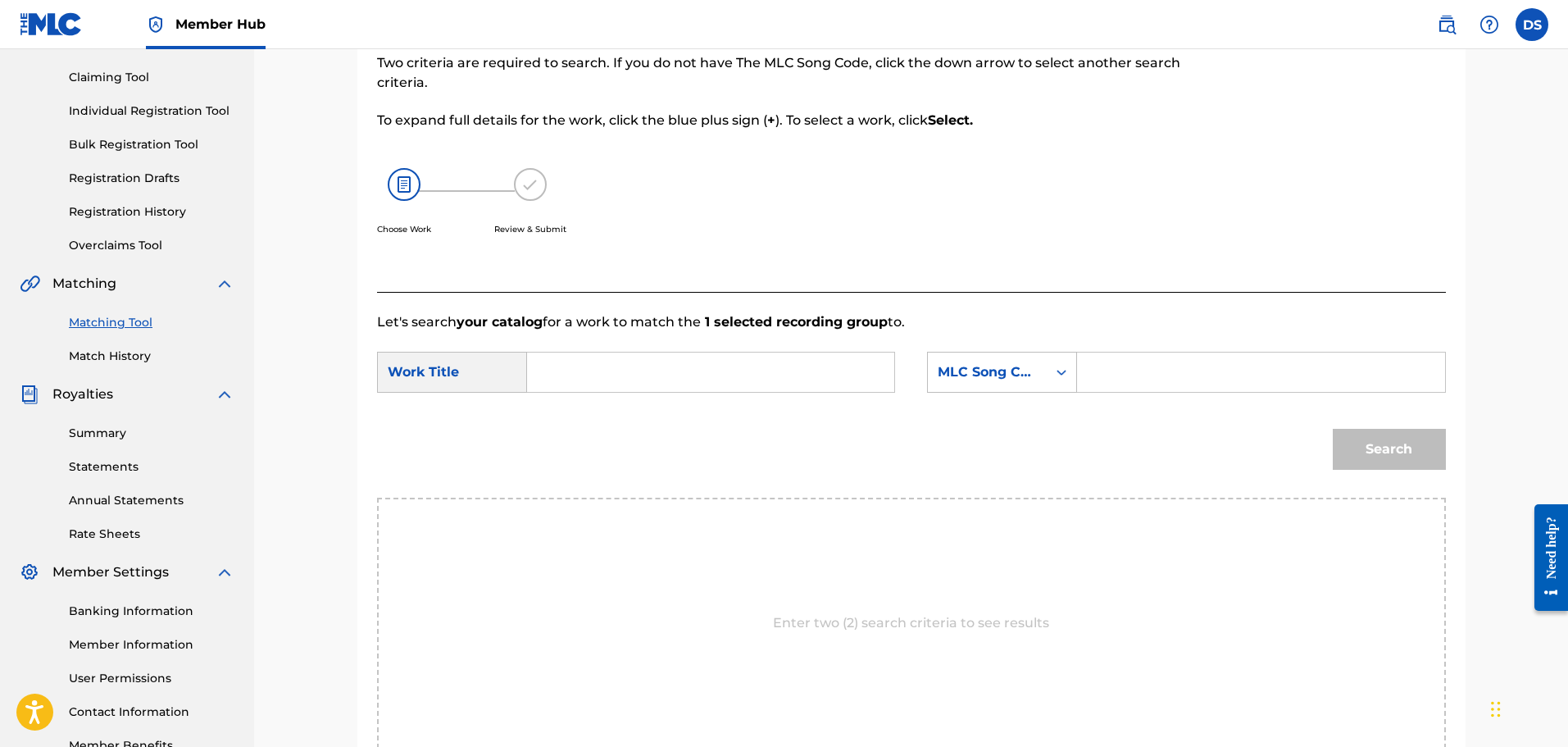
click at [699, 366] on input "Search Form" at bounding box center [711, 372] width 339 height 39
type input "VOLANDO"
click at [1192, 358] on input "Search Form" at bounding box center [1260, 372] width 339 height 39
click at [991, 385] on div "MLC Song Code" at bounding box center [986, 371] width 119 height 31
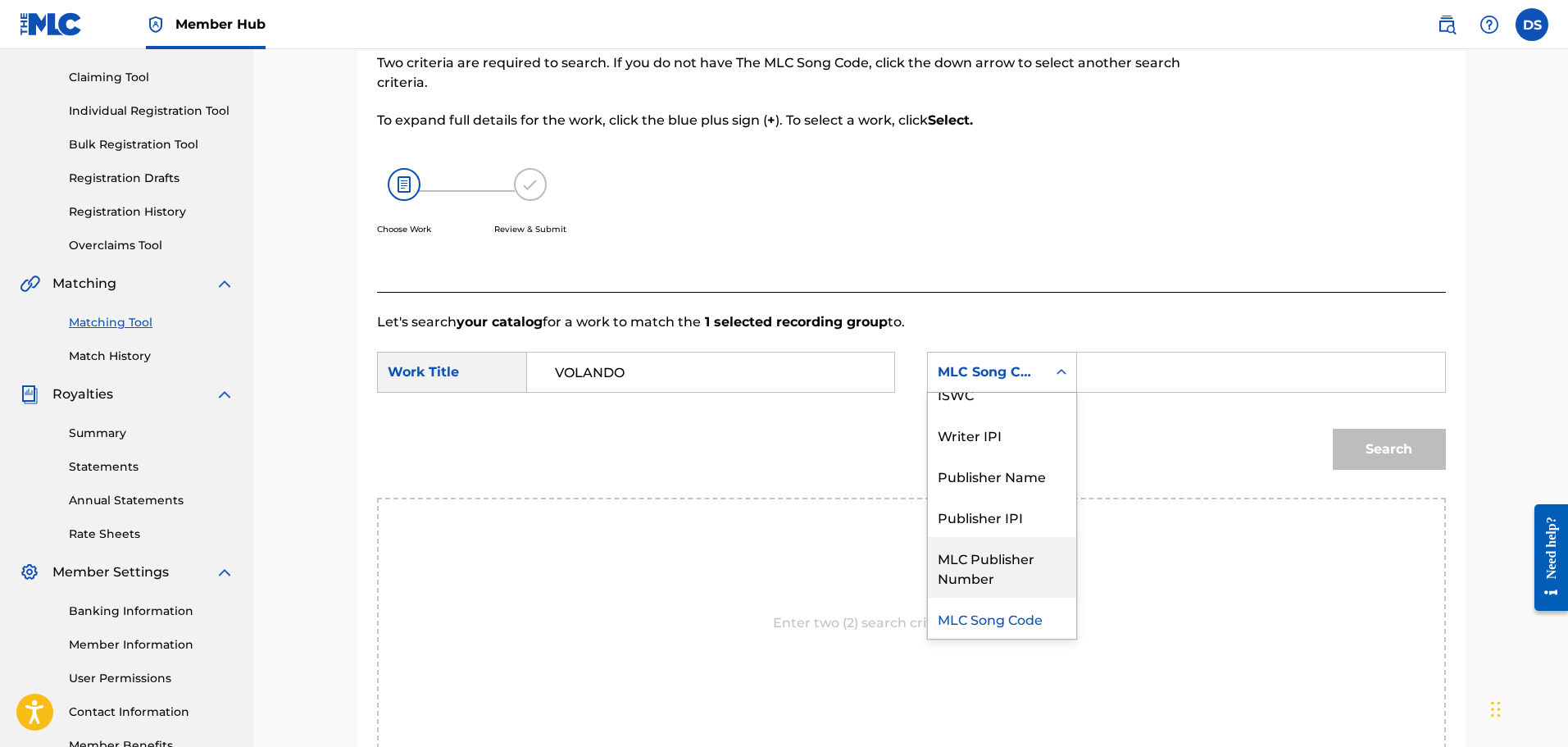
scroll to position [0, 0]
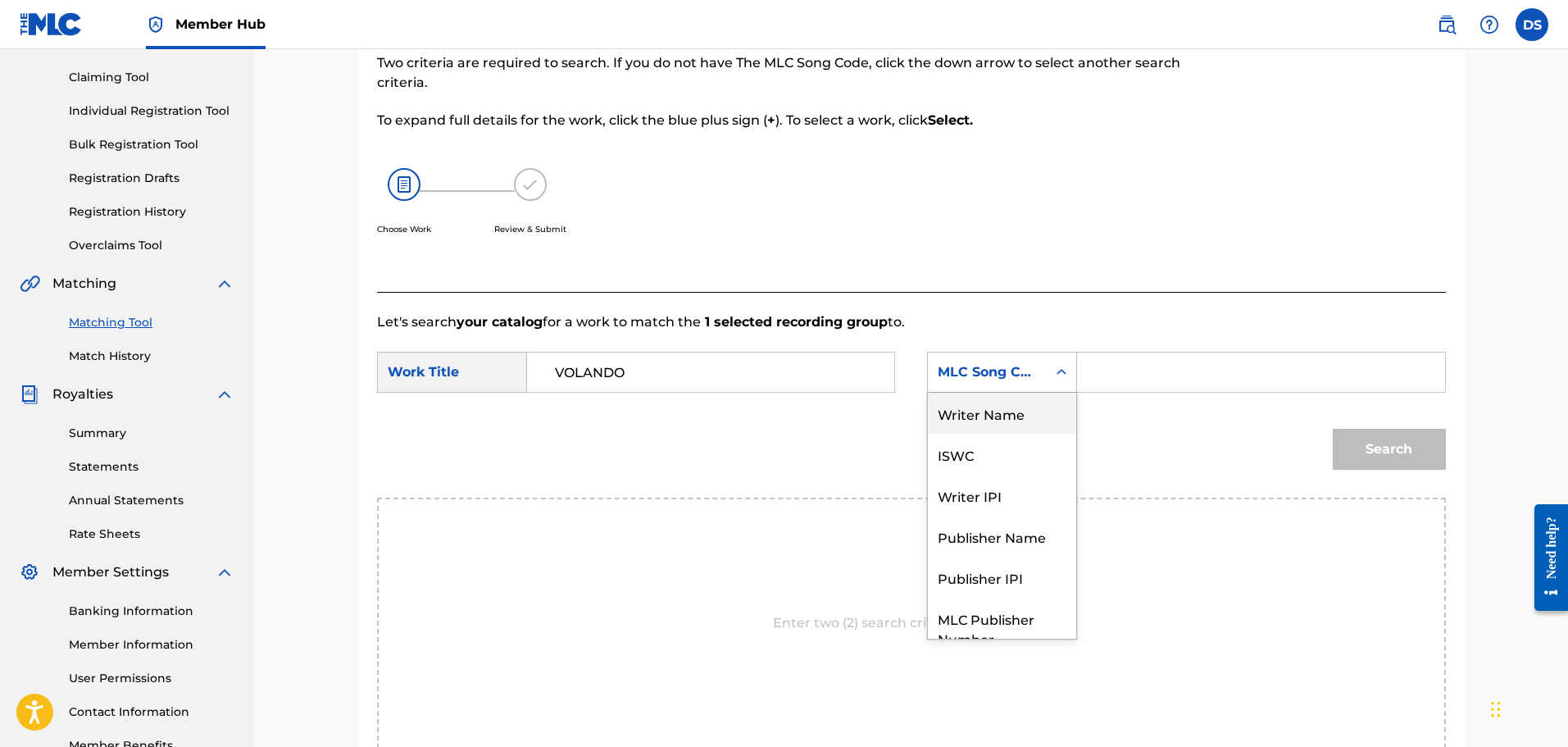
click at [968, 423] on div "Writer Name" at bounding box center [1001, 413] width 149 height 41
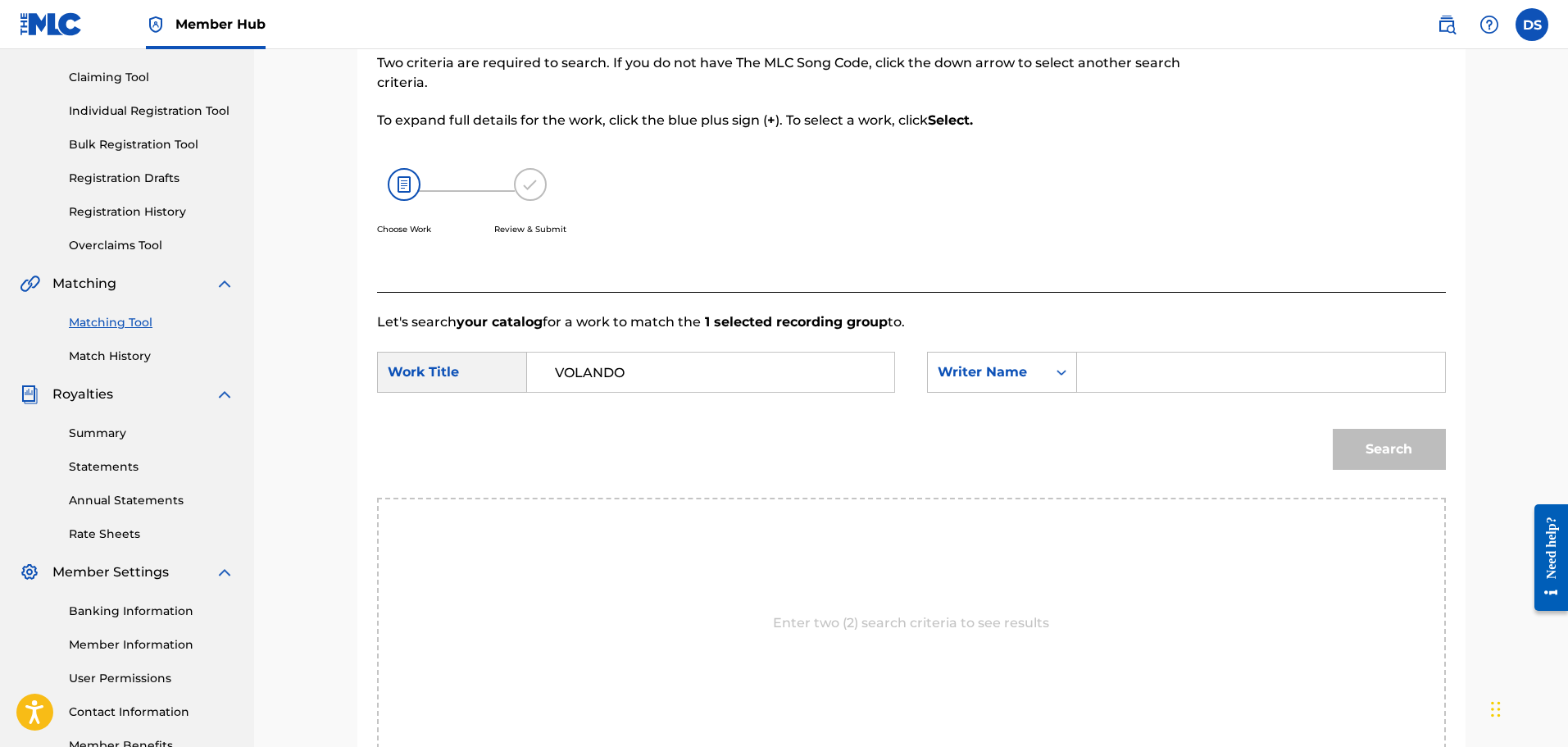
click at [1145, 375] on input "Search Form" at bounding box center [1260, 372] width 339 height 39
type input "[PERSON_NAME] [PERSON_NAME]"
click at [1402, 453] on button "Search" at bounding box center [1388, 449] width 113 height 41
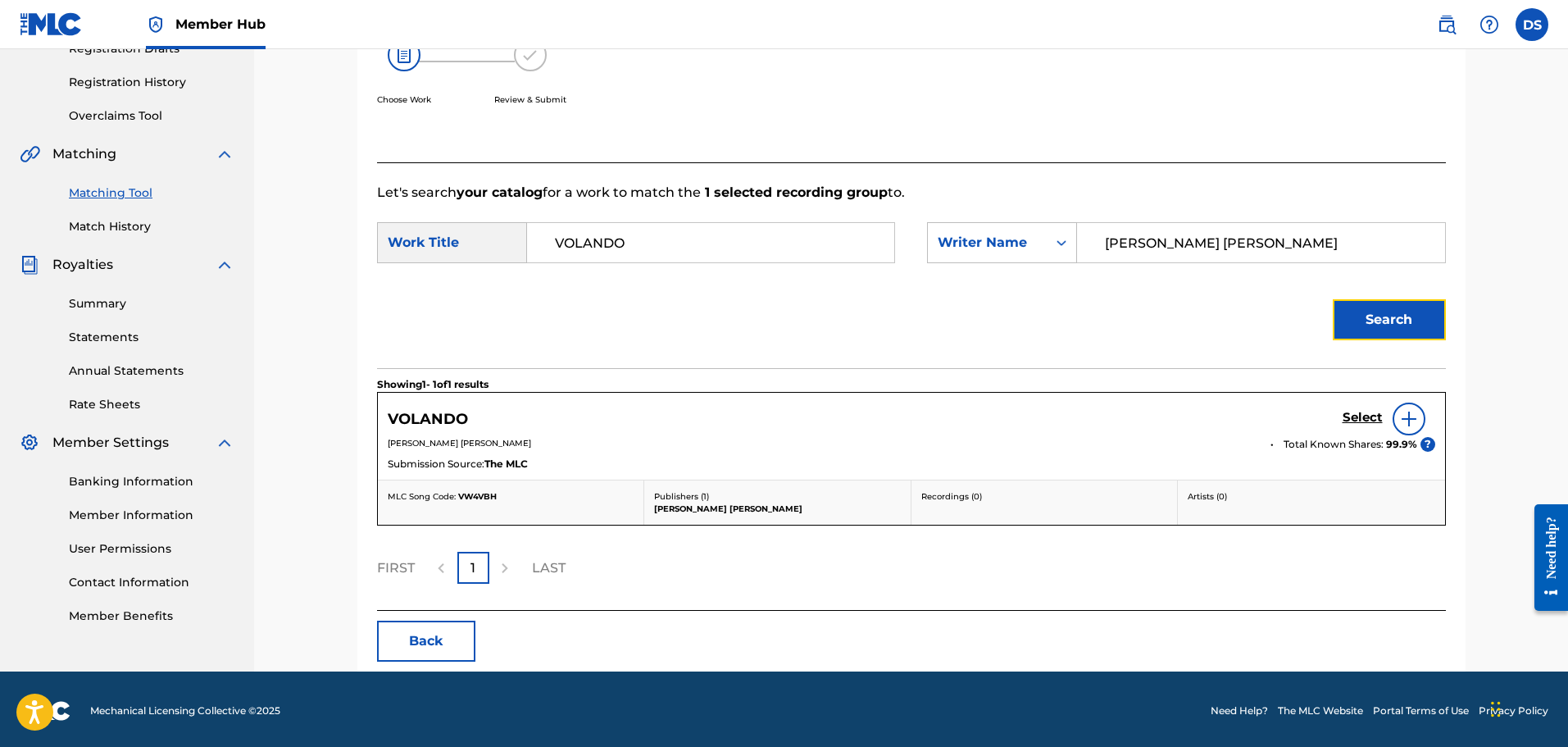
scroll to position [296, 0]
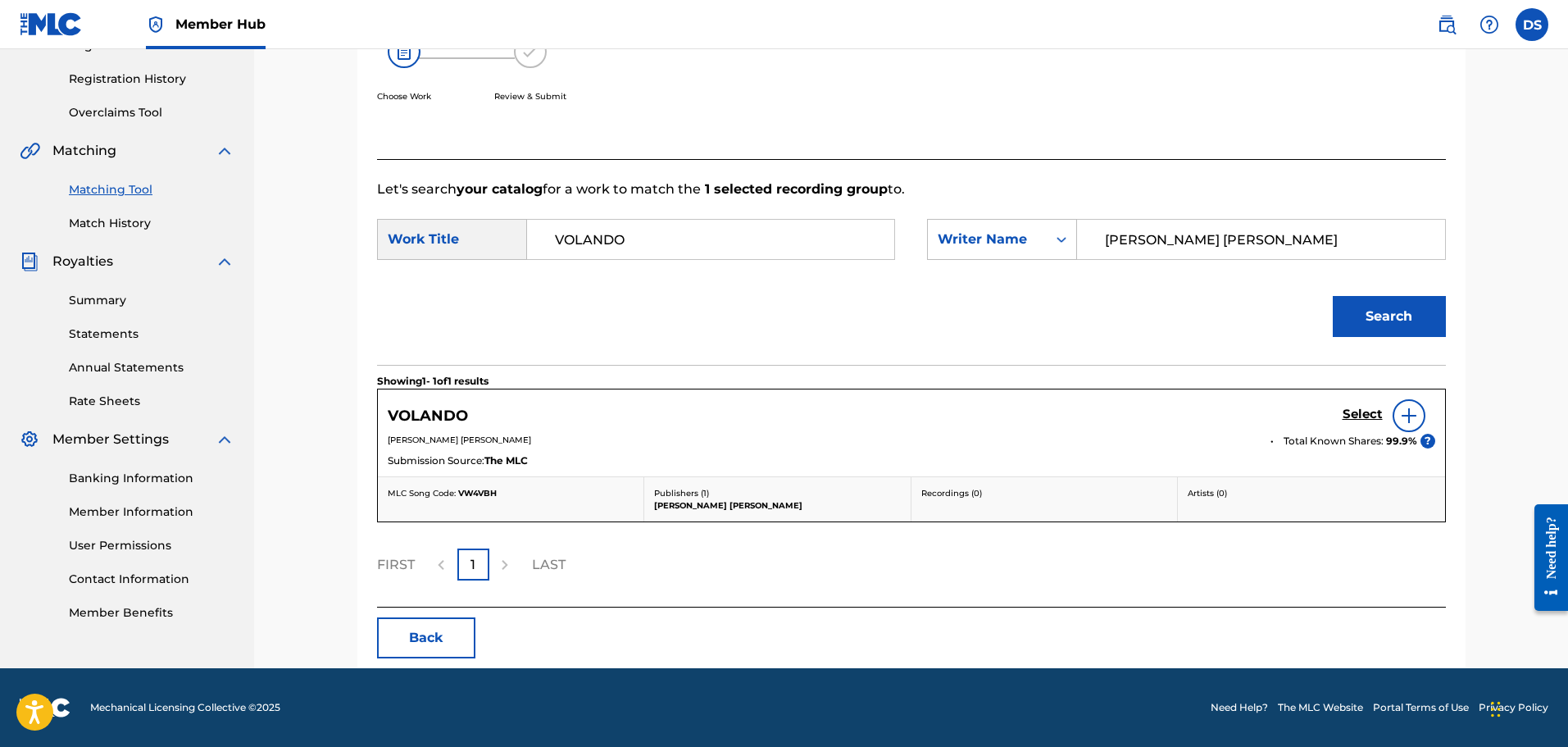
click at [1404, 415] on img at bounding box center [1408, 415] width 20 height 20
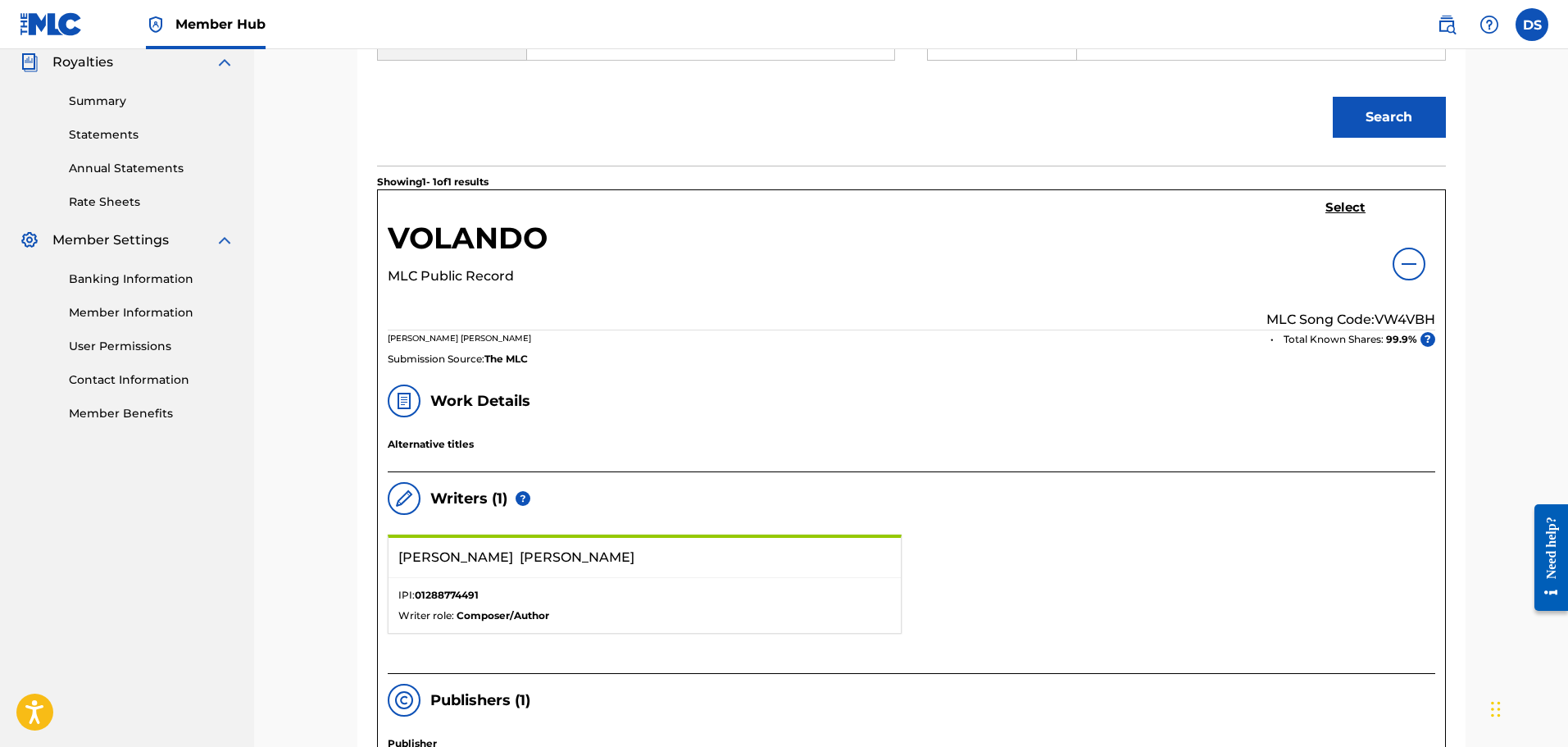
scroll to position [574, 0]
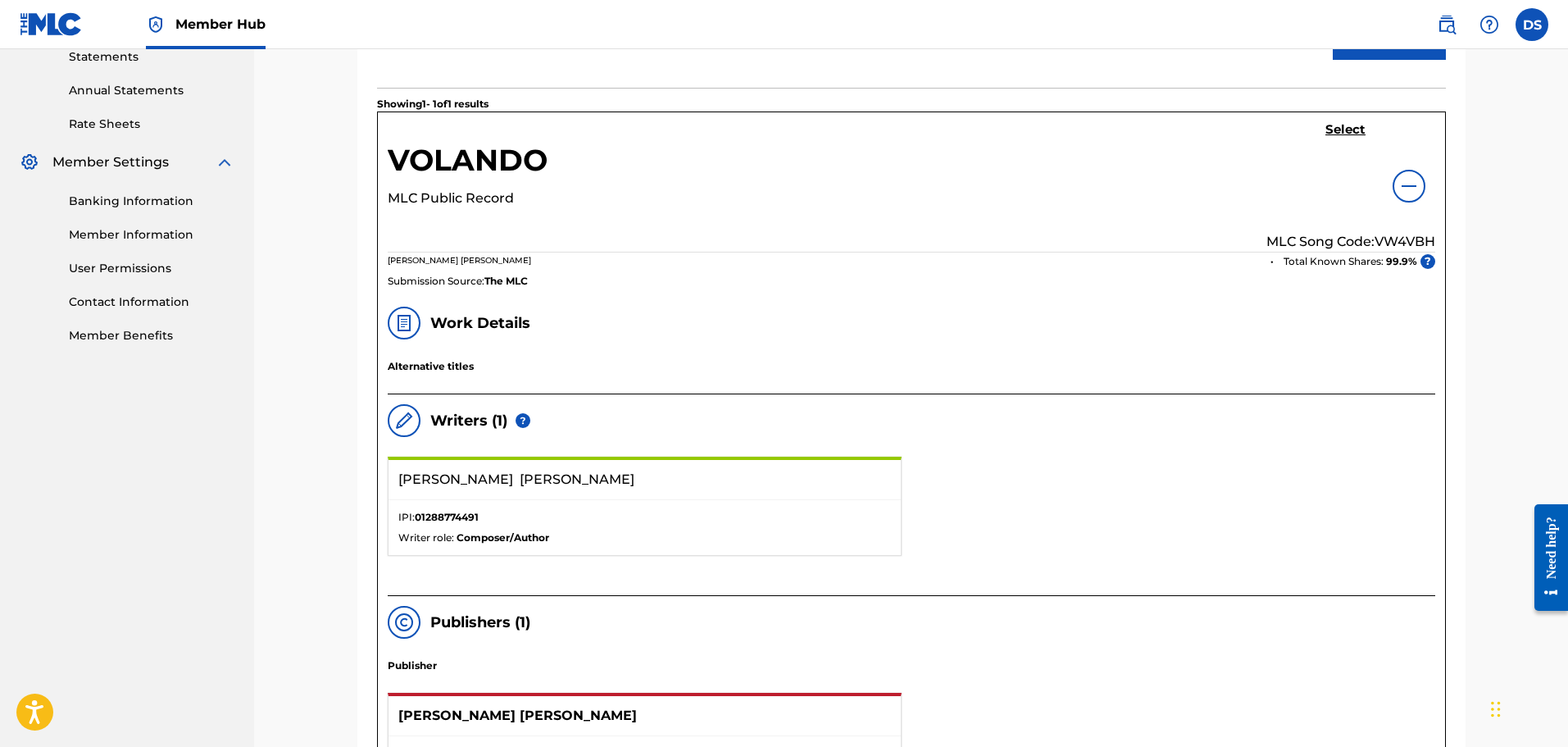
click at [1410, 185] on img at bounding box center [1408, 185] width 20 height 20
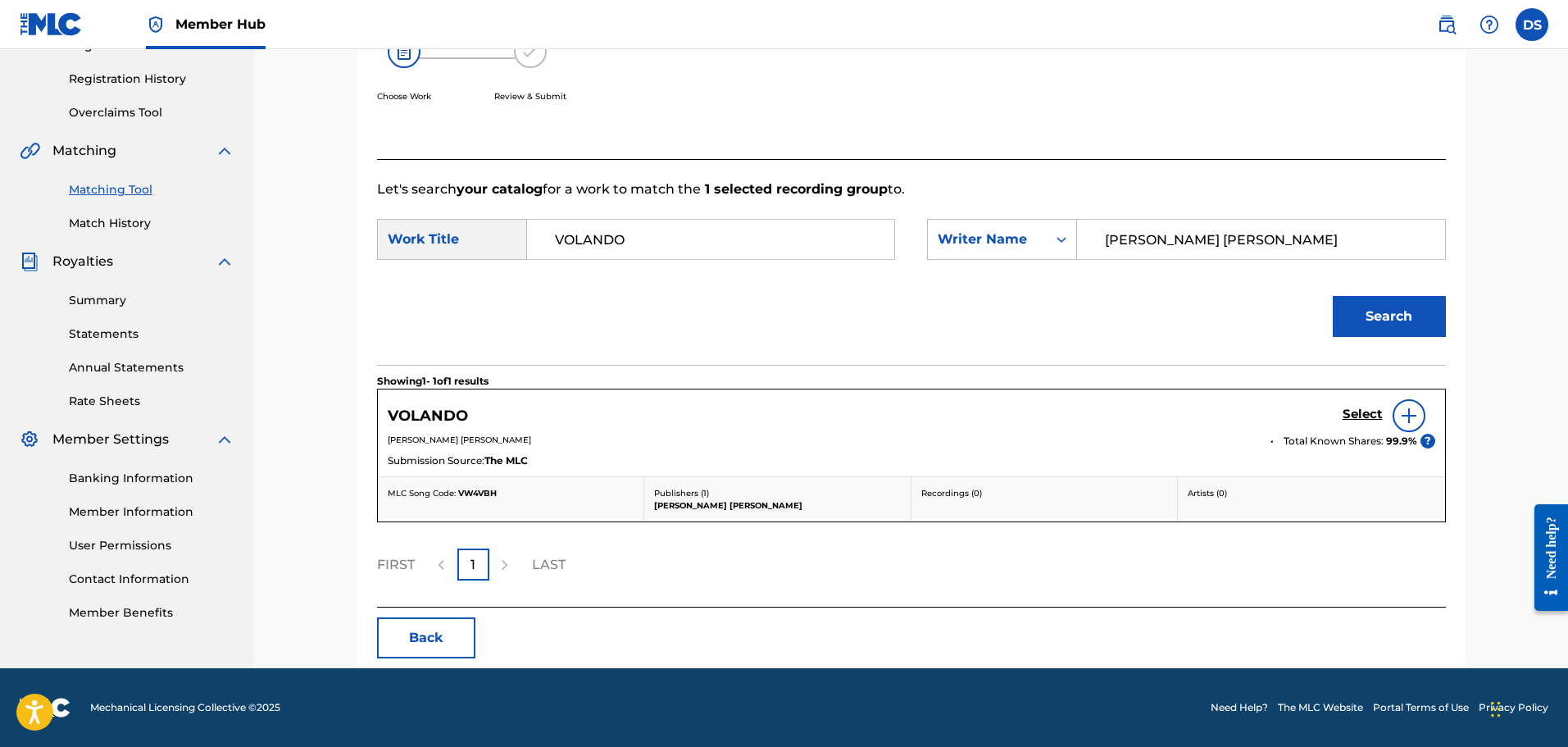
scroll to position [296, 0]
click at [1361, 411] on h5 "Select" at bounding box center [1362, 414] width 40 height 16
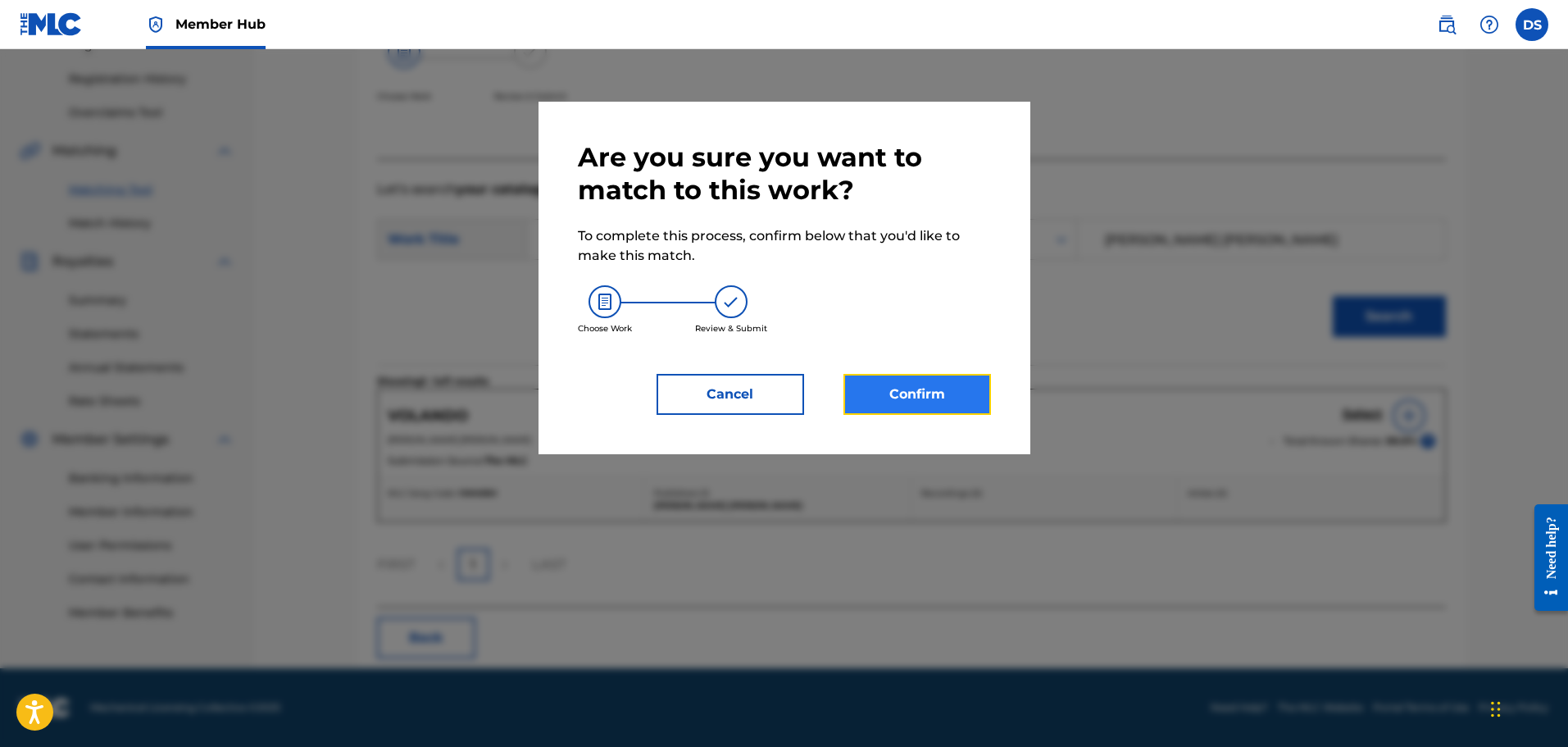
click at [886, 398] on button "Confirm" at bounding box center [917, 395] width 148 height 41
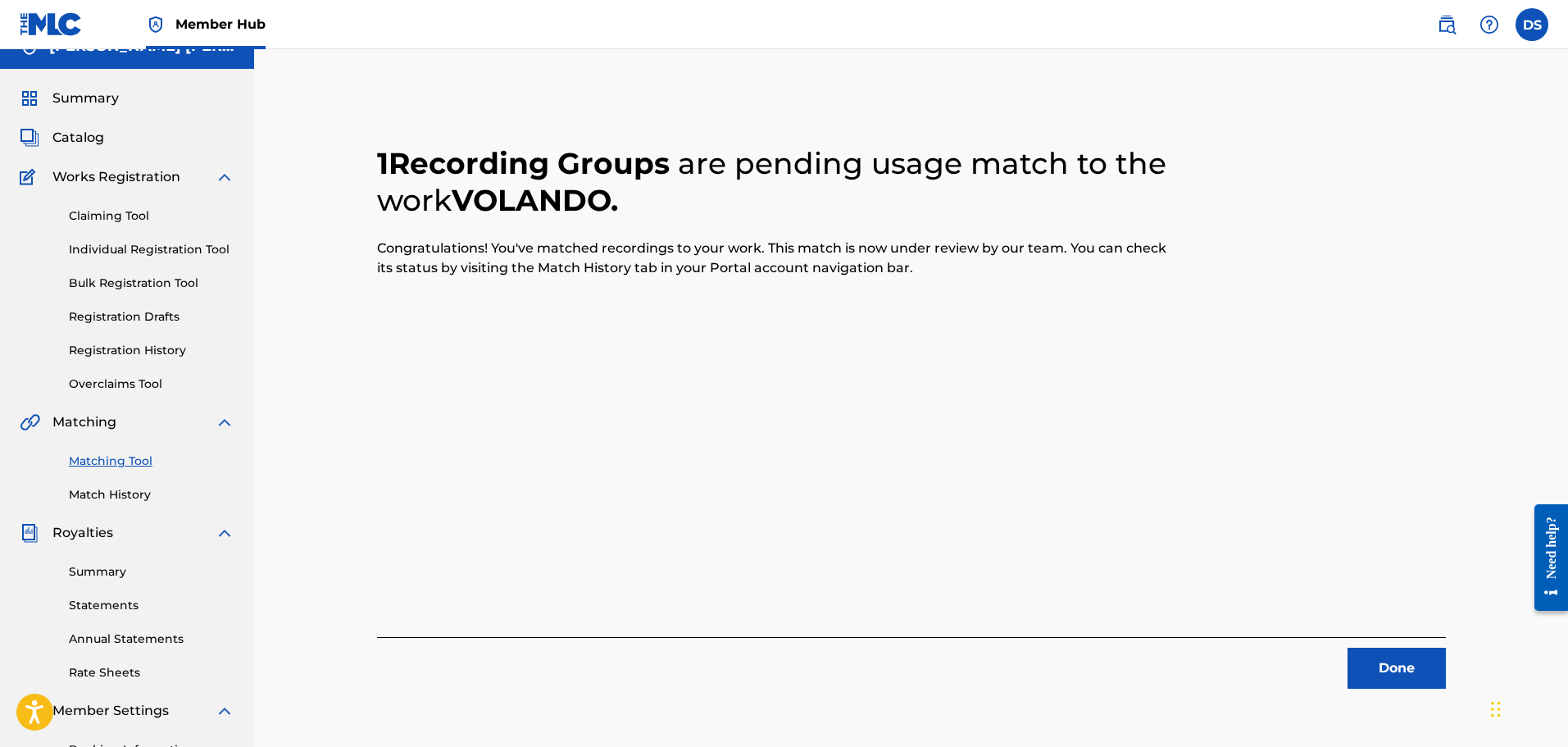
scroll to position [23, 0]
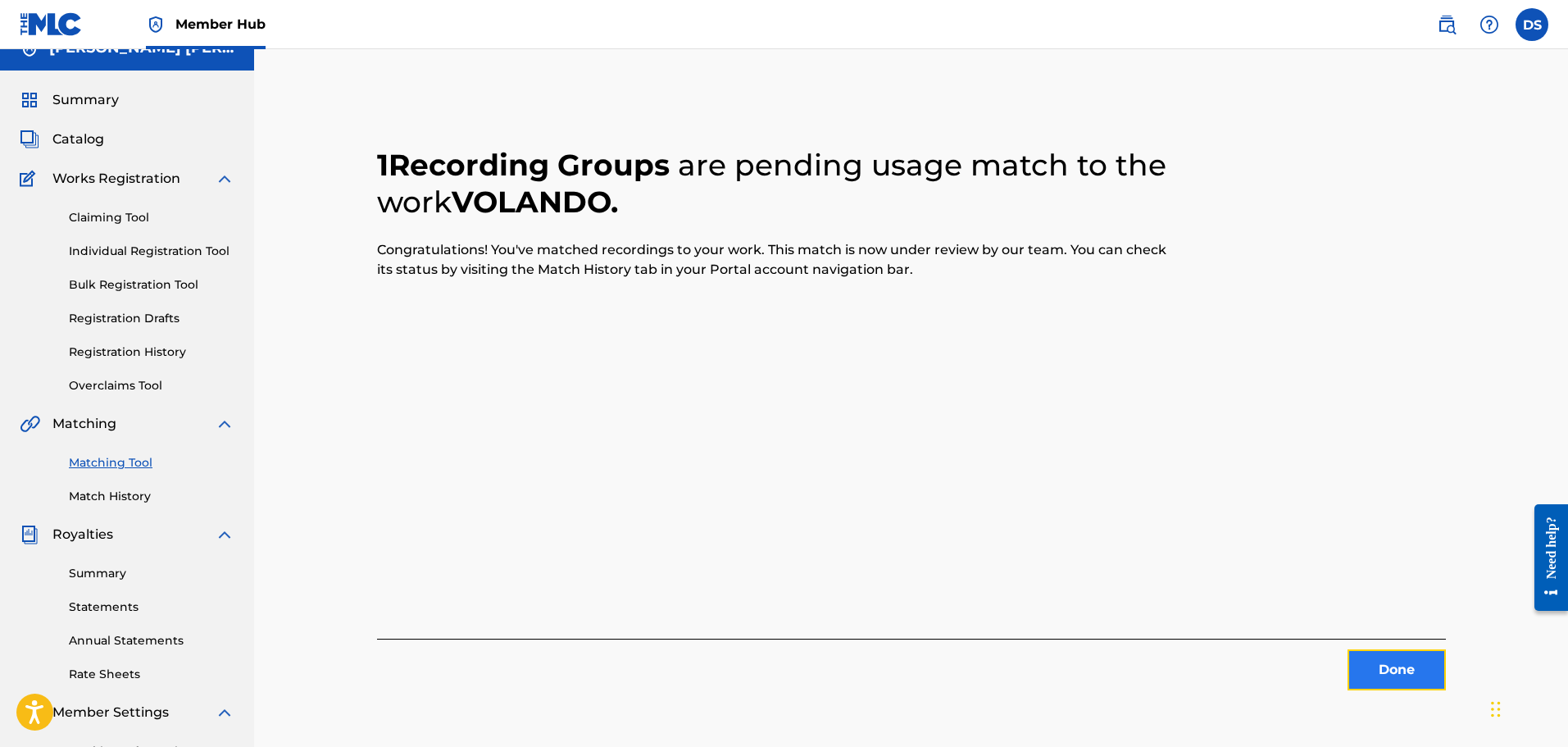
click at [1391, 677] on button "Done" at bounding box center [1396, 669] width 98 height 41
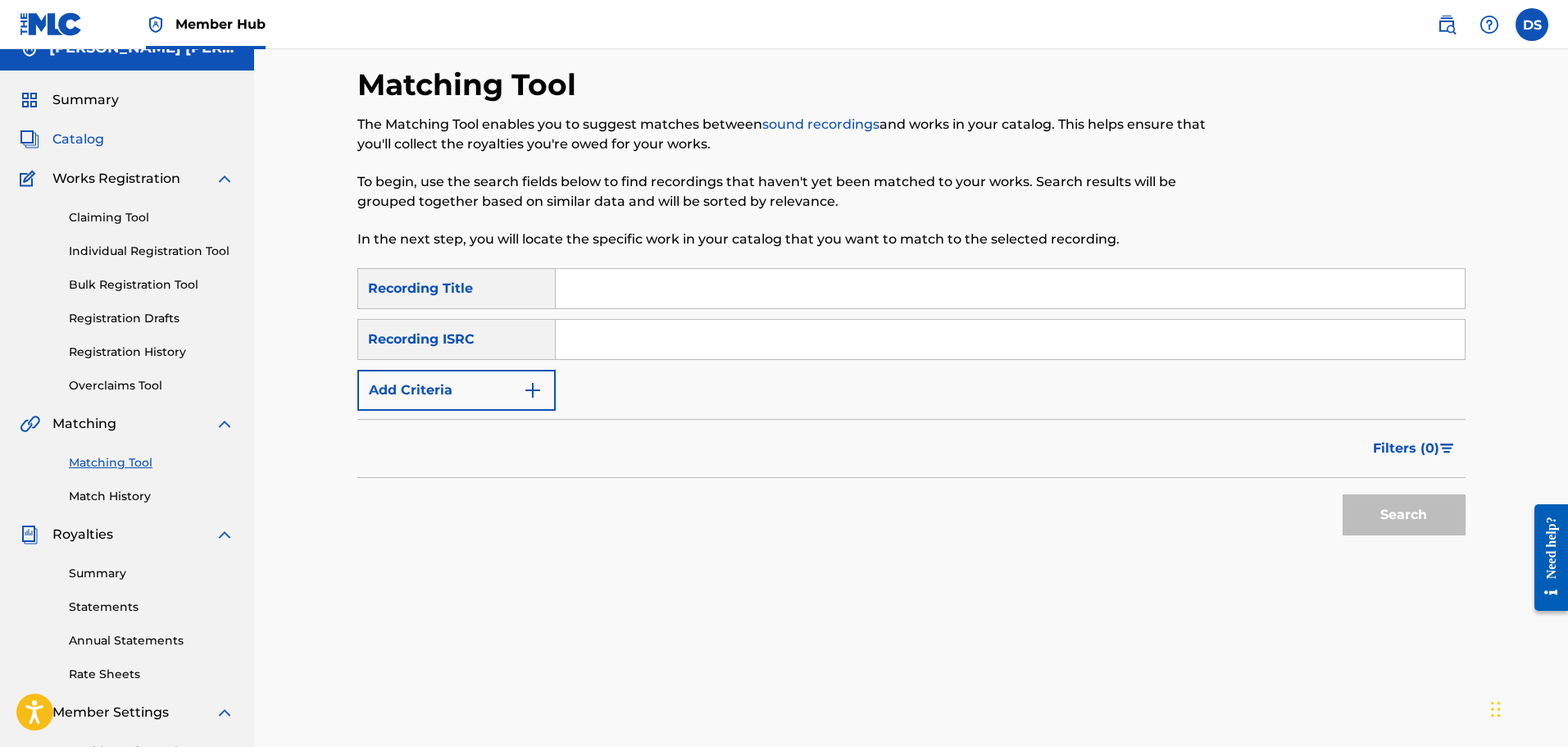
click at [88, 134] on span "Catalog" at bounding box center [78, 138] width 51 height 20
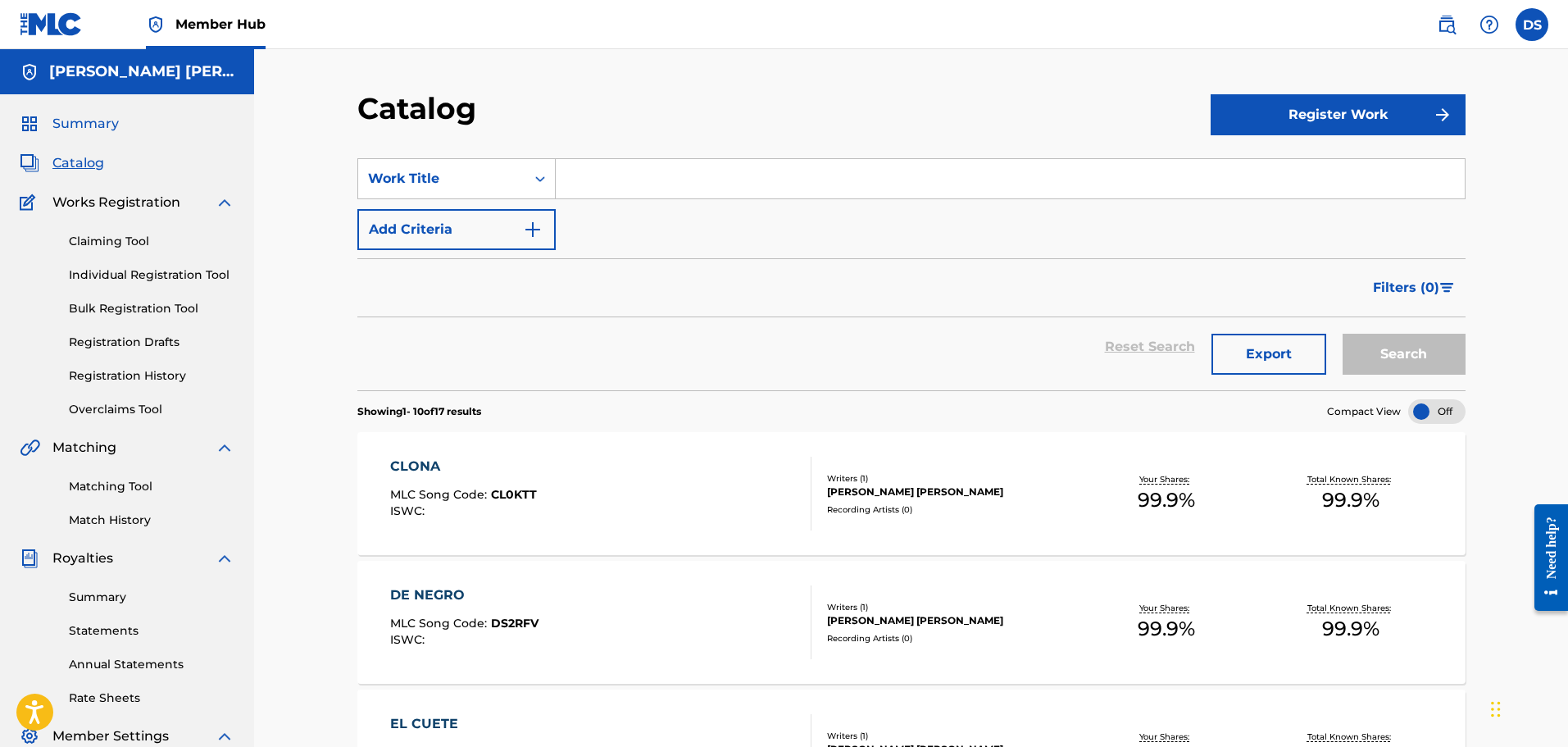
click at [66, 120] on span "Summary" at bounding box center [85, 123] width 66 height 20
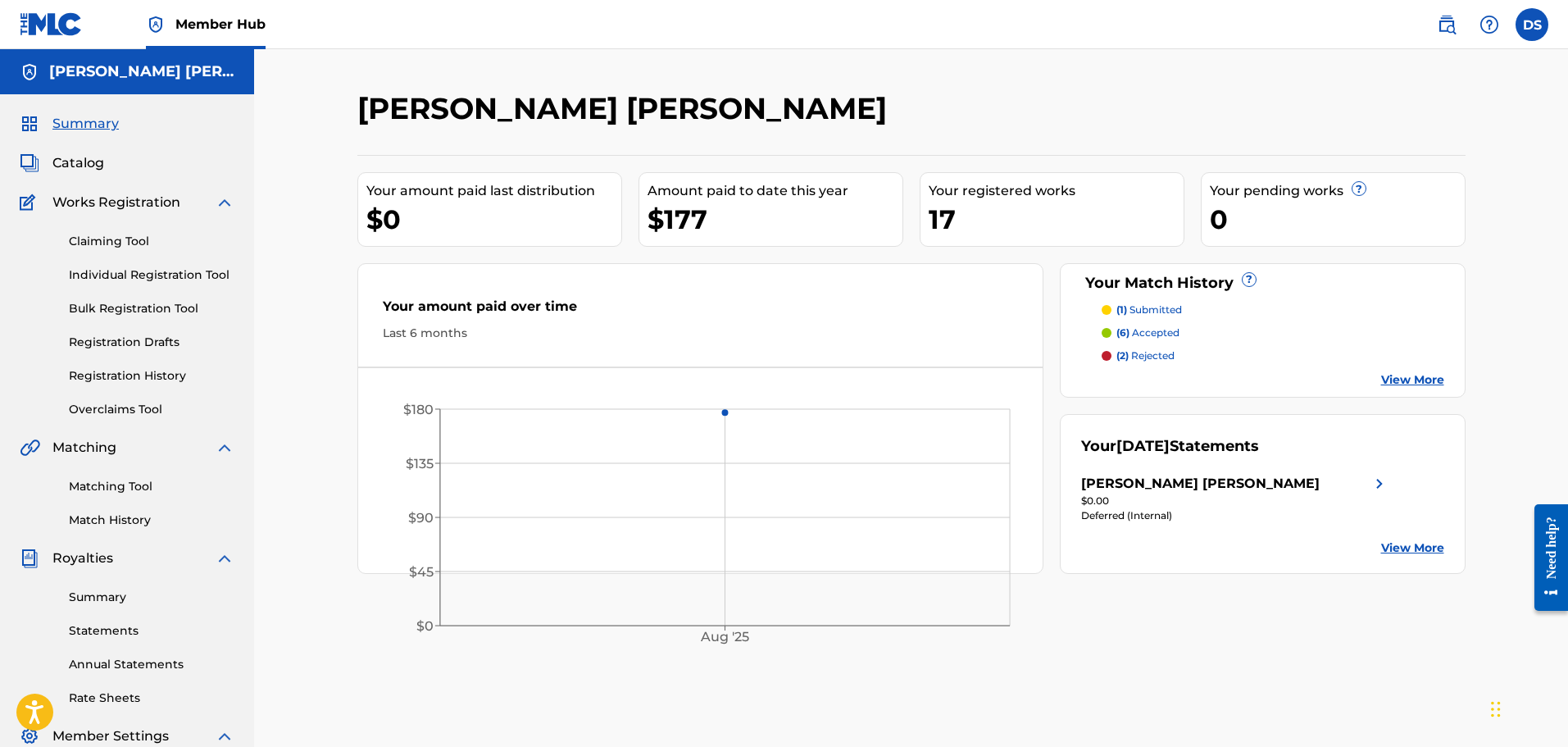
click at [1412, 381] on link "View More" at bounding box center [1412, 380] width 63 height 17
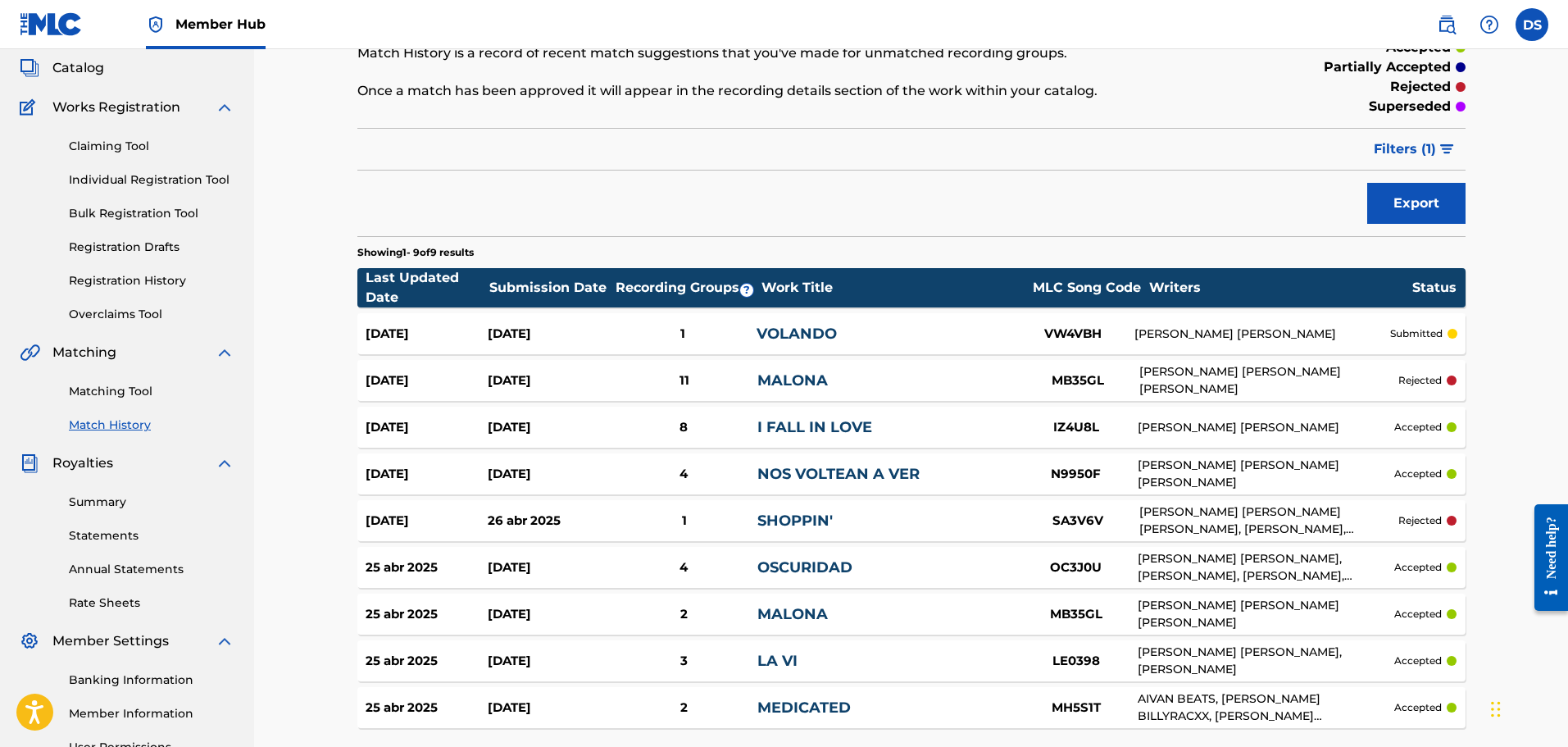
scroll to position [23, 0]
